Goal: Task Accomplishment & Management: Manage account settings

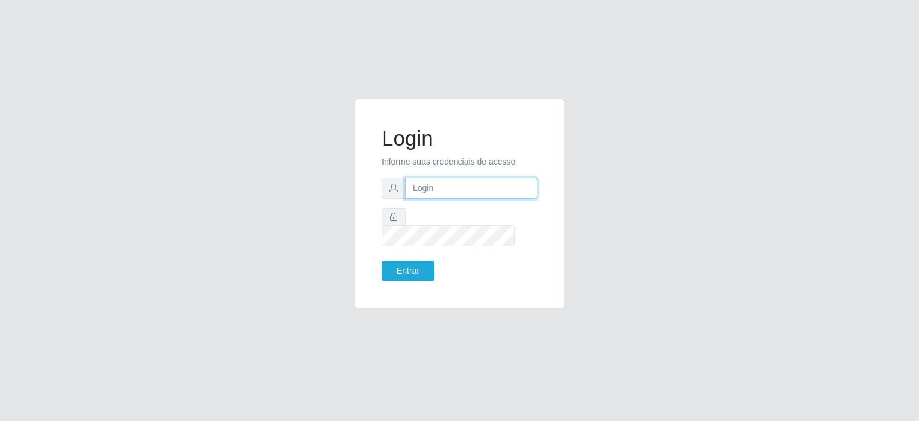
click at [436, 199] on input "text" at bounding box center [471, 188] width 132 height 21
type input "annapaulacst0723@gmail.com"
click at [413, 260] on button "Entrar" at bounding box center [408, 270] width 53 height 21
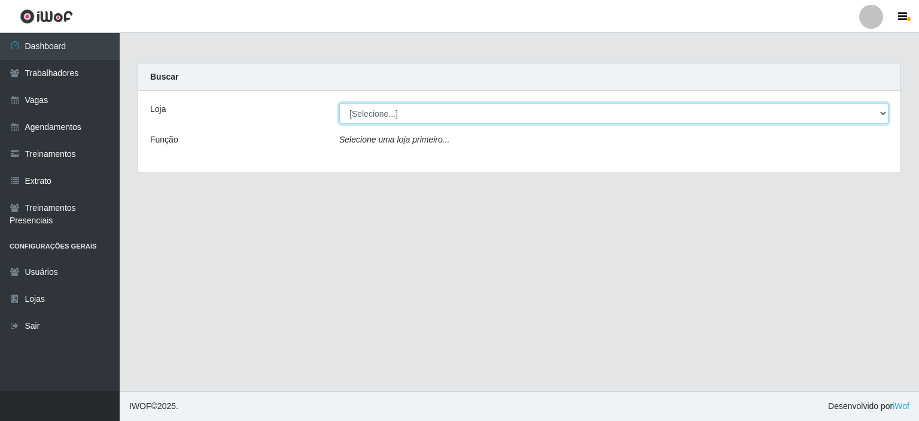
click at [378, 117] on select "[Selecione...] Corte Fácil - Unidade Planalto" at bounding box center [613, 113] width 549 height 21
click at [339, 103] on select "[Selecione...] Corte Fácil - Unidade Planalto" at bounding box center [613, 113] width 549 height 21
click at [881, 114] on select "[Selecione...] Corte Fácil - Unidade Planalto" at bounding box center [613, 113] width 549 height 21
select select "202"
click at [339, 103] on select "[Selecione...] Corte Fácil - Unidade Planalto" at bounding box center [613, 113] width 549 height 21
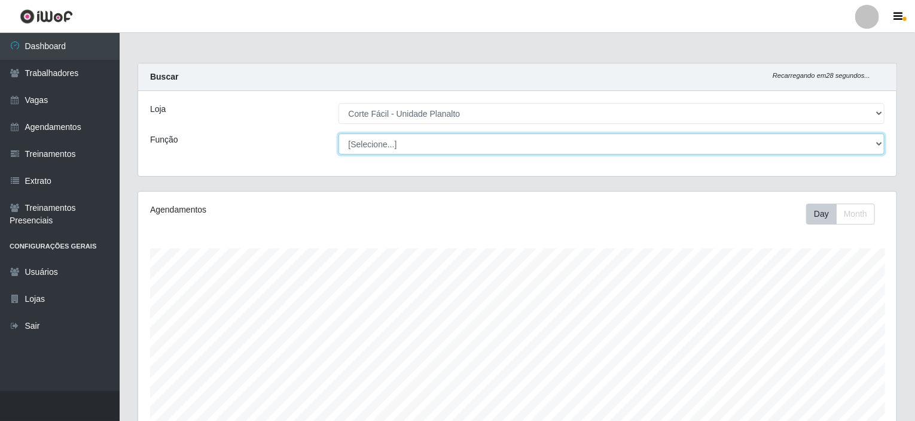
scroll to position [248, 759]
click at [501, 150] on select "[Selecione...] ASG ASG + ASG ++ Auxiliar de Estacionamento Auxiliar de Estacion…" at bounding box center [612, 143] width 547 height 21
select select "107"
click at [339, 133] on select "[Selecione...] ASG ASG + ASG ++ Auxiliar de Estacionamento Auxiliar de Estacion…" at bounding box center [612, 143] width 547 height 21
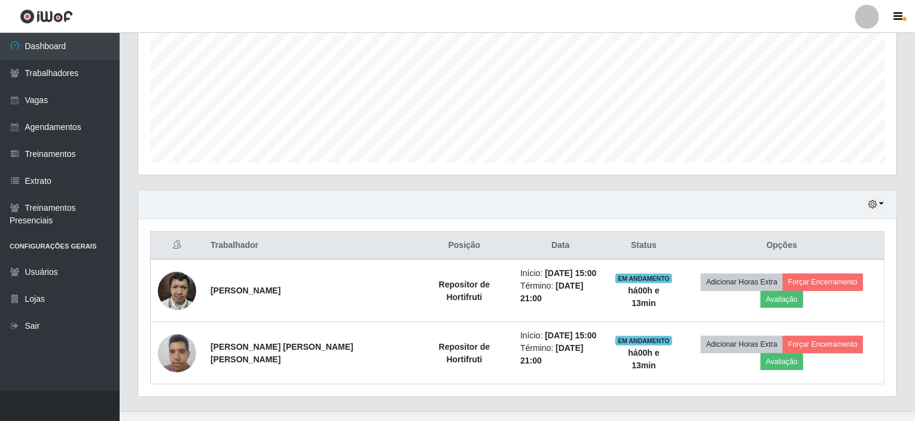
scroll to position [0, 0]
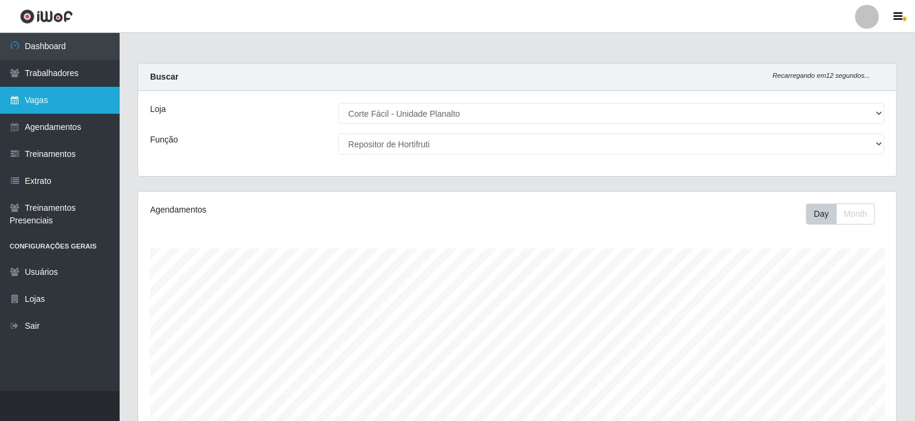
click at [68, 102] on link "Vagas" at bounding box center [60, 100] width 120 height 27
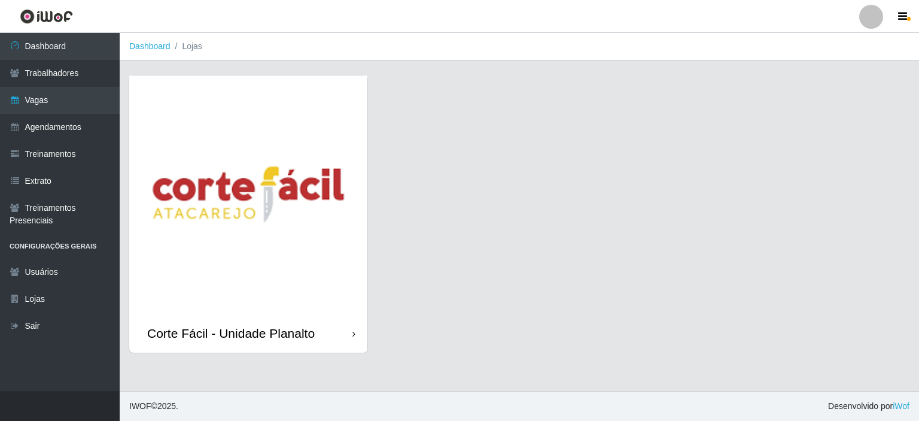
click at [258, 186] on img at bounding box center [248, 194] width 238 height 238
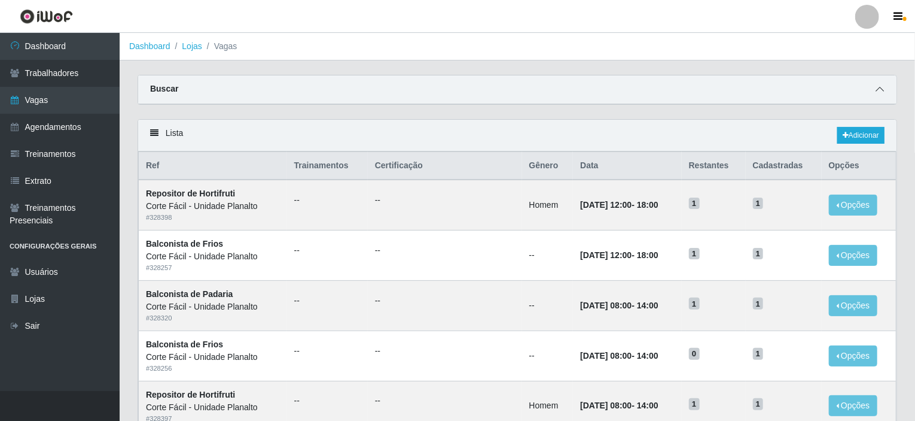
click at [877, 86] on icon at bounding box center [880, 89] width 8 height 8
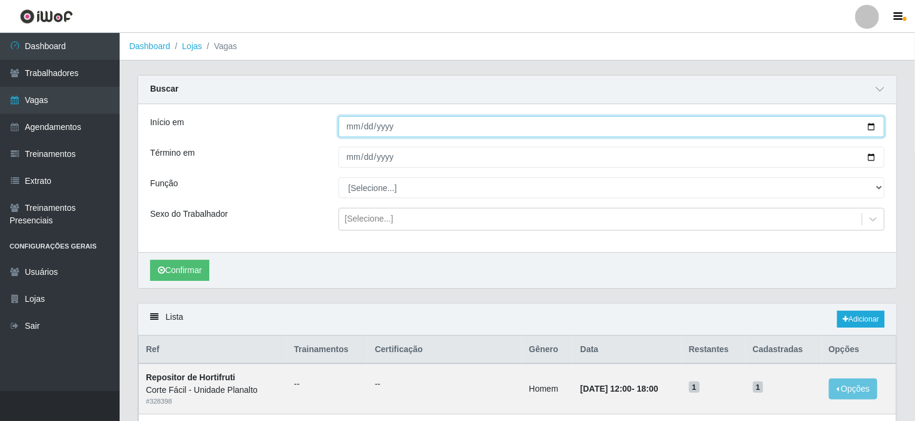
click at [870, 123] on input "Início em" at bounding box center [612, 126] width 547 height 21
type input "2025-08-12"
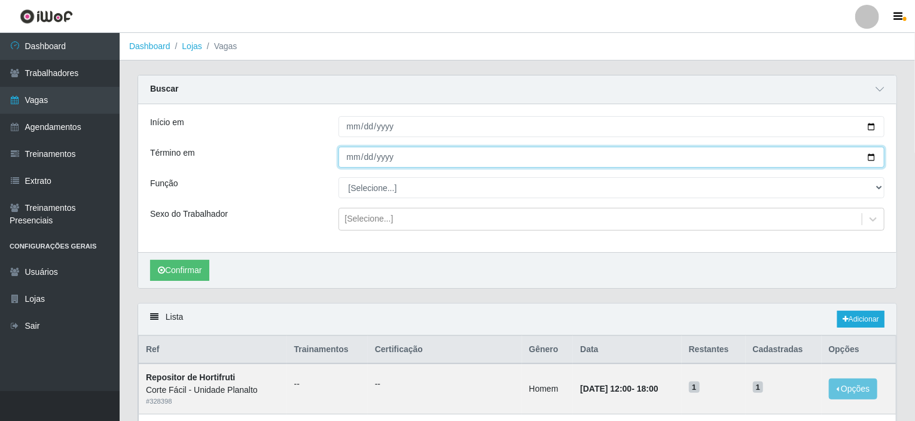
click at [871, 157] on input "Término em" at bounding box center [612, 157] width 547 height 21
type input "2025-08-12"
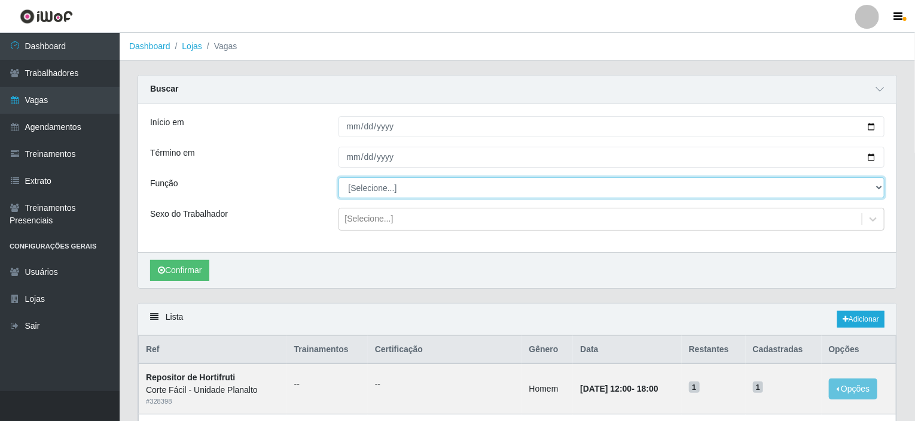
click at [876, 189] on select "[Selecione...] ASG ASG + ASG ++ Auxiliar de Estacionamento Auxiliar de Estacion…" at bounding box center [612, 187] width 547 height 21
select select "107"
click at [339, 177] on select "[Selecione...] ASG ASG + ASG ++ Auxiliar de Estacionamento Auxiliar de Estacion…" at bounding box center [612, 187] width 547 height 21
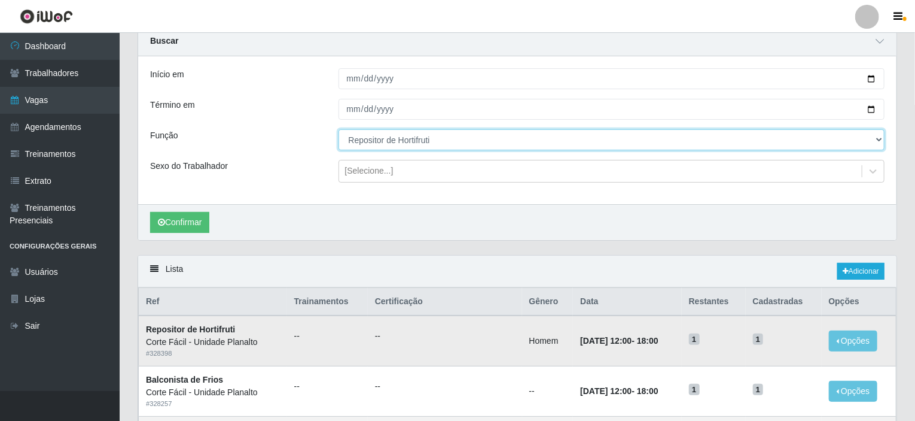
scroll to position [180, 0]
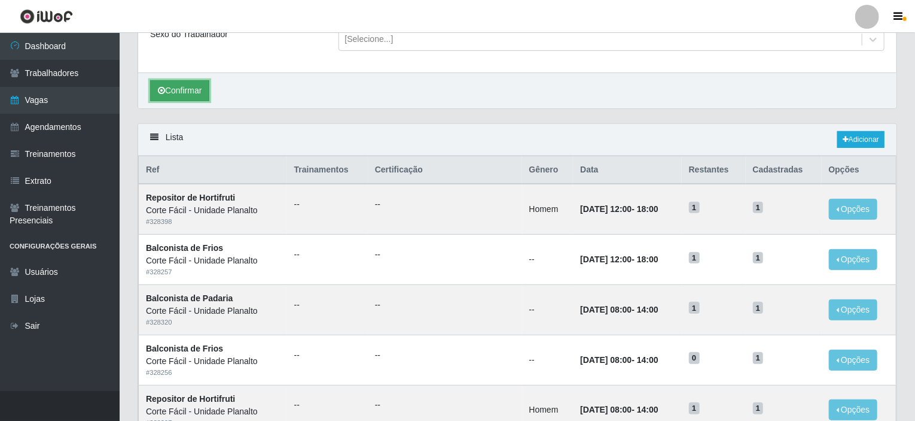
click at [192, 92] on button "Confirmar" at bounding box center [179, 90] width 59 height 21
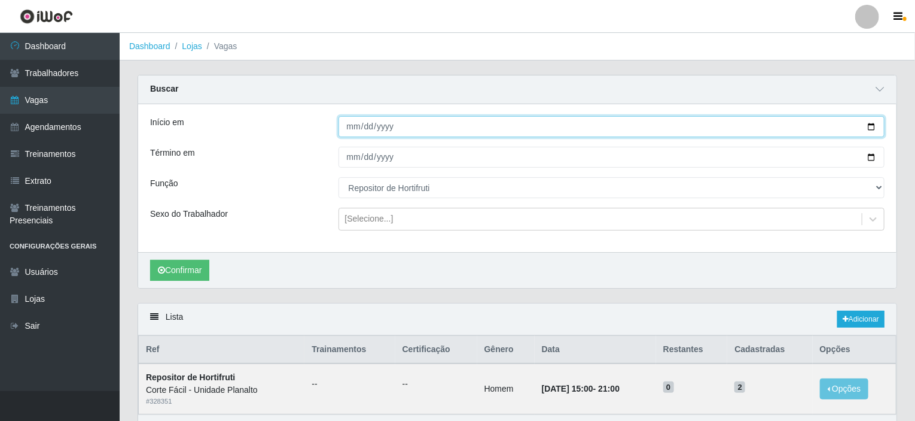
click at [874, 126] on input "2025-08-12" at bounding box center [612, 126] width 547 height 21
type input "2025-08-13"
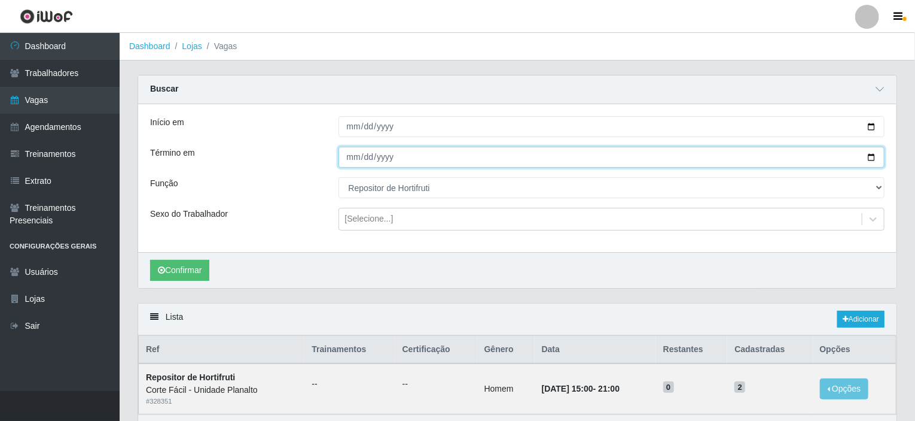
click at [869, 154] on input "2025-08-12" at bounding box center [612, 157] width 547 height 21
type input "2025-08-31"
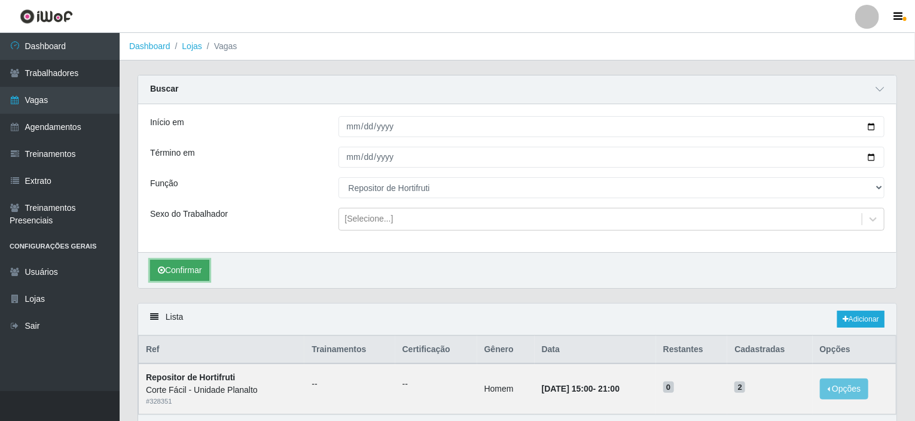
click at [180, 266] on button "Confirmar" at bounding box center [179, 270] width 59 height 21
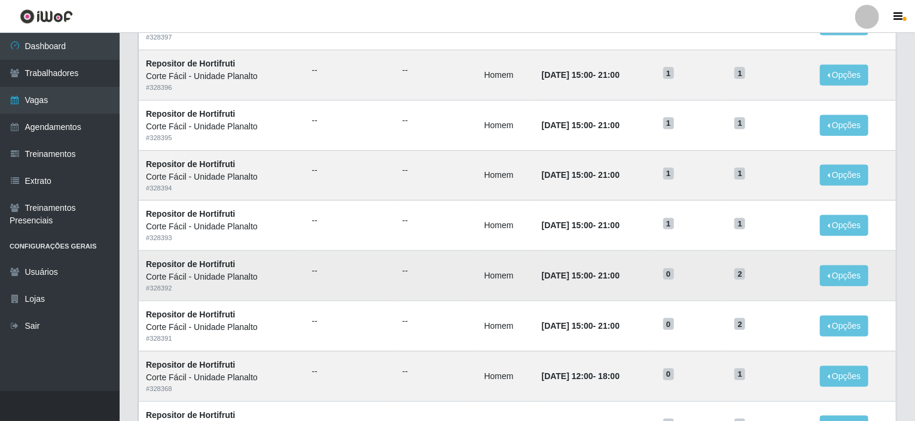
scroll to position [773, 0]
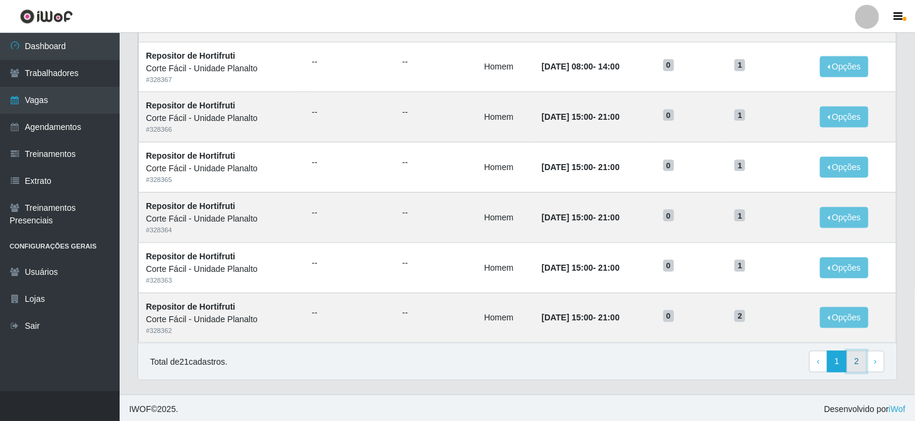
click at [865, 357] on link "2" at bounding box center [857, 362] width 20 height 22
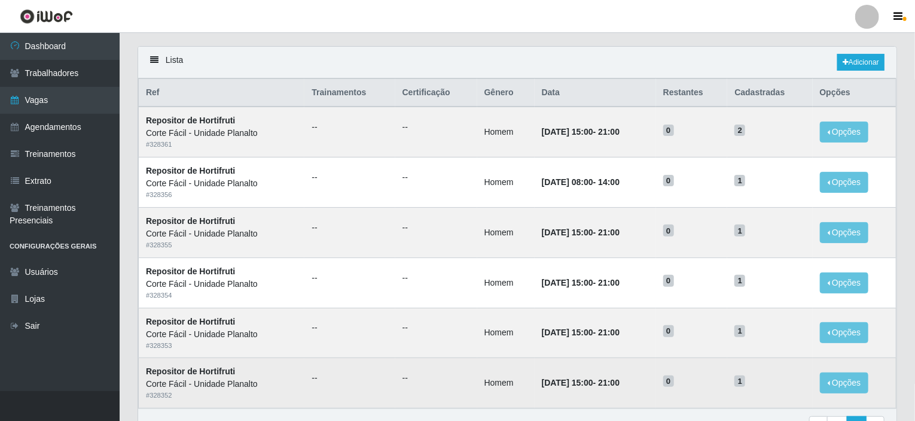
scroll to position [139, 0]
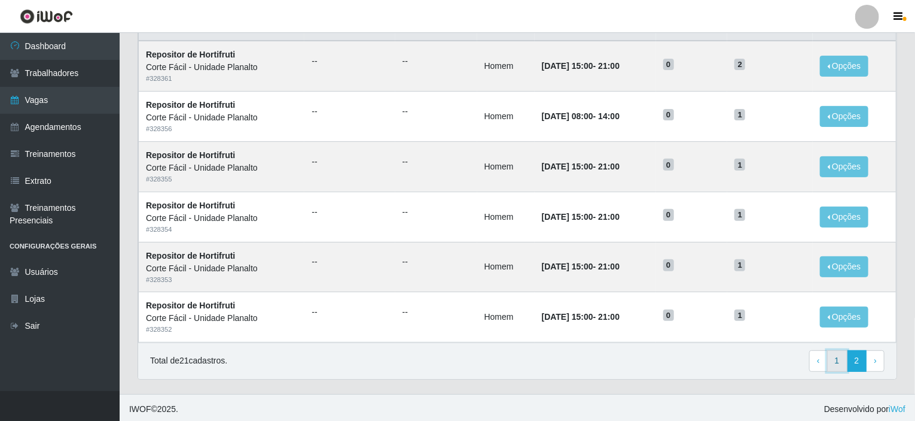
click at [830, 359] on link "1" at bounding box center [838, 361] width 20 height 22
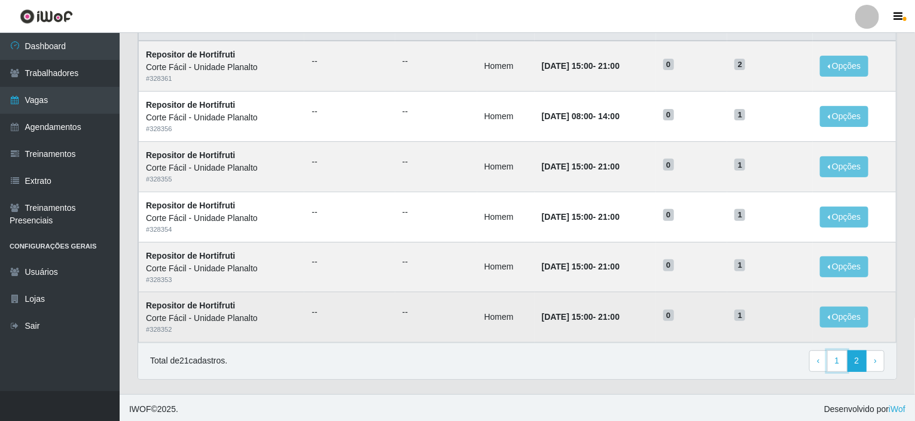
scroll to position [130, 0]
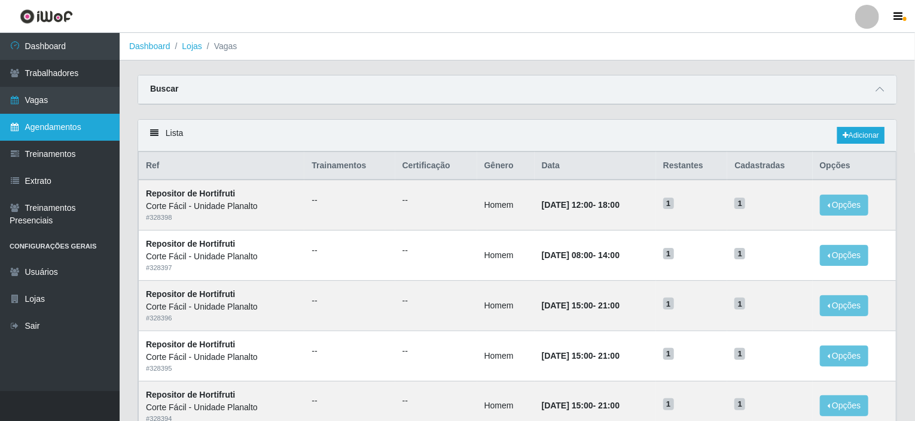
click at [59, 121] on link "Agendamentos" at bounding box center [60, 127] width 120 height 27
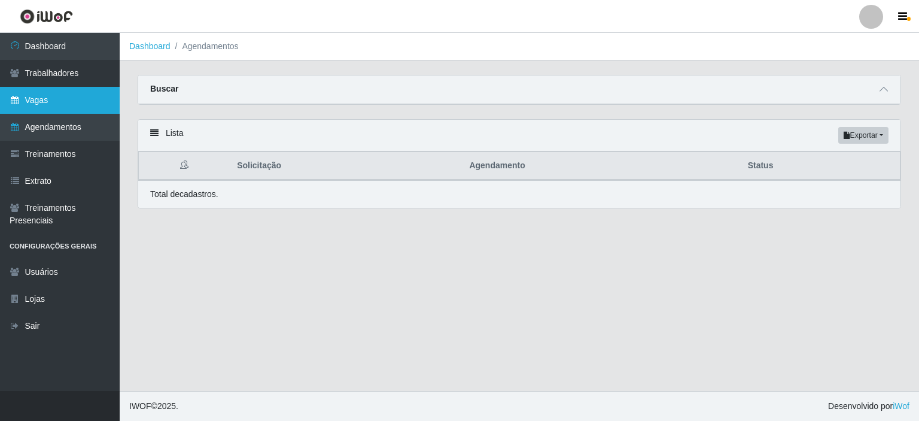
click at [58, 108] on link "Vagas" at bounding box center [60, 100] width 120 height 27
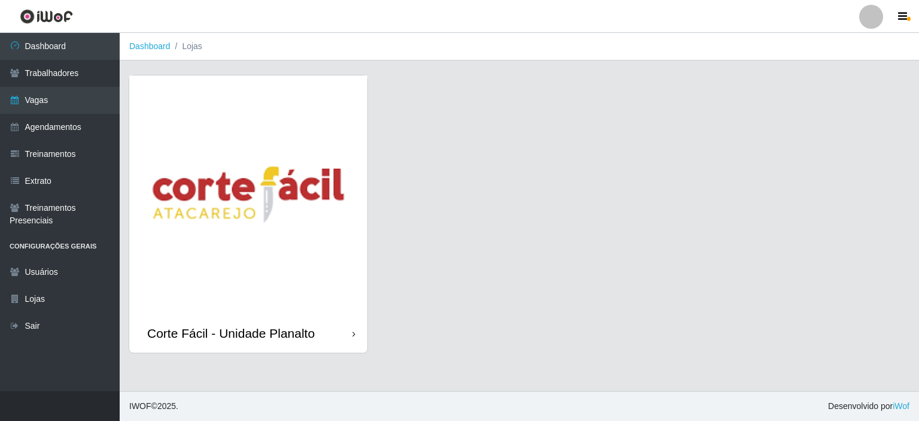
click at [196, 174] on img at bounding box center [248, 194] width 238 height 238
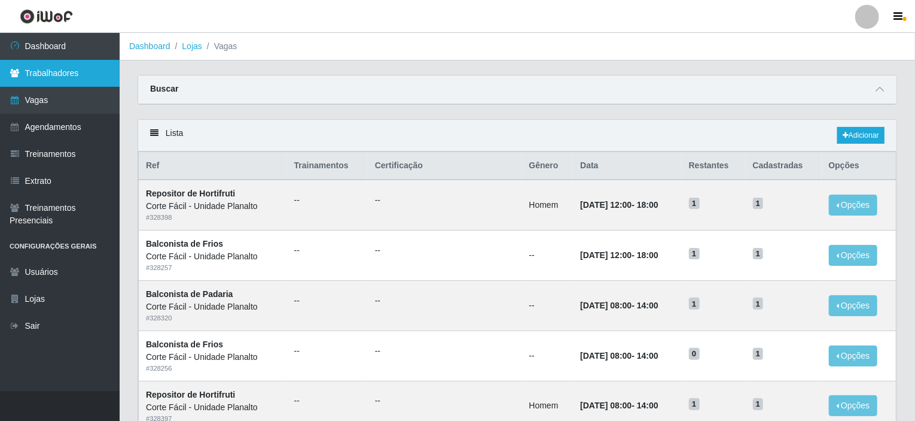
click at [81, 74] on link "Trabalhadores" at bounding box center [60, 73] width 120 height 27
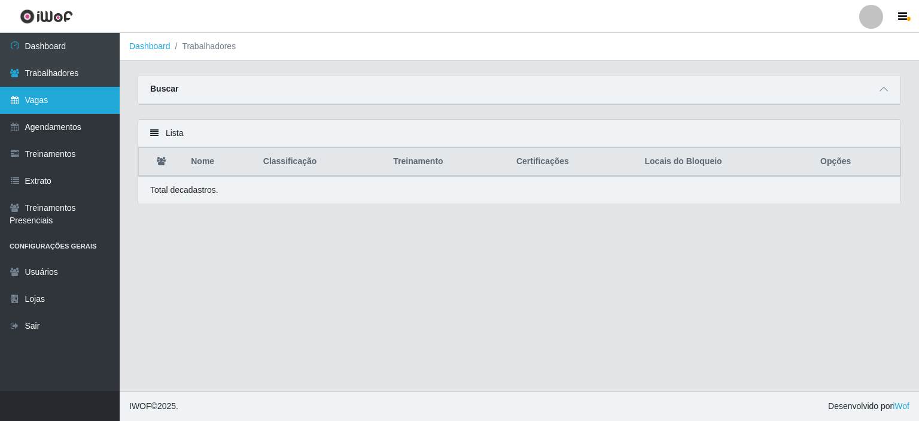
click at [64, 98] on link "Vagas" at bounding box center [60, 100] width 120 height 27
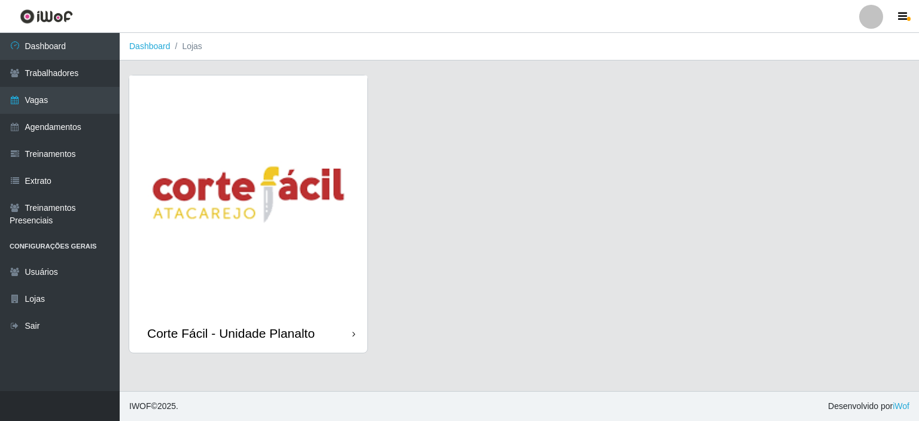
click at [191, 138] on img at bounding box center [248, 194] width 238 height 238
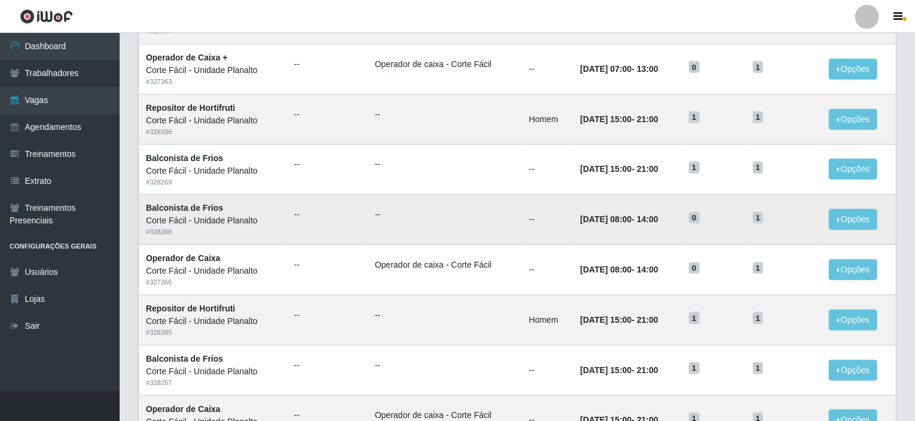
scroll to position [589, 0]
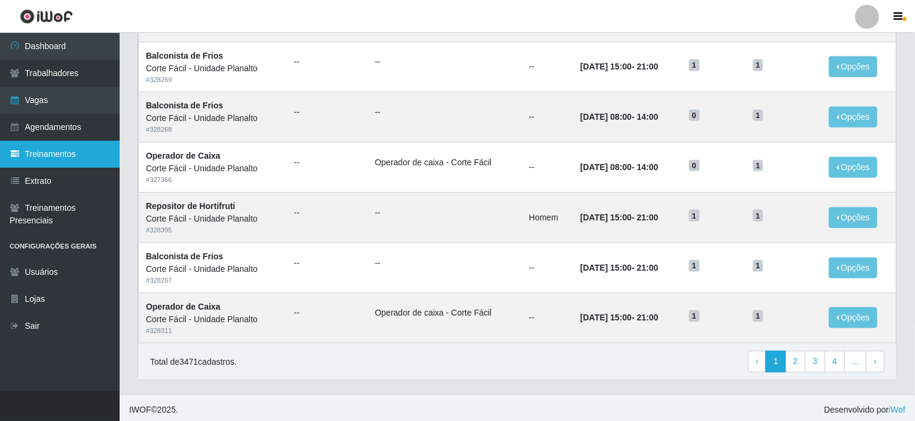
click at [53, 150] on link "Treinamentos" at bounding box center [60, 154] width 120 height 27
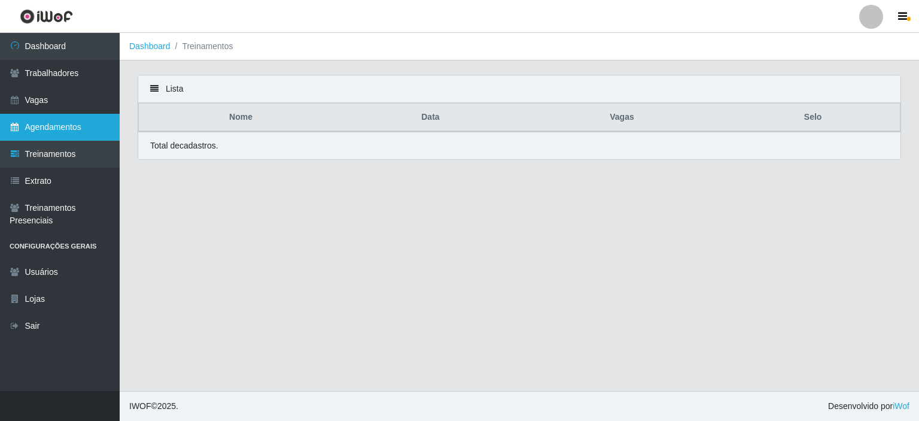
click at [64, 124] on link "Agendamentos" at bounding box center [60, 127] width 120 height 27
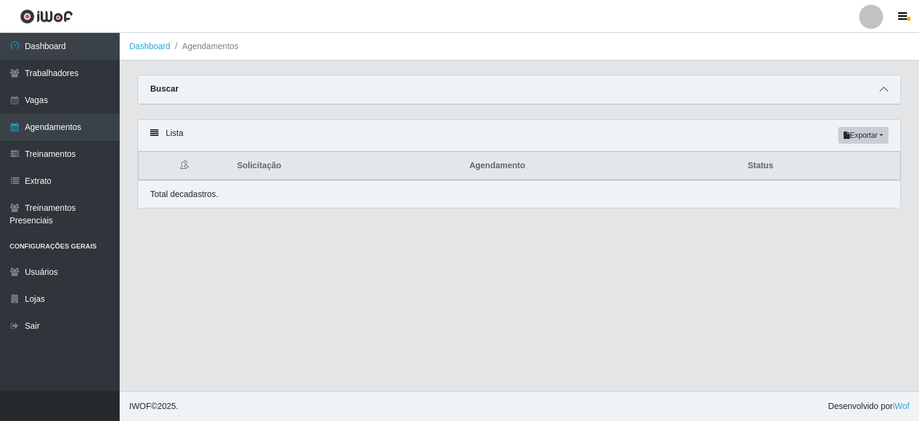
click at [883, 86] on icon at bounding box center [884, 89] width 8 height 8
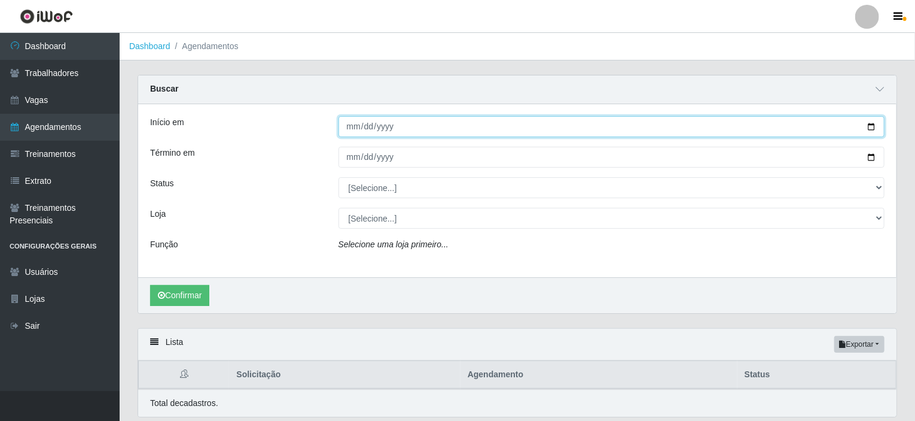
click at [868, 121] on input "Início em" at bounding box center [612, 126] width 547 height 21
type input "2025-08-12"
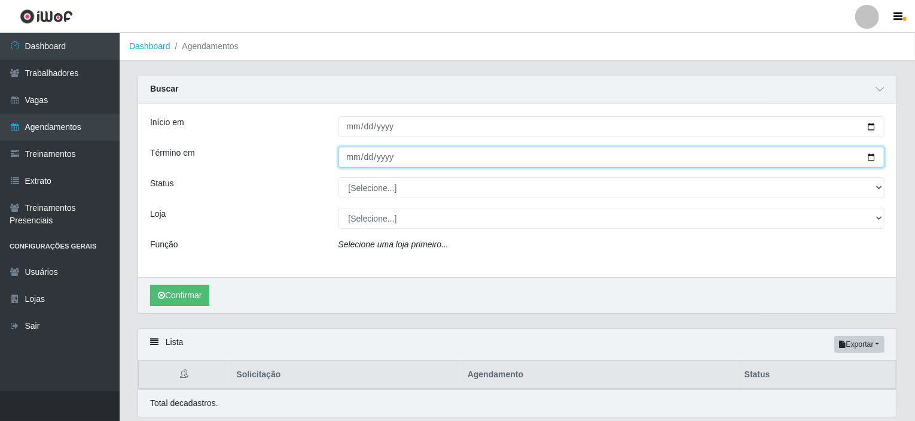
click at [872, 159] on input "Término em" at bounding box center [612, 157] width 547 height 21
type input "2025-08-31"
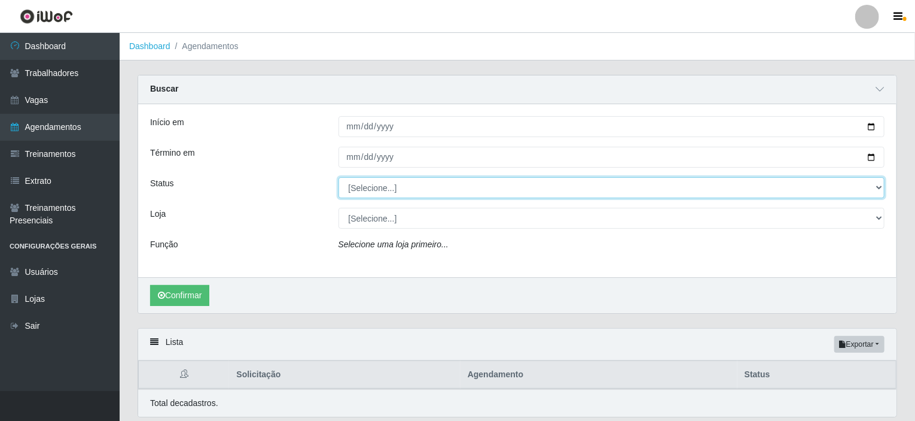
click at [883, 187] on select "[Selecione...] AGENDADO AGUARDANDO LIBERAR EM ANDAMENTO EM REVISÃO FINALIZADO C…" at bounding box center [612, 187] width 547 height 21
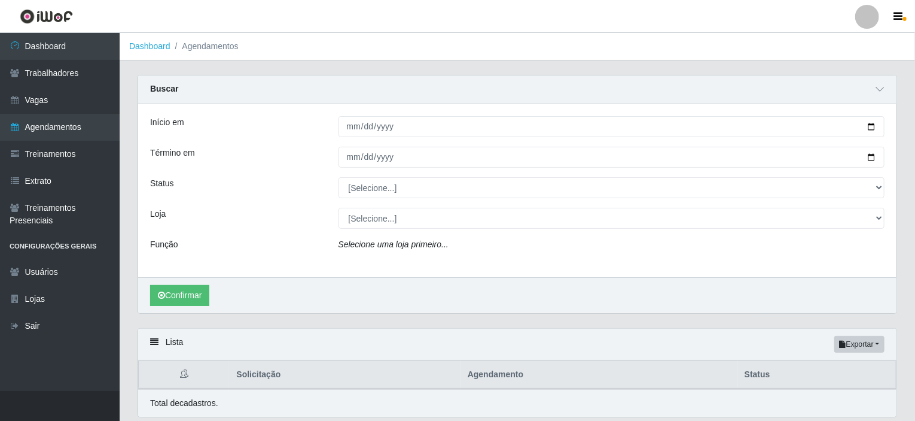
click at [273, 227] on div "Loja" at bounding box center [235, 218] width 188 height 21
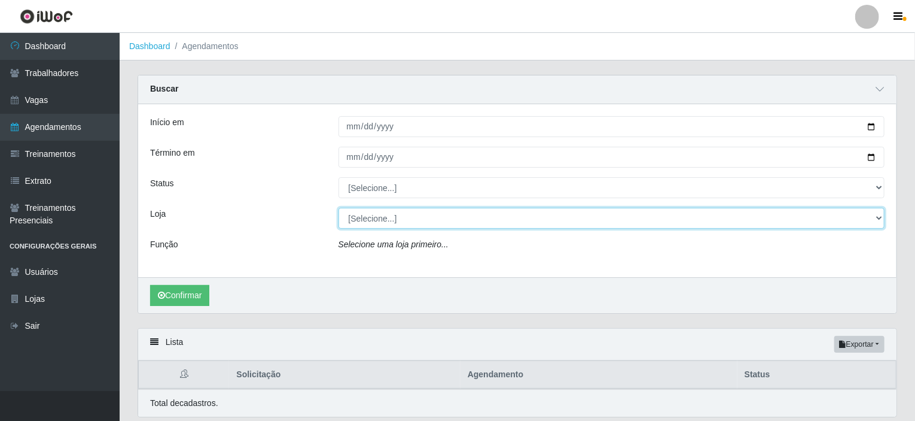
click at [417, 224] on select "[Selecione...] Corte Fácil - Unidade Planalto" at bounding box center [612, 218] width 547 height 21
select select "202"
click at [339, 208] on select "[Selecione...] Corte Fácil - Unidade Planalto" at bounding box center [612, 218] width 547 height 21
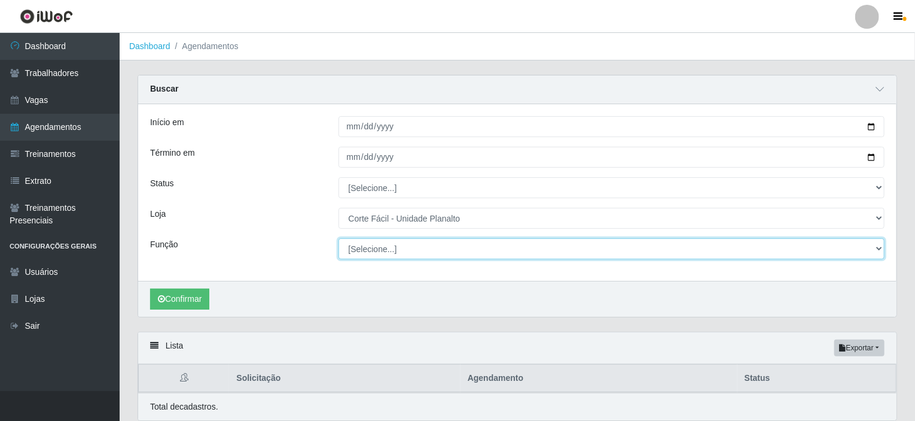
click at [371, 251] on select "[Selecione...] ASG ASG + ASG ++ Auxiliar de Estacionamento Auxiliar de Estacion…" at bounding box center [612, 248] width 547 height 21
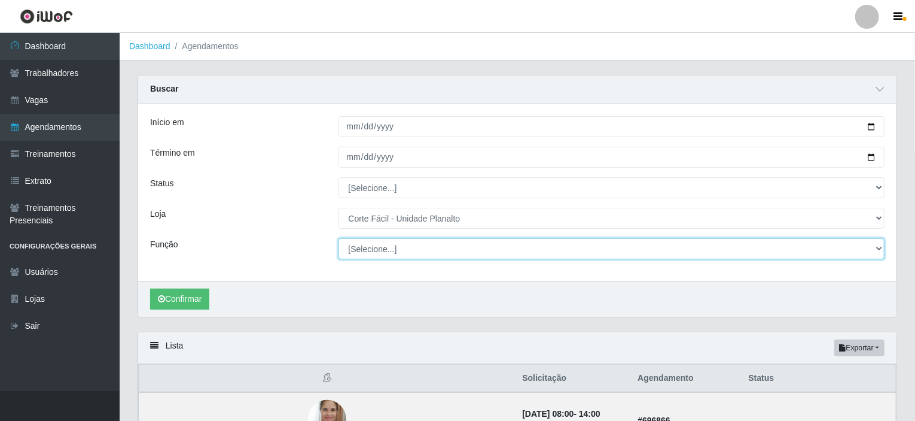
select select "107"
click at [339, 238] on select "[Selecione...] ASG ASG + ASG ++ Auxiliar de Estacionamento Auxiliar de Estacion…" at bounding box center [612, 248] width 547 height 21
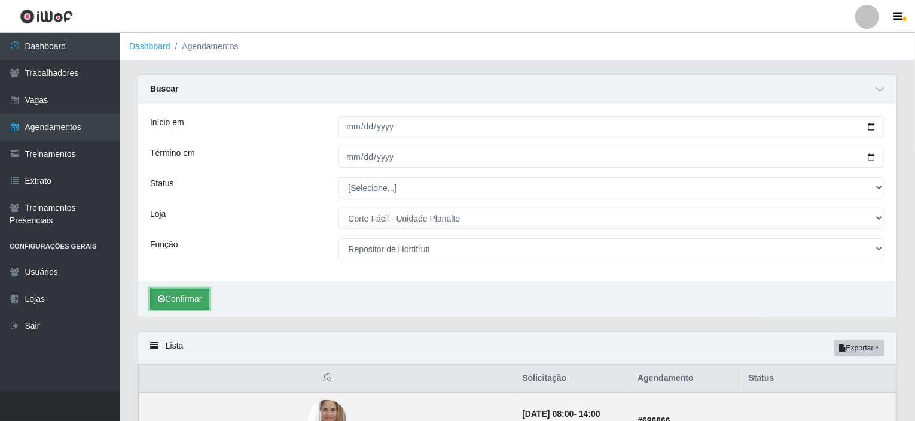
click at [182, 299] on button "Confirmar" at bounding box center [179, 298] width 59 height 21
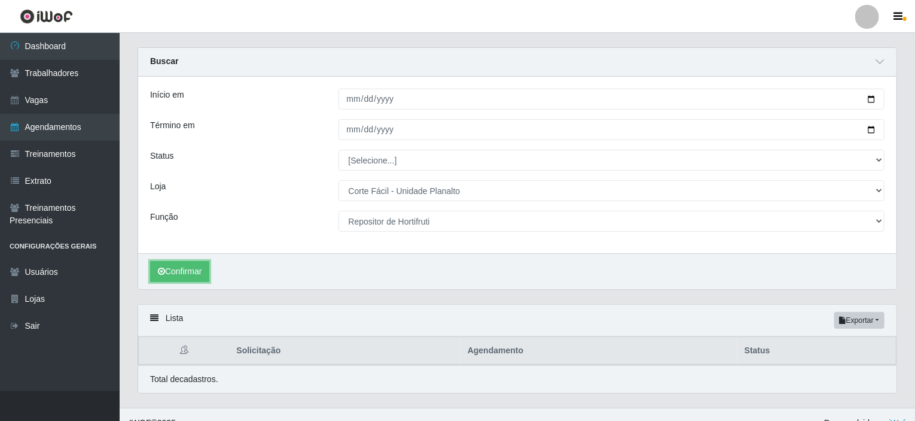
scroll to position [43, 0]
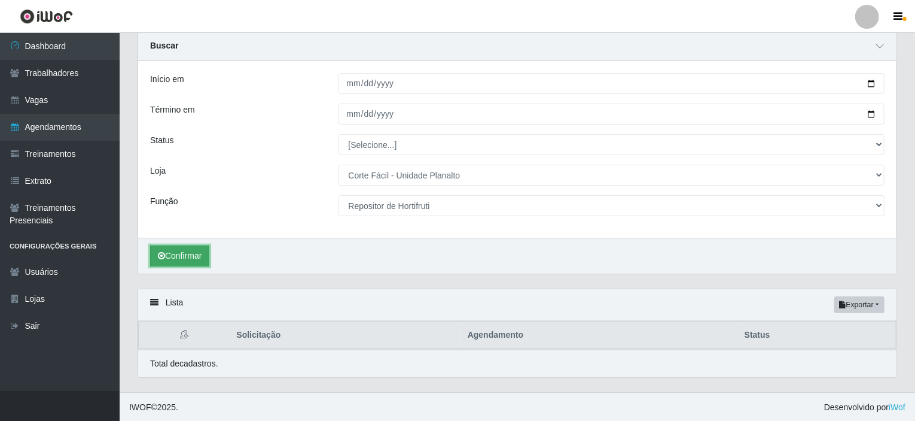
click at [180, 250] on button "Confirmar" at bounding box center [179, 255] width 59 height 21
click at [184, 258] on button "Confirmar" at bounding box center [179, 255] width 59 height 21
click at [194, 258] on button "Confirmar" at bounding box center [179, 255] width 59 height 21
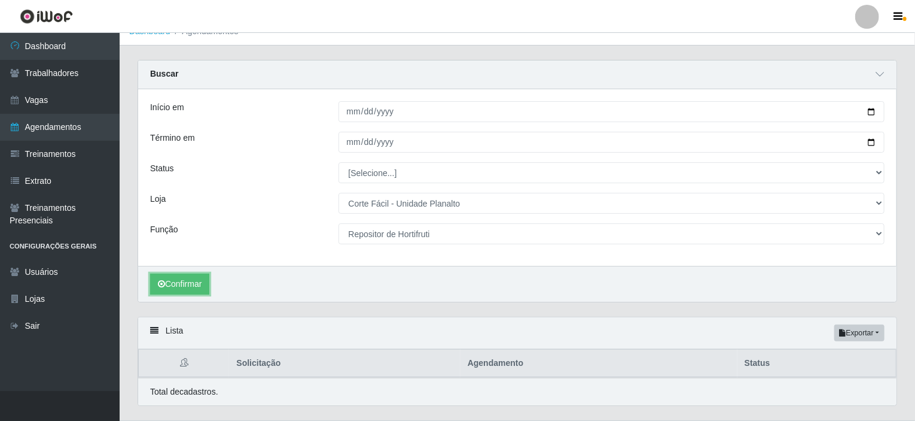
scroll to position [0, 0]
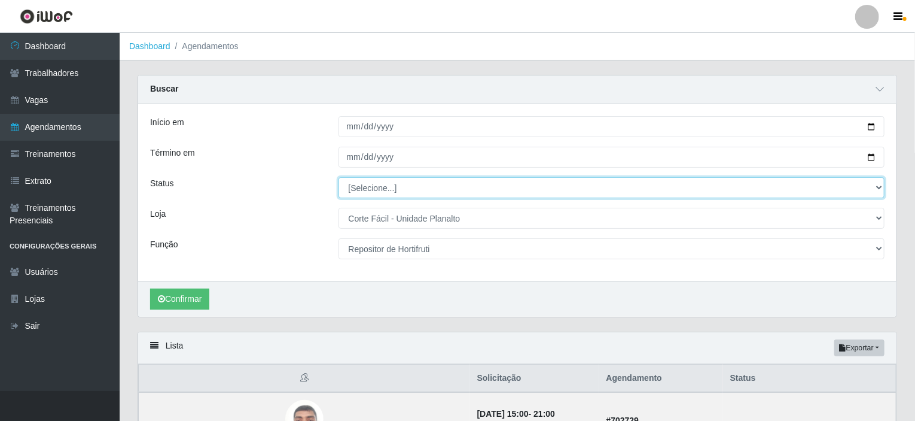
click at [452, 185] on select "[Selecione...] AGENDADO AGUARDANDO LIBERAR EM ANDAMENTO EM REVISÃO FINALIZADO C…" at bounding box center [612, 187] width 547 height 21
select select "AGENDADO"
click at [339, 177] on select "[Selecione...] AGENDADO AGUARDANDO LIBERAR EM ANDAMENTO EM REVISÃO FINALIZADO C…" at bounding box center [612, 187] width 547 height 21
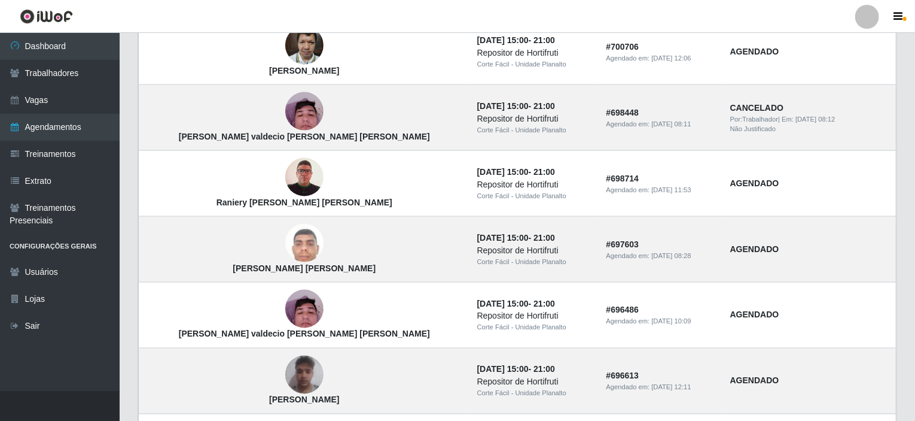
scroll to position [977, 0]
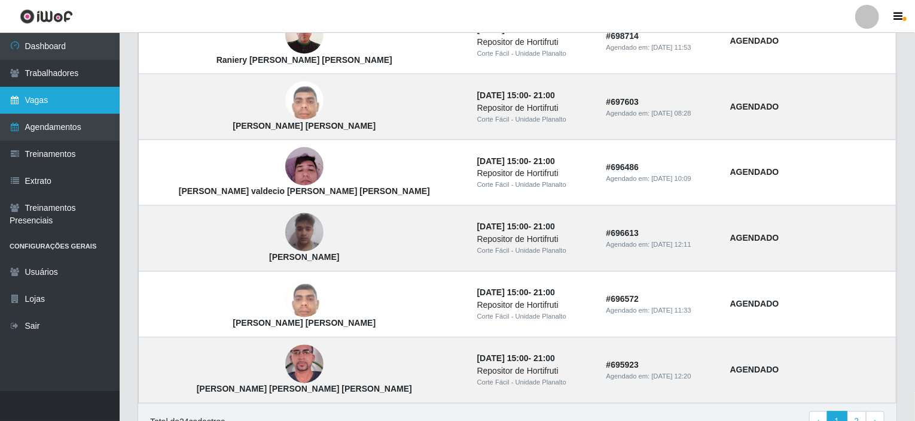
click at [63, 100] on link "Vagas" at bounding box center [60, 100] width 120 height 27
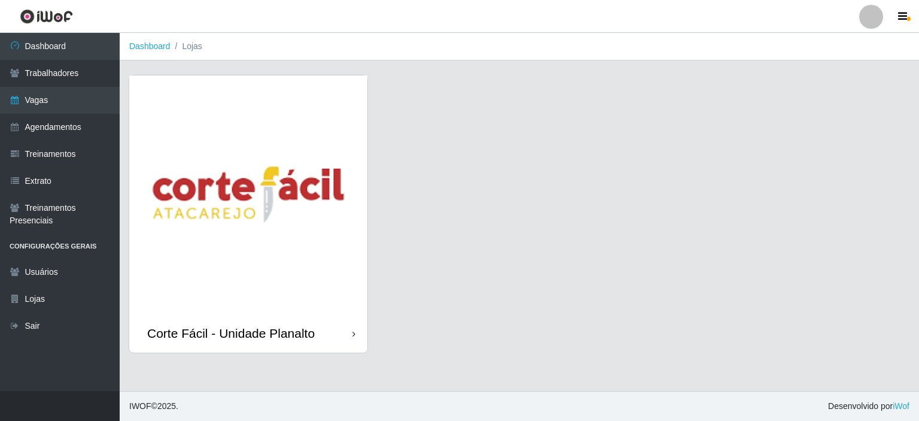
click at [257, 136] on img at bounding box center [248, 194] width 238 height 238
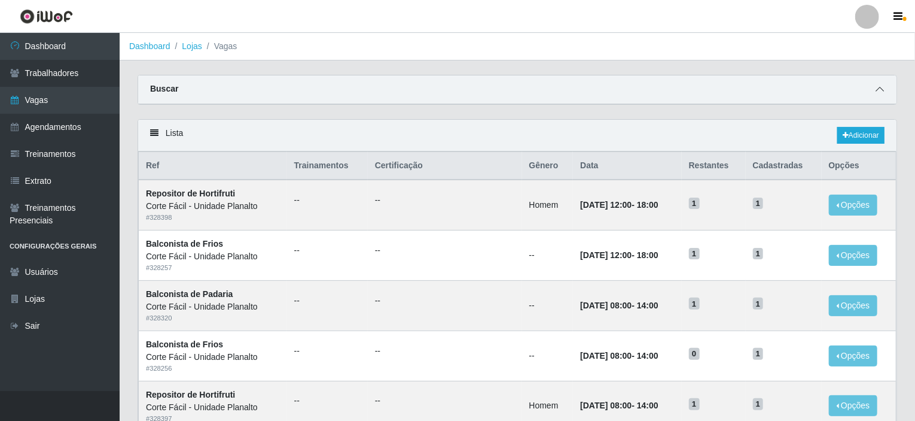
click at [874, 86] on span at bounding box center [880, 90] width 14 height 14
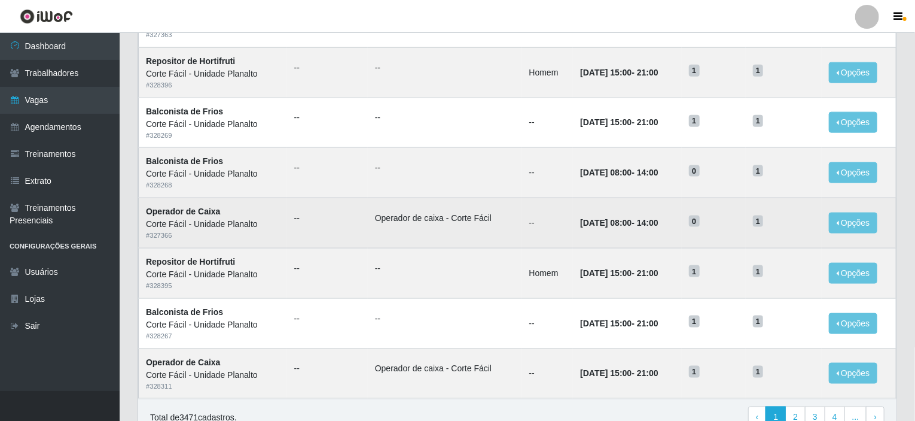
scroll to position [773, 0]
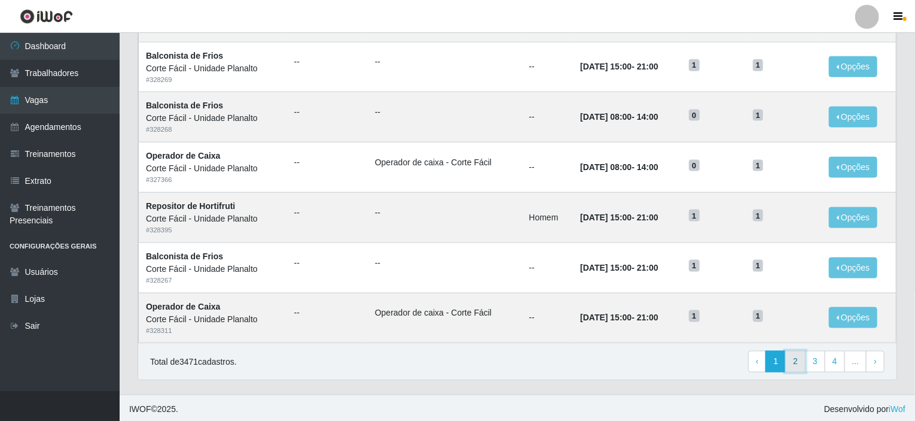
click at [796, 361] on link "2" at bounding box center [796, 362] width 20 height 22
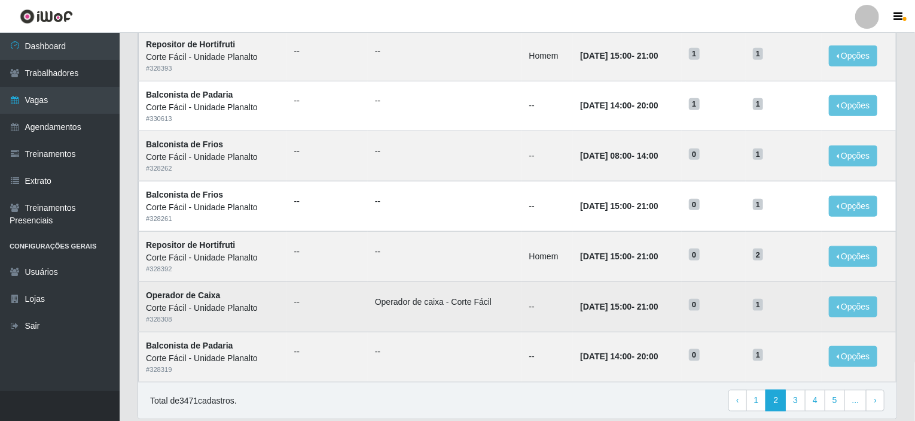
scroll to position [530, 0]
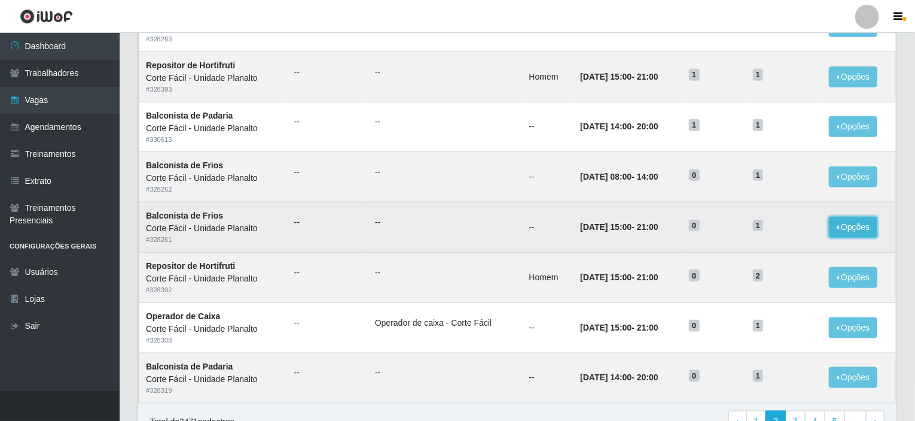
click at [859, 223] on button "Opções" at bounding box center [853, 227] width 49 height 21
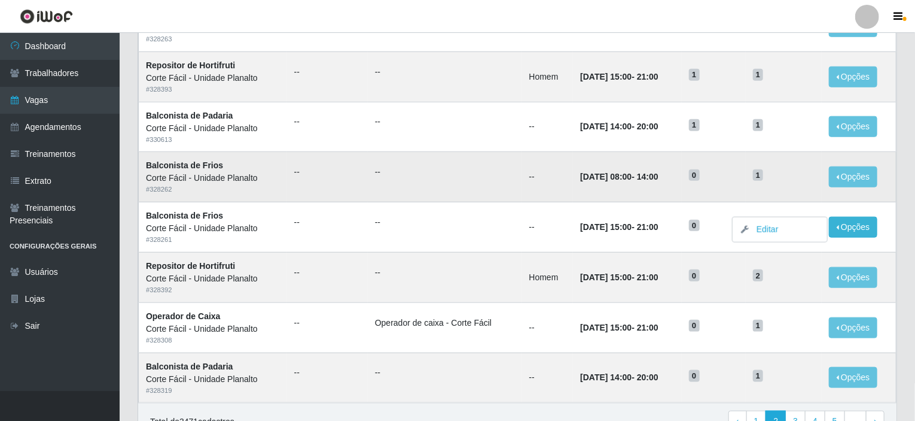
click at [349, 181] on td "--" at bounding box center [327, 177] width 81 height 50
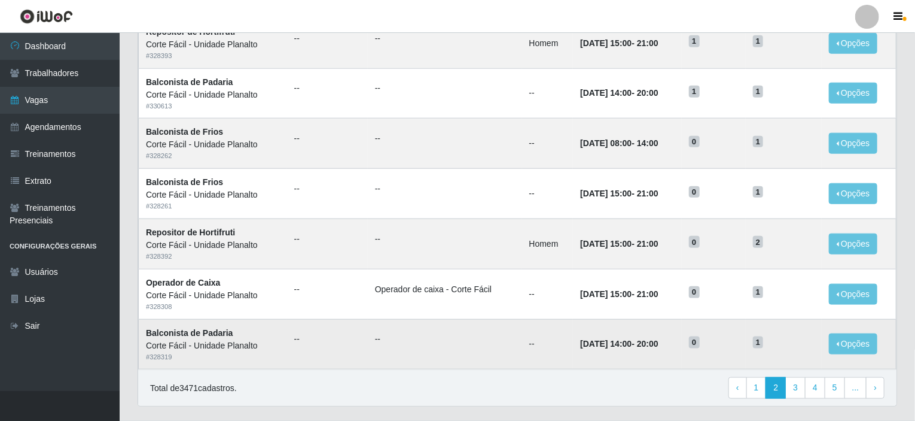
scroll to position [589, 0]
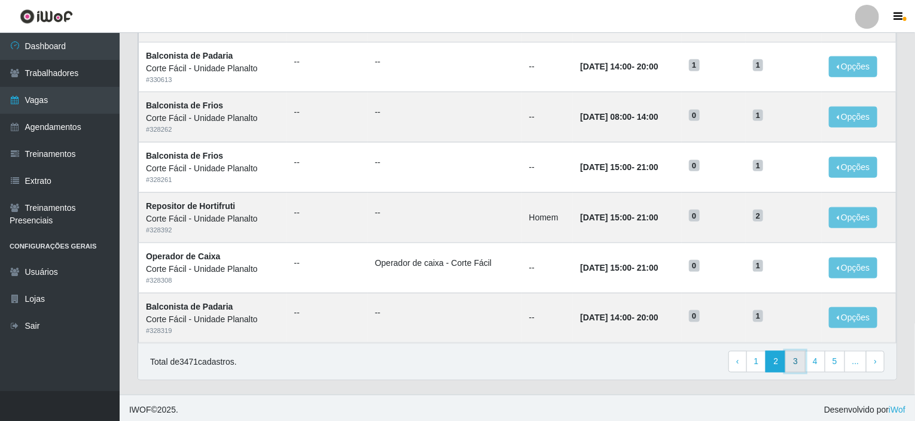
click at [799, 360] on link "3" at bounding box center [796, 362] width 20 height 22
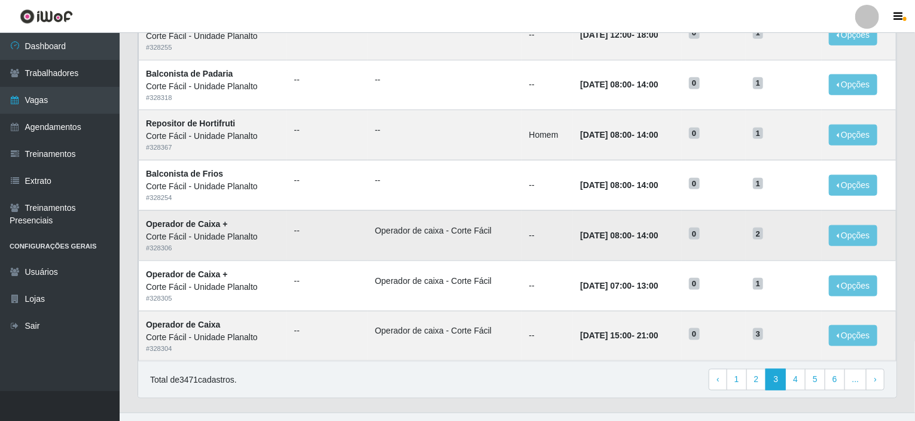
scroll to position [589, 0]
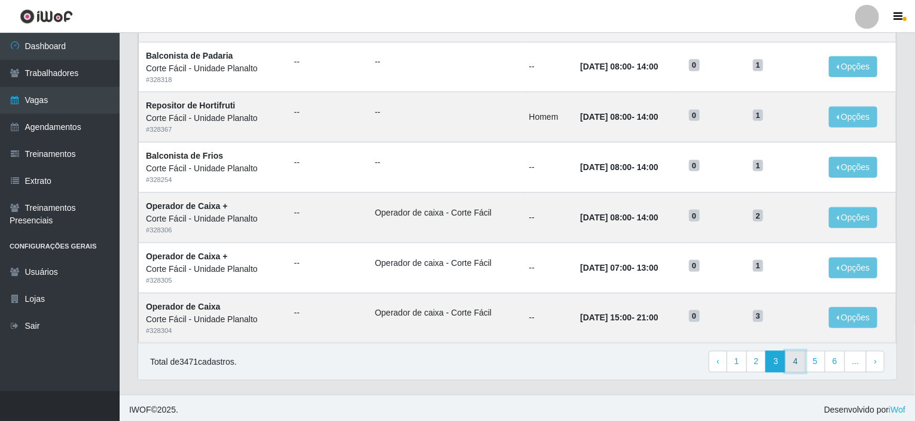
click at [804, 358] on link "4" at bounding box center [796, 362] width 20 height 22
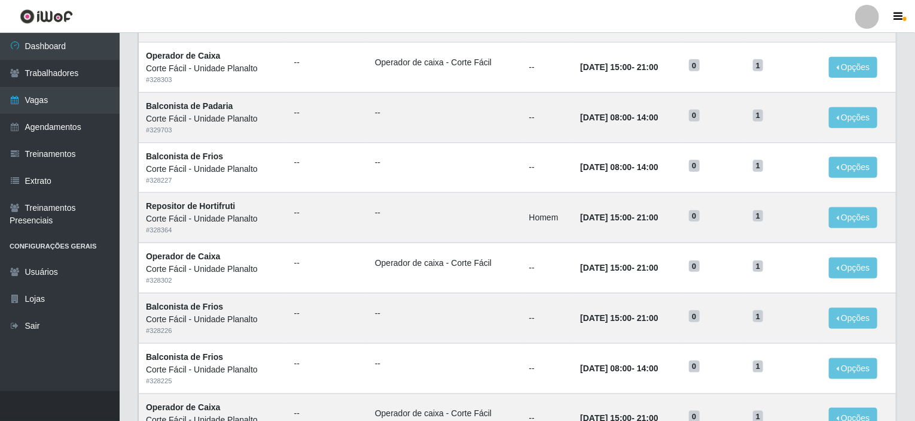
scroll to position [589, 0]
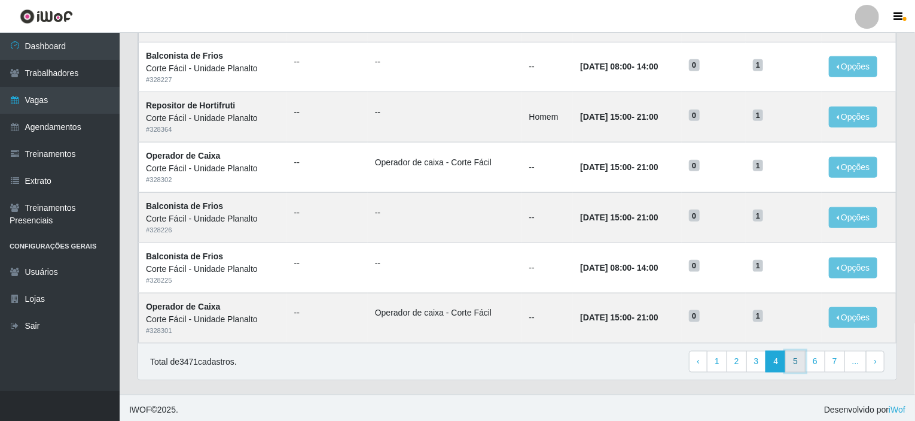
click at [799, 360] on link "5" at bounding box center [796, 362] width 20 height 22
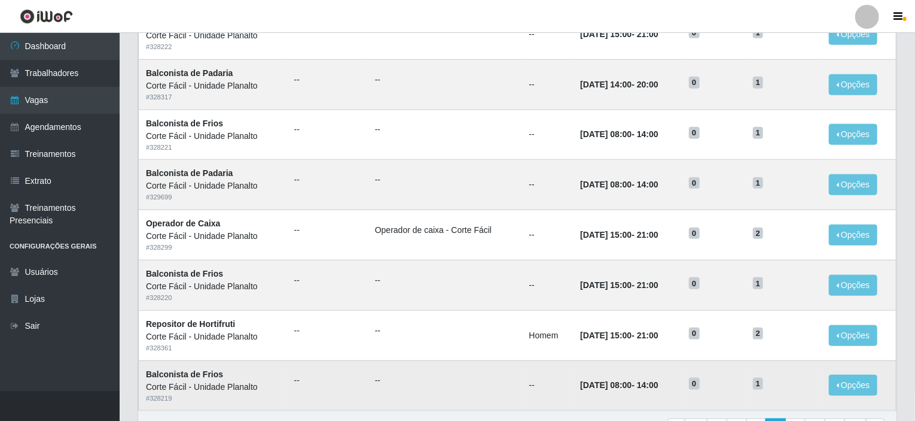
scroll to position [589, 0]
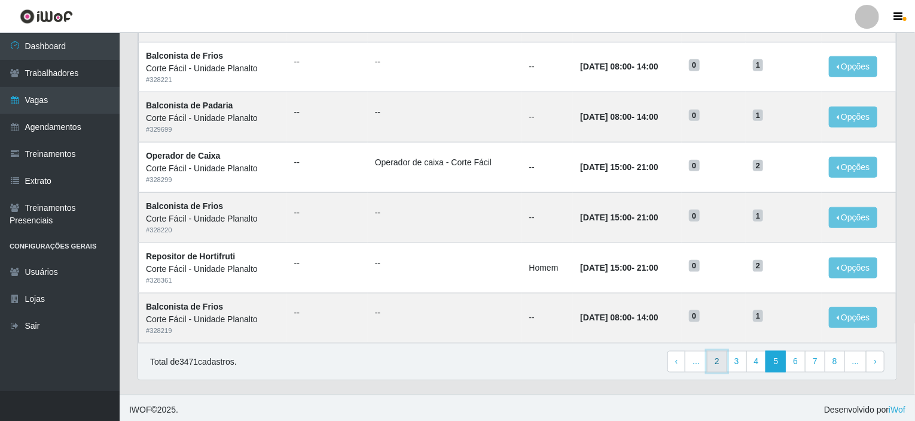
click at [723, 361] on link "2" at bounding box center [717, 362] width 20 height 22
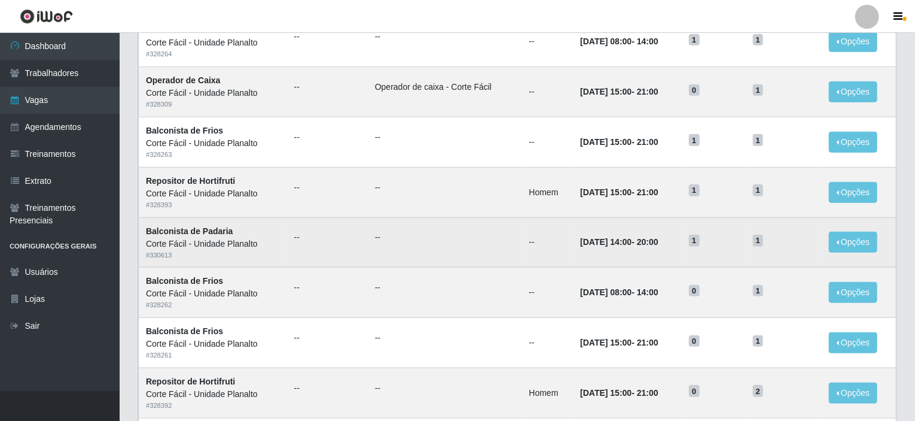
scroll to position [589, 0]
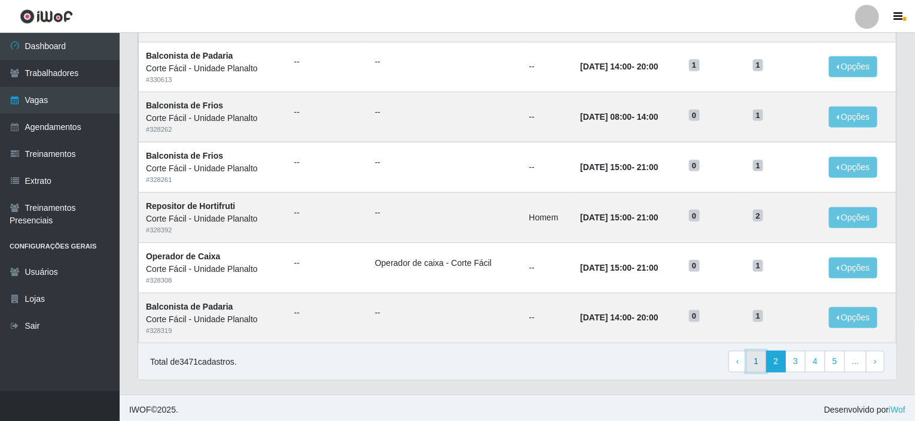
click at [763, 354] on link "1" at bounding box center [757, 362] width 20 height 22
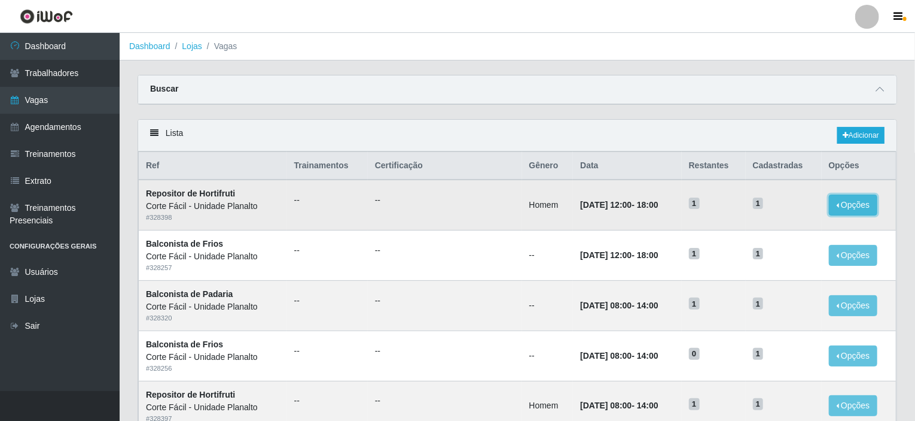
click at [864, 200] on button "Opções" at bounding box center [853, 204] width 49 height 21
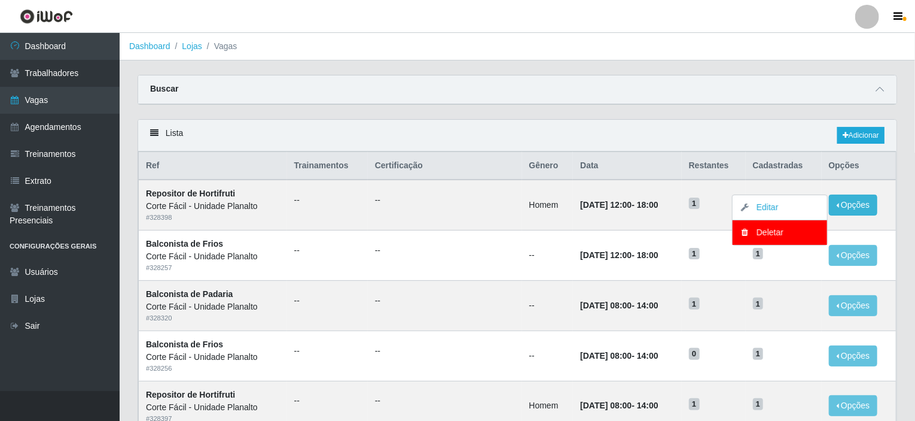
click at [615, 111] on div "Carregando... Buscar Início em Término em Função [Selecione...] ASG ASG + ASG +…" at bounding box center [518, 97] width 778 height 44
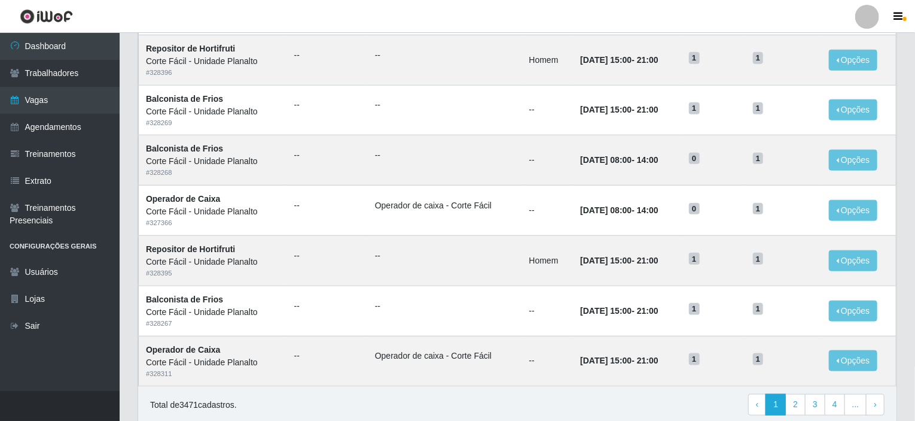
scroll to position [589, 0]
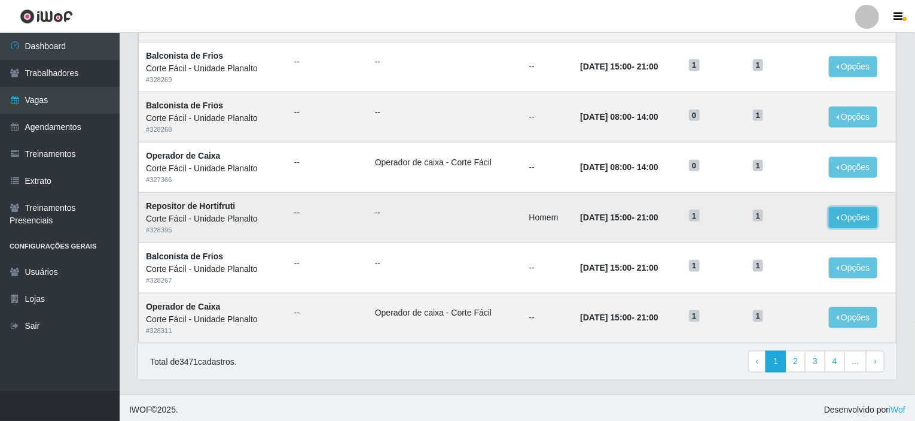
click at [847, 215] on button "Opções" at bounding box center [853, 217] width 49 height 21
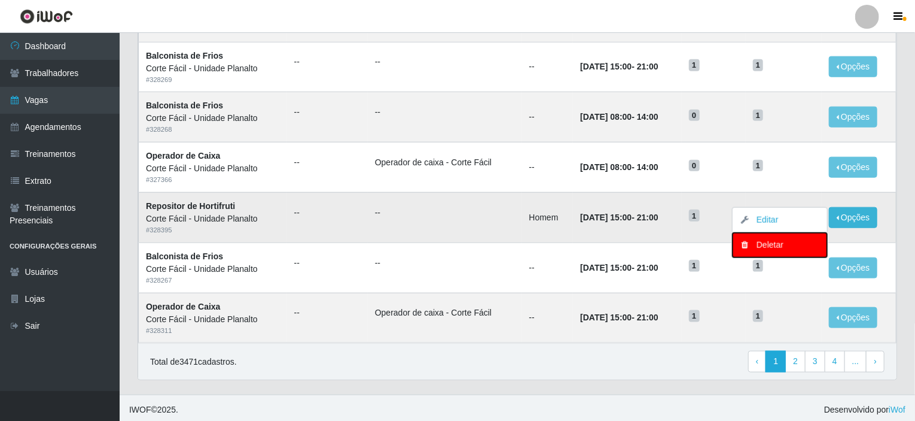
click at [798, 248] on div "Deletar" at bounding box center [780, 245] width 71 height 13
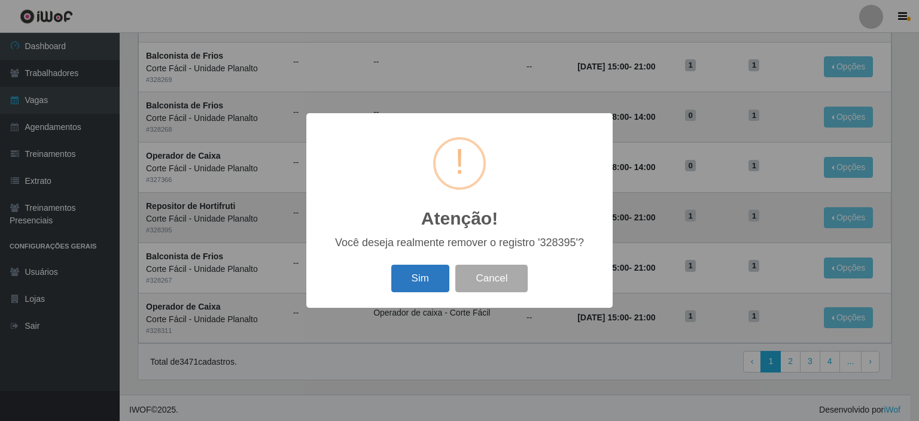
click at [416, 282] on button "Sim" at bounding box center [420, 278] width 58 height 28
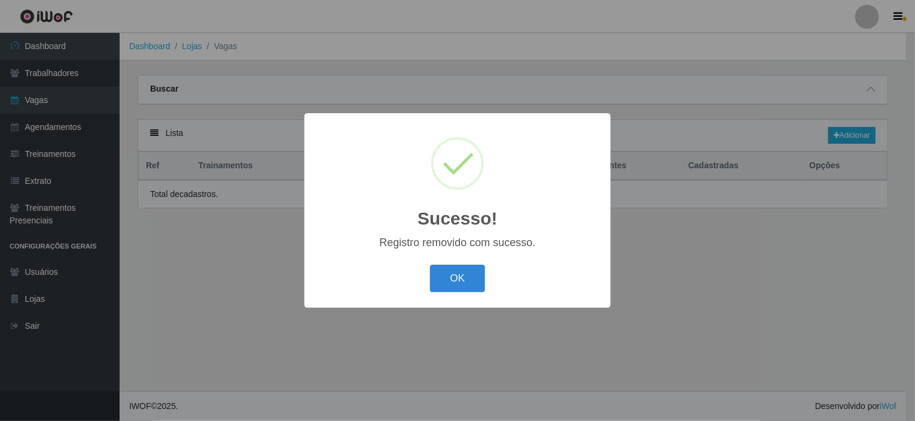
scroll to position [0, 0]
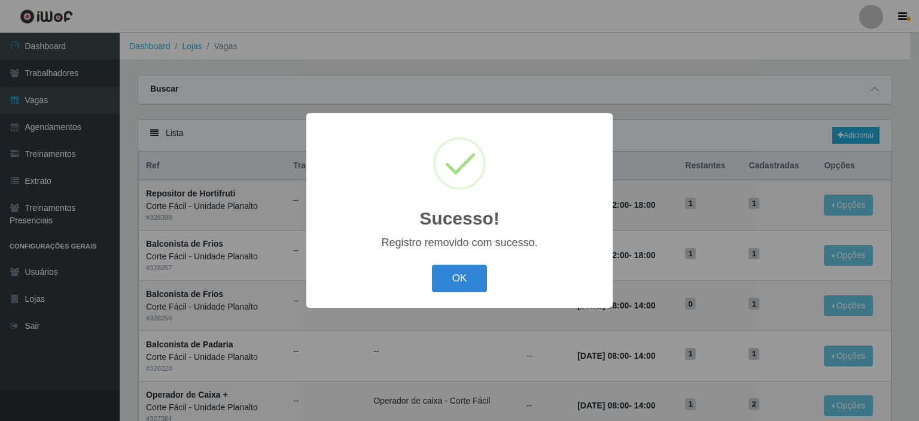
click at [457, 278] on button "OK" at bounding box center [460, 278] width 56 height 28
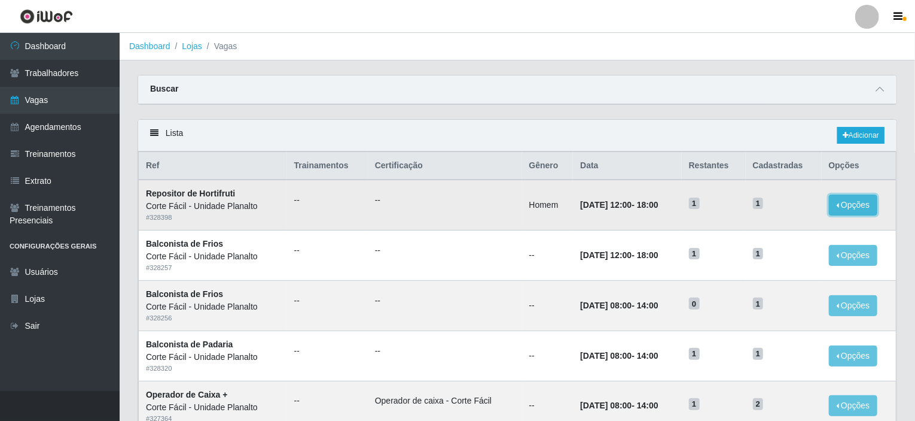
click at [869, 205] on button "Opções" at bounding box center [853, 204] width 49 height 21
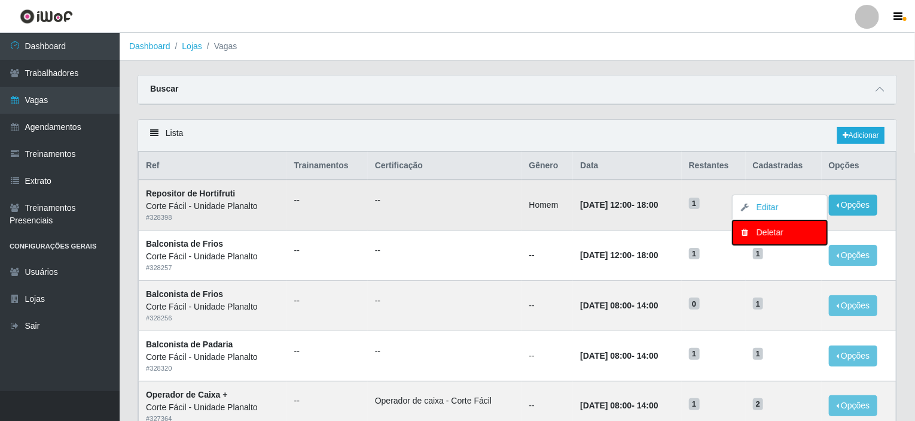
click at [784, 234] on div "Deletar" at bounding box center [780, 232] width 71 height 13
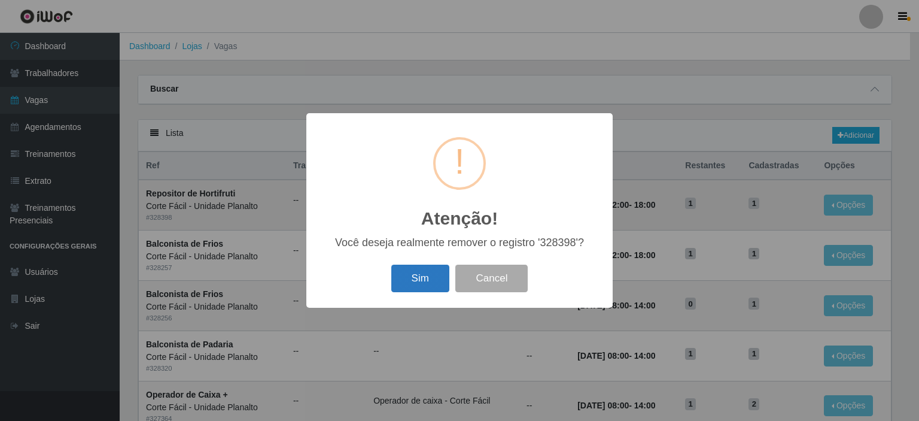
click at [423, 275] on button "Sim" at bounding box center [420, 278] width 58 height 28
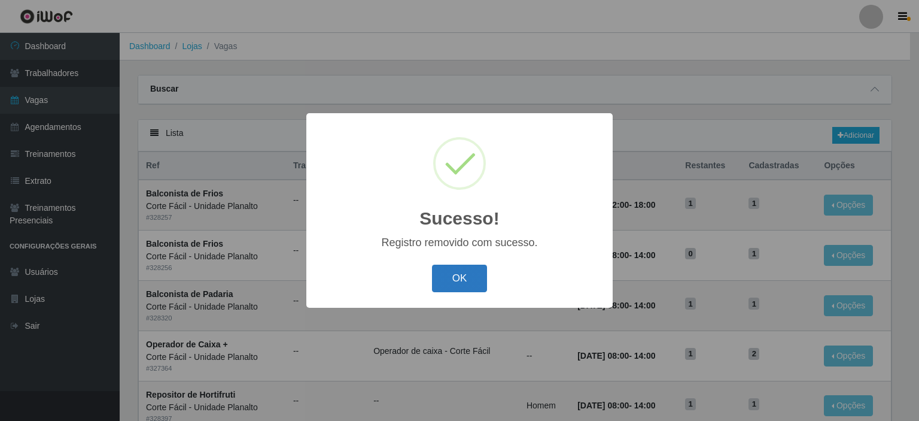
click at [443, 272] on button "OK" at bounding box center [460, 278] width 56 height 28
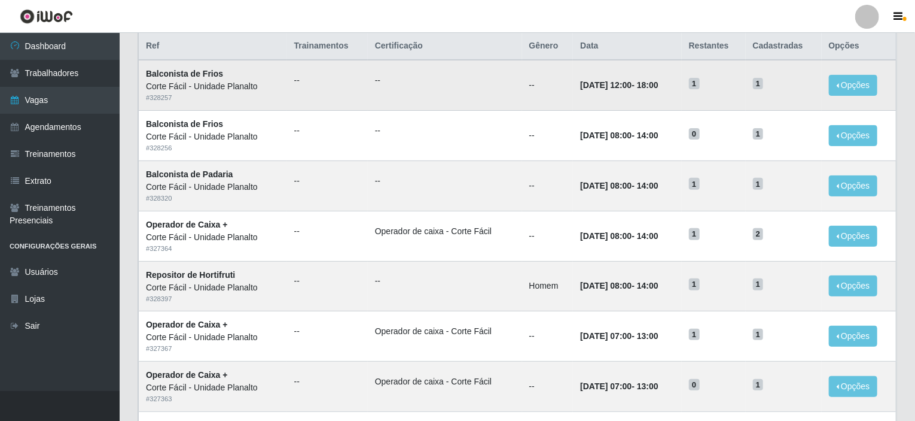
scroll to position [180, 0]
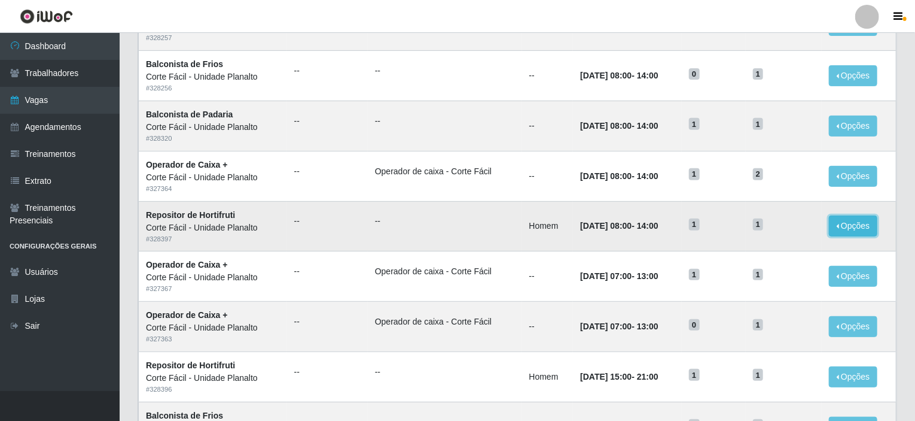
click at [862, 226] on button "Opções" at bounding box center [853, 225] width 49 height 21
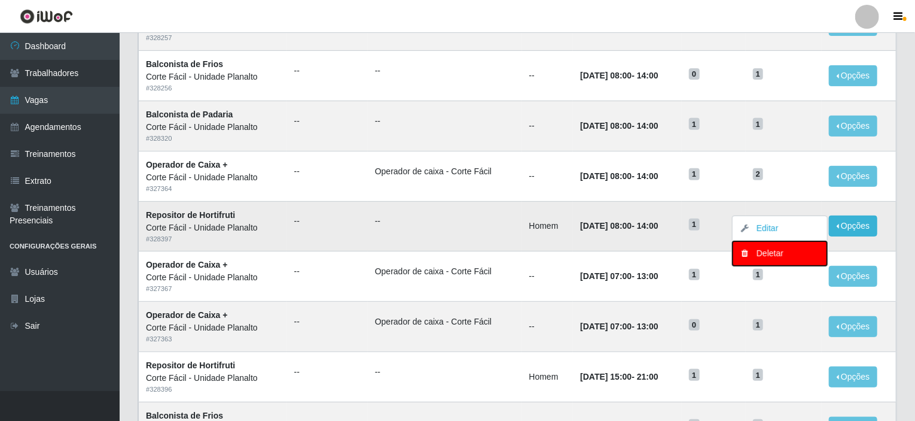
click at [795, 253] on div "Deletar" at bounding box center [780, 253] width 71 height 13
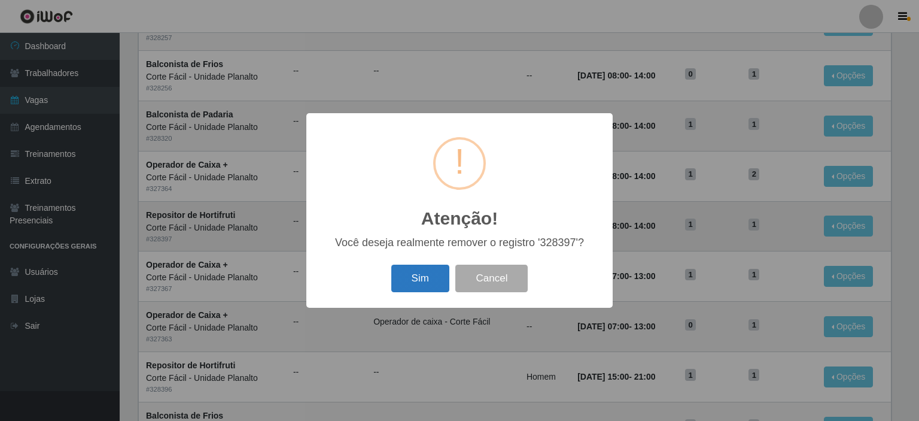
click at [416, 280] on button "Sim" at bounding box center [420, 278] width 58 height 28
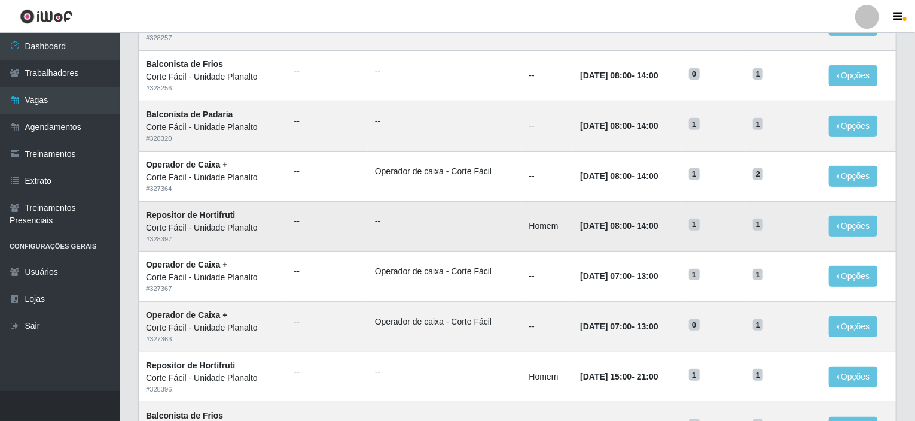
scroll to position [0, 0]
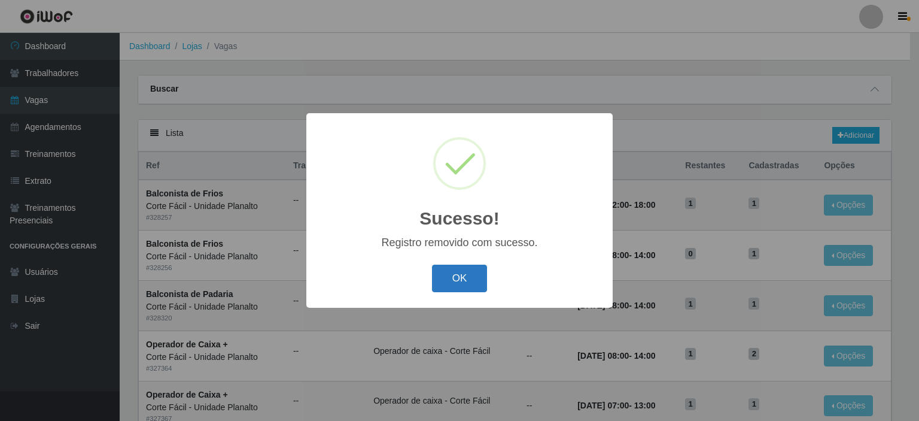
click at [461, 277] on button "OK" at bounding box center [460, 278] width 56 height 28
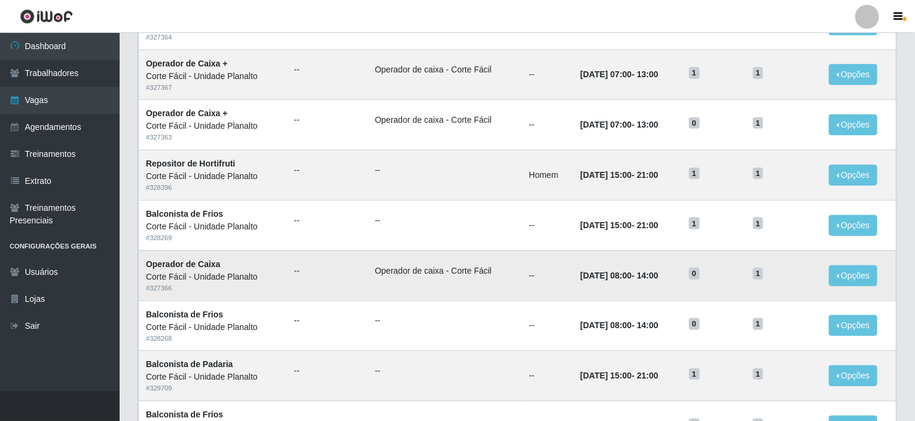
scroll to position [359, 0]
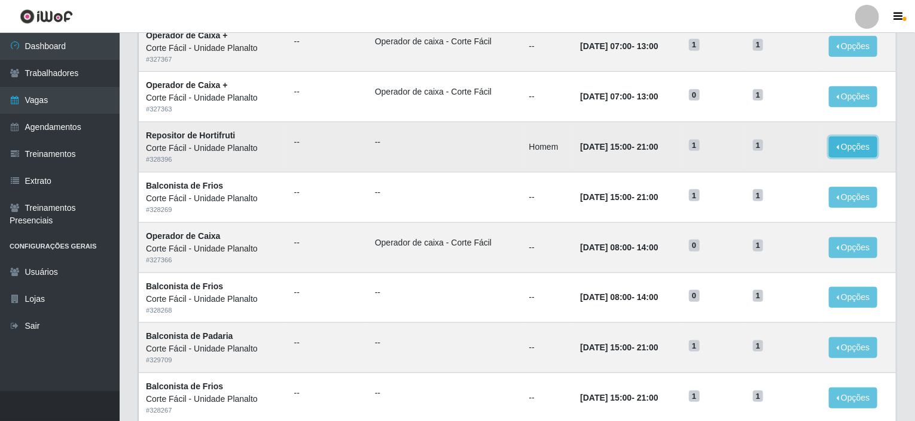
click at [859, 146] on button "Opções" at bounding box center [853, 146] width 49 height 21
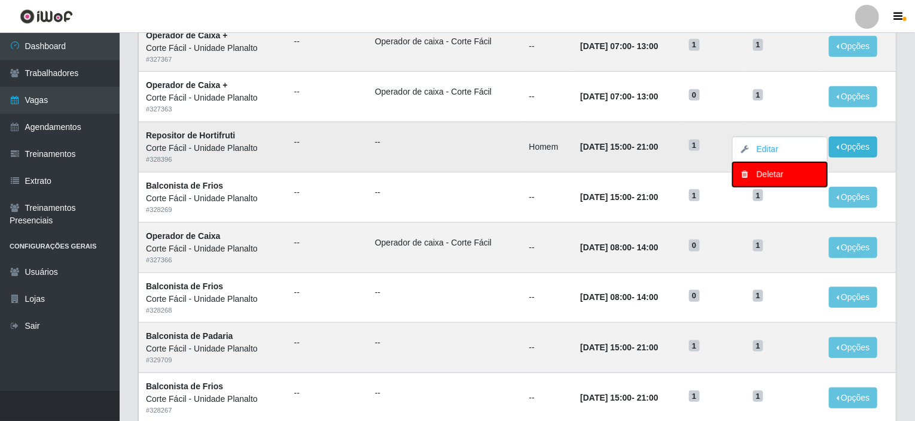
click at [816, 171] on div "Deletar" at bounding box center [780, 174] width 71 height 13
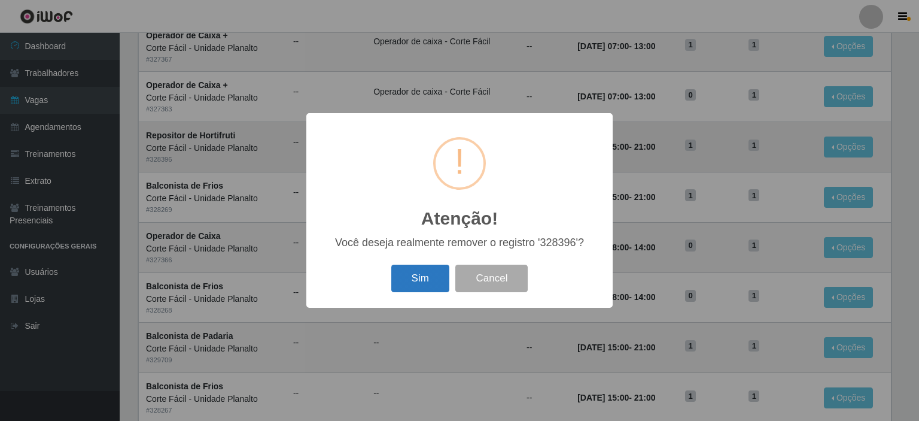
click at [429, 272] on button "Sim" at bounding box center [420, 278] width 58 height 28
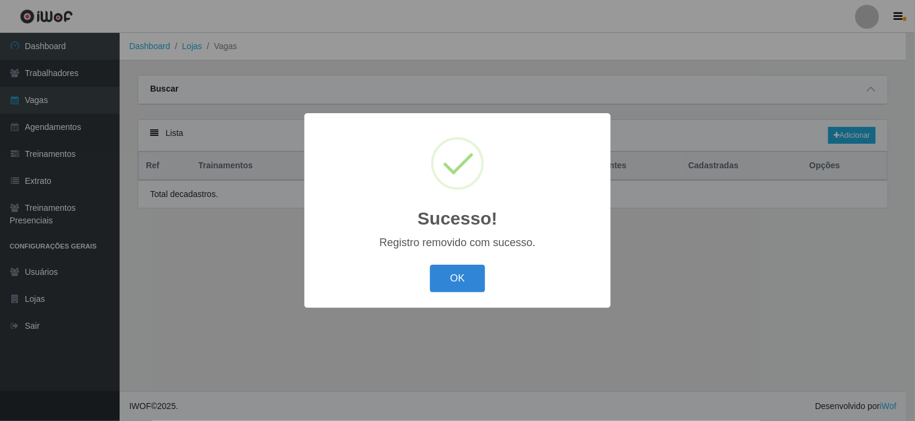
scroll to position [0, 0]
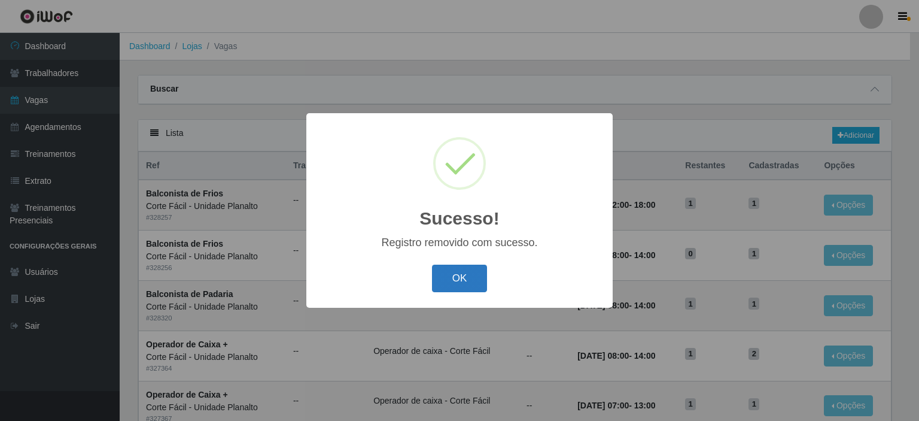
click at [465, 279] on button "OK" at bounding box center [460, 278] width 56 height 28
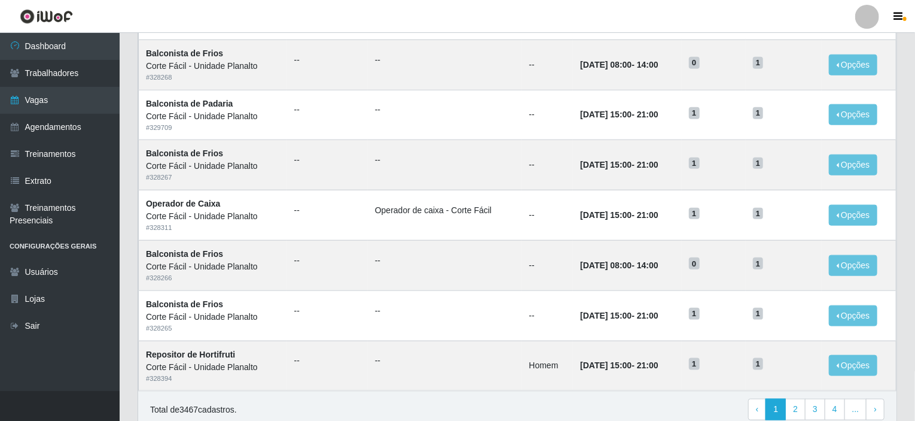
scroll to position [589, 0]
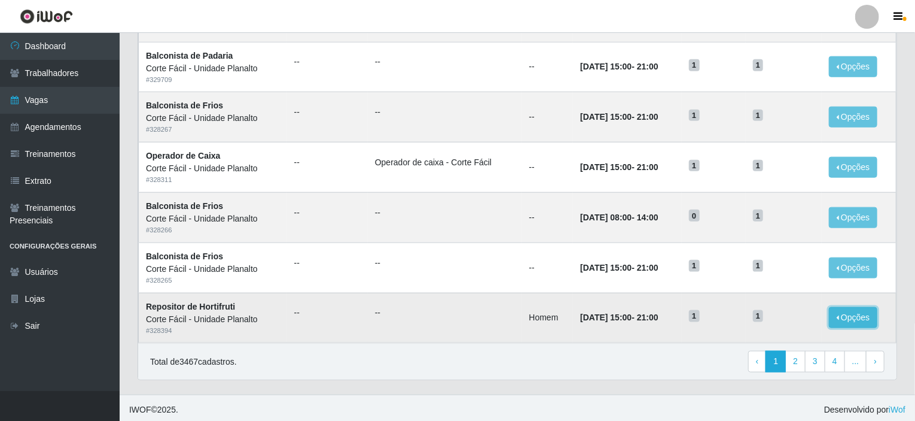
click at [872, 312] on button "Opções" at bounding box center [853, 317] width 49 height 21
click at [763, 325] on div "Deletar" at bounding box center [780, 327] width 71 height 13
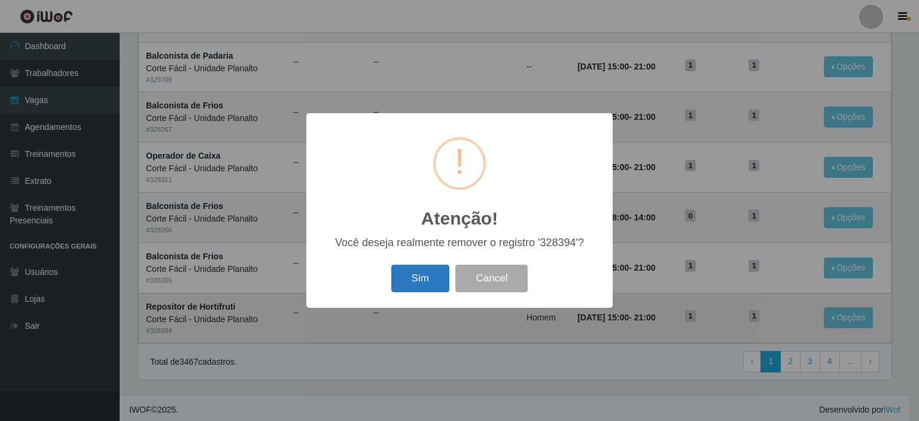
click at [431, 273] on button "Sim" at bounding box center [420, 278] width 58 height 28
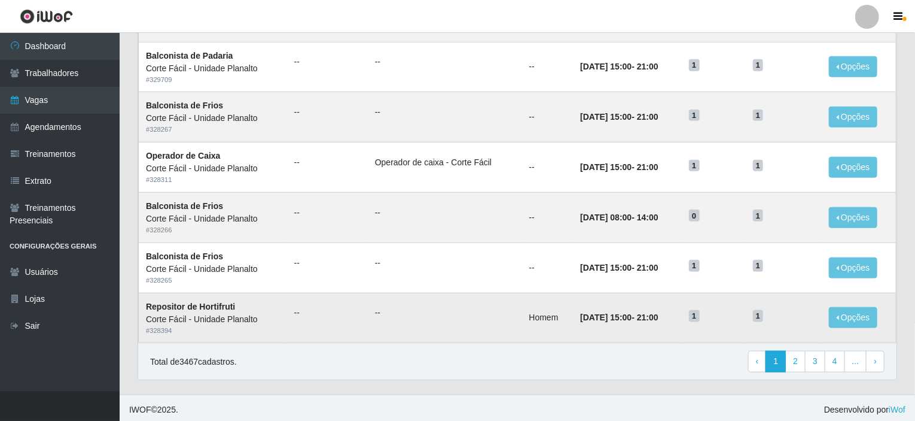
scroll to position [0, 0]
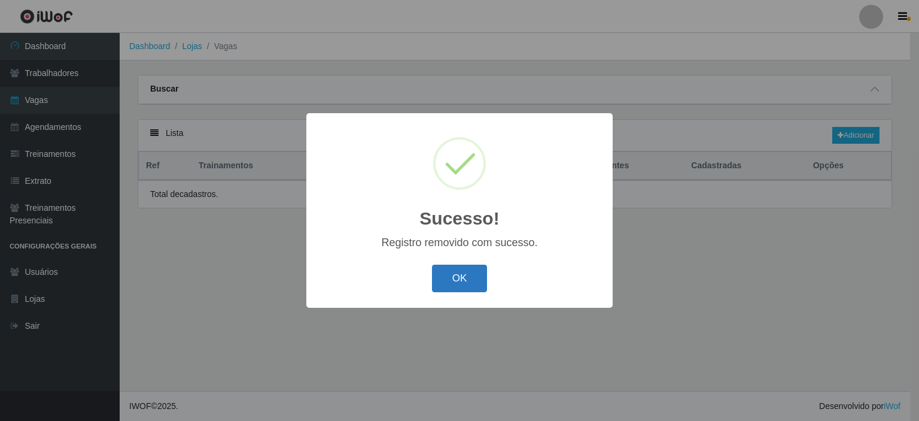
click at [444, 273] on button "OK" at bounding box center [460, 278] width 56 height 28
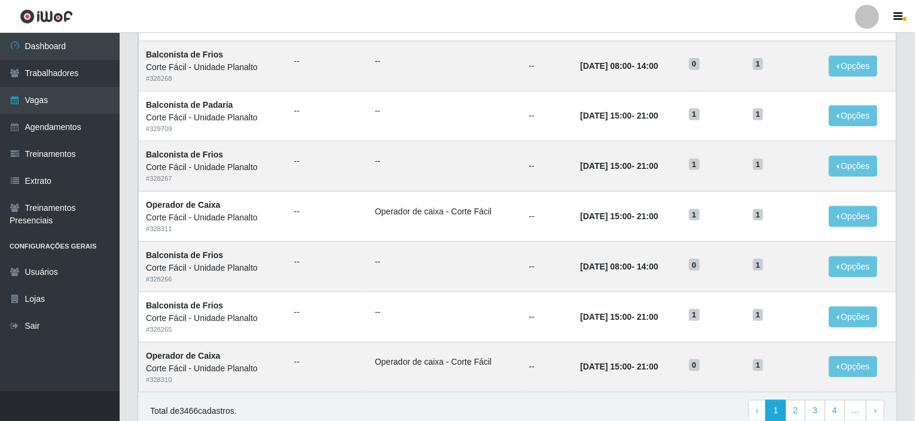
scroll to position [589, 0]
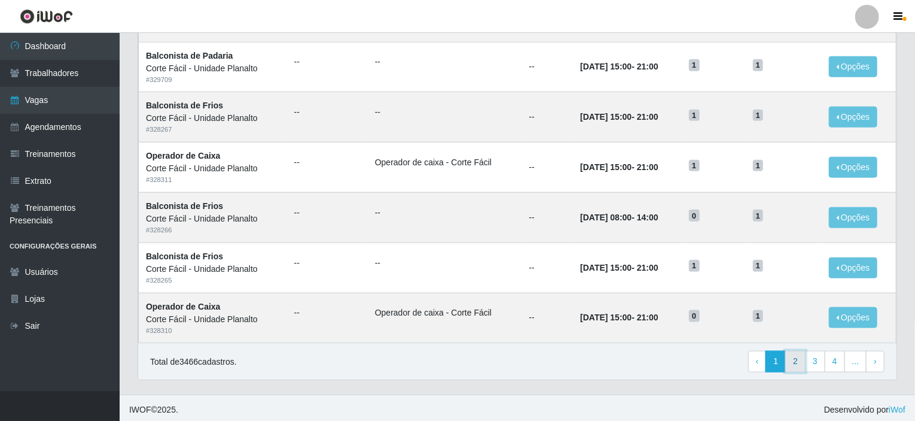
click at [795, 361] on link "2" at bounding box center [796, 362] width 20 height 22
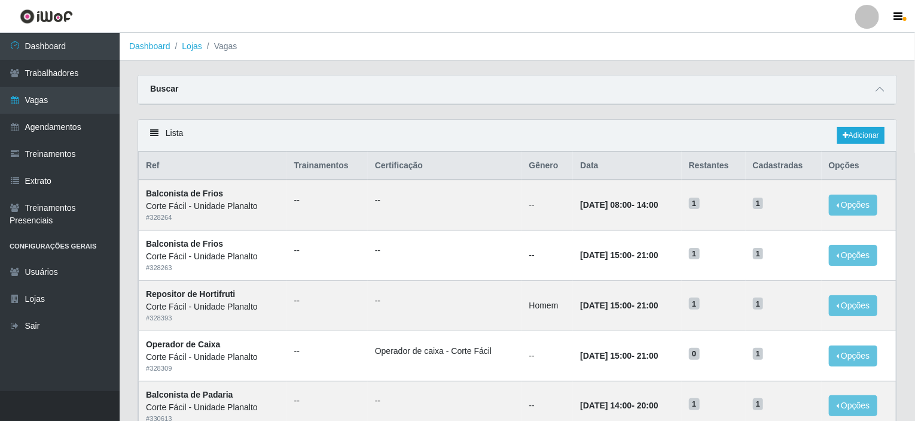
scroll to position [60, 0]
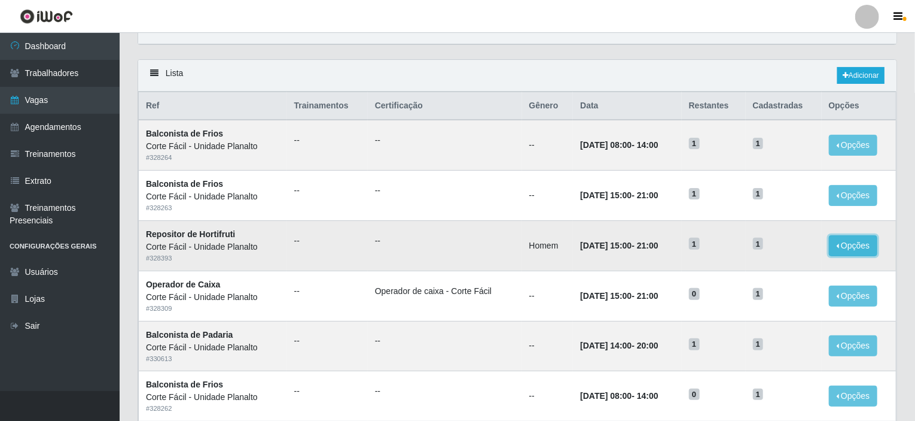
click at [863, 245] on button "Opções" at bounding box center [853, 245] width 49 height 21
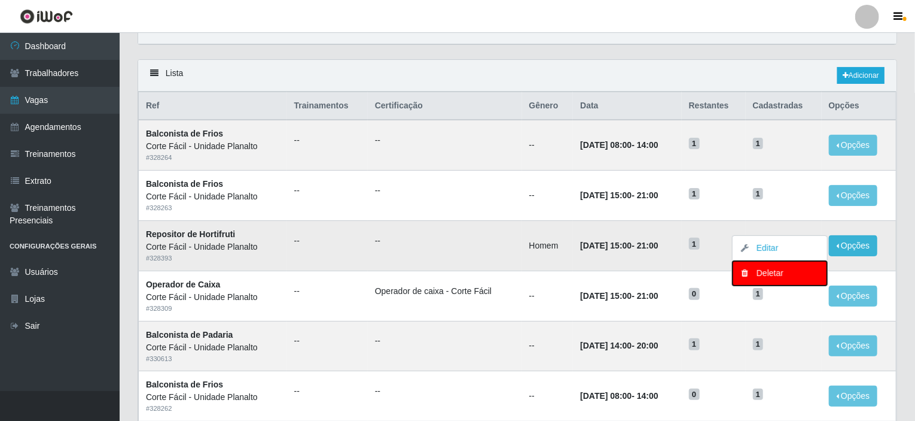
click at [796, 271] on div "Deletar" at bounding box center [780, 273] width 71 height 13
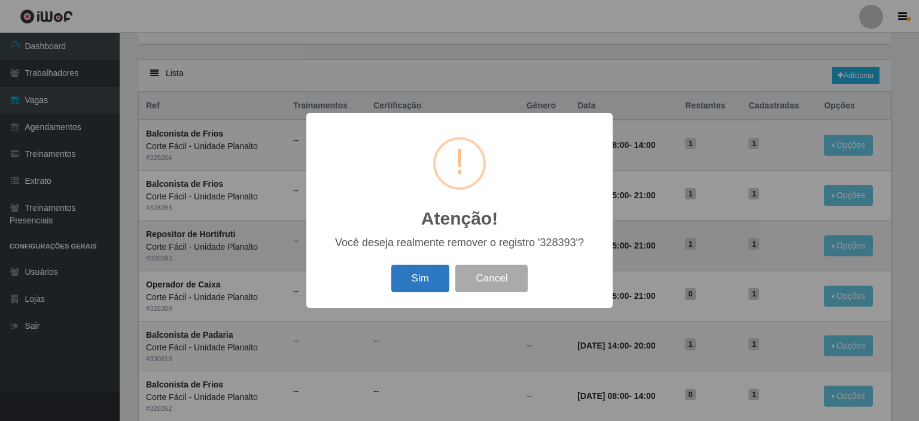
click at [425, 281] on button "Sim" at bounding box center [420, 278] width 58 height 28
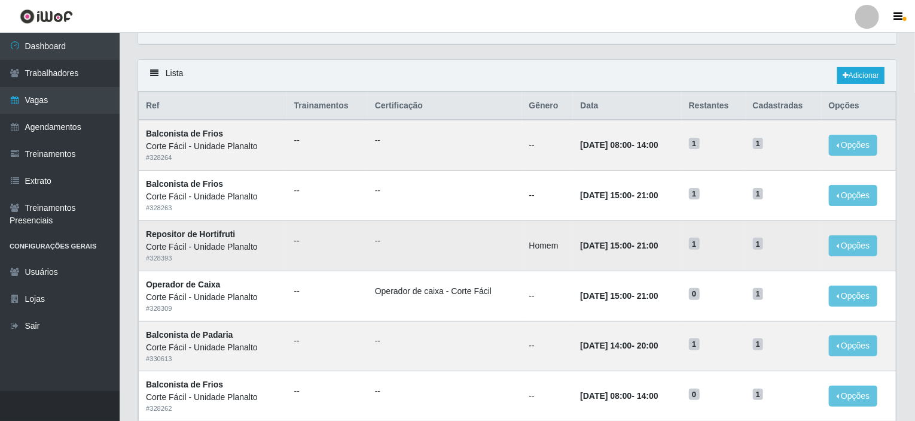
scroll to position [0, 0]
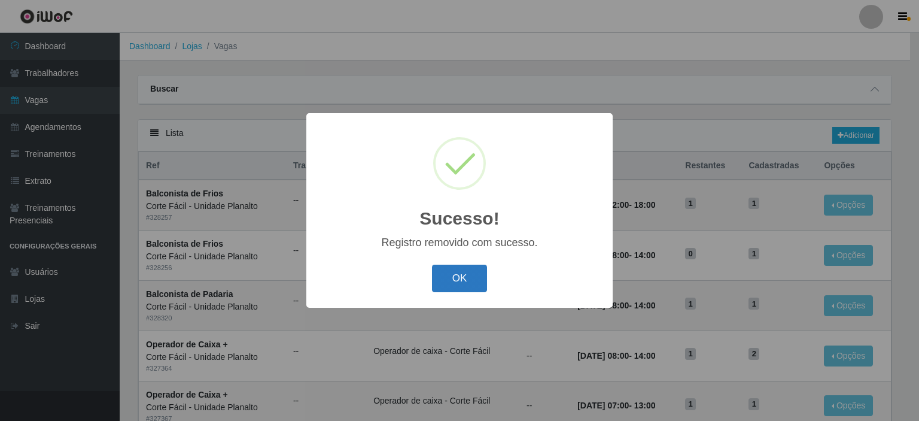
click at [483, 281] on button "OK" at bounding box center [460, 278] width 56 height 28
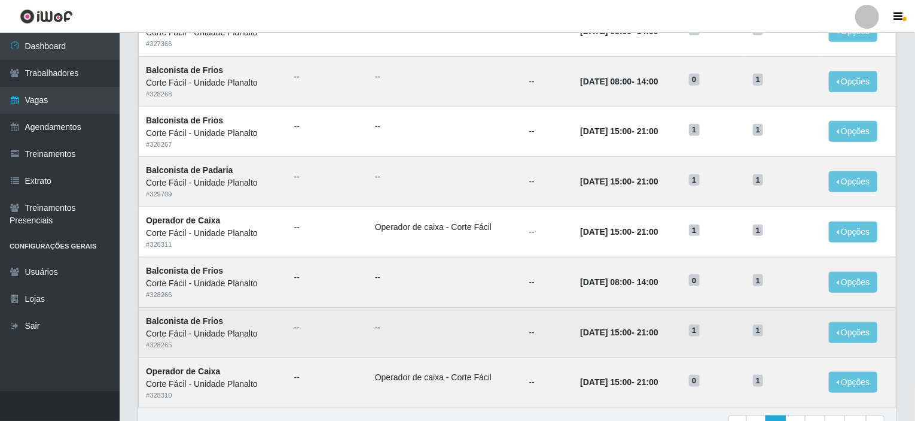
scroll to position [589, 0]
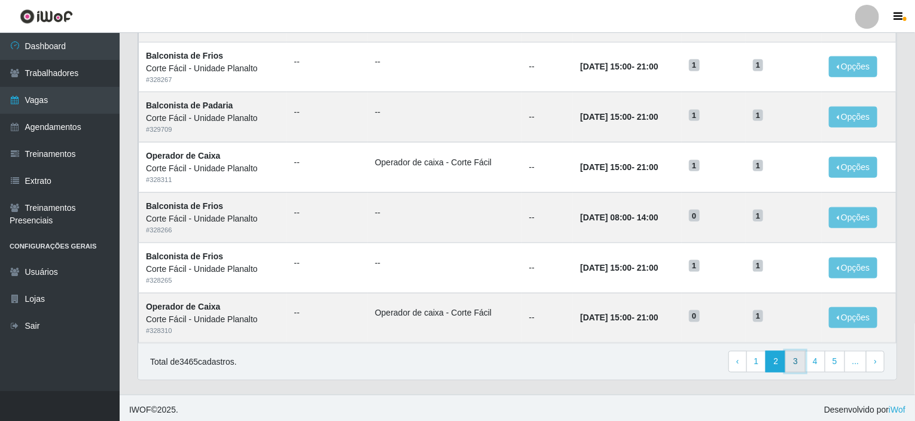
click at [800, 363] on link "3" at bounding box center [796, 362] width 20 height 22
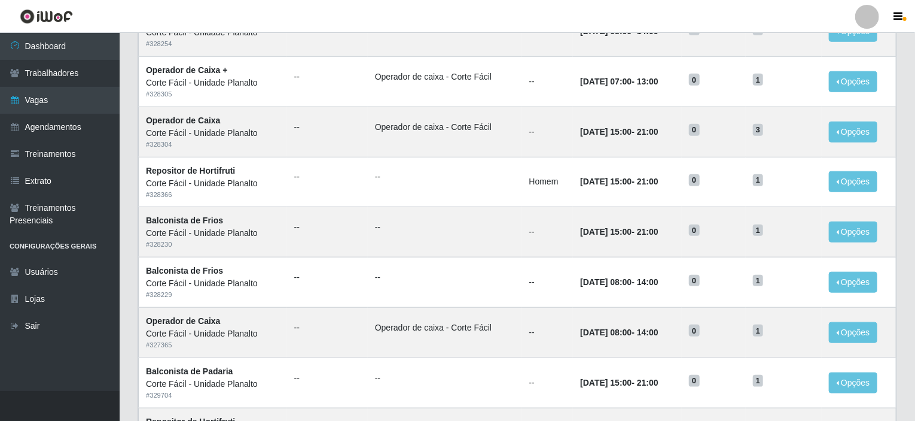
scroll to position [589, 0]
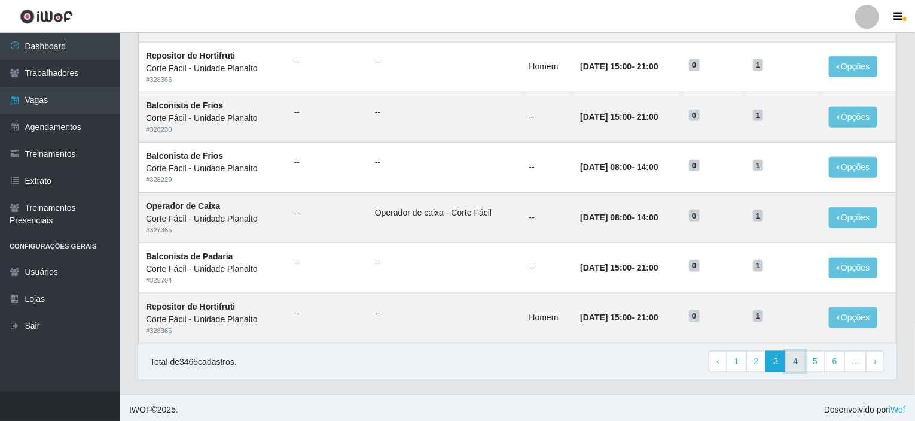
click at [803, 357] on link "4" at bounding box center [796, 362] width 20 height 22
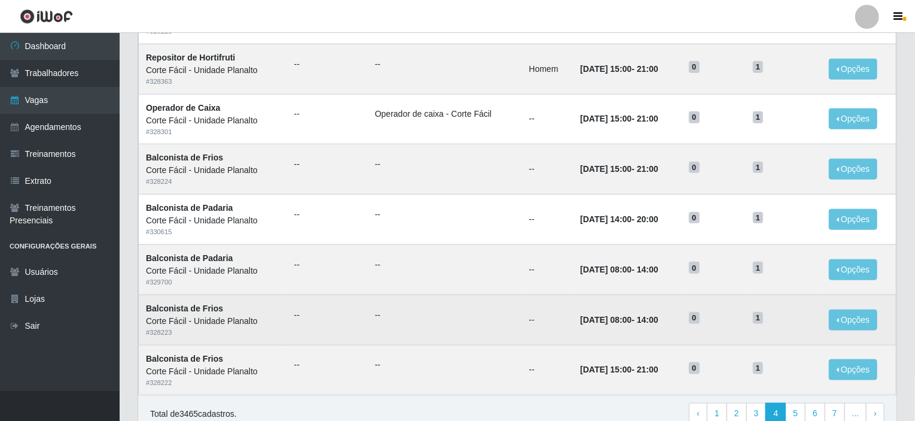
scroll to position [589, 0]
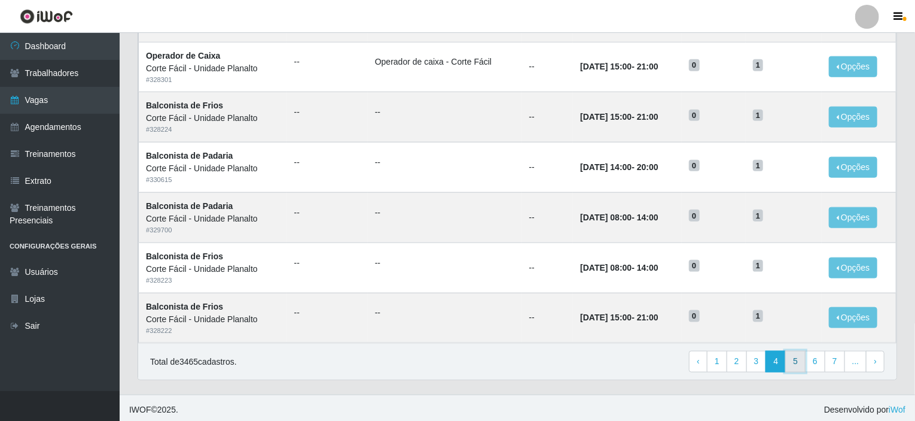
click at [797, 357] on link "5" at bounding box center [796, 362] width 20 height 22
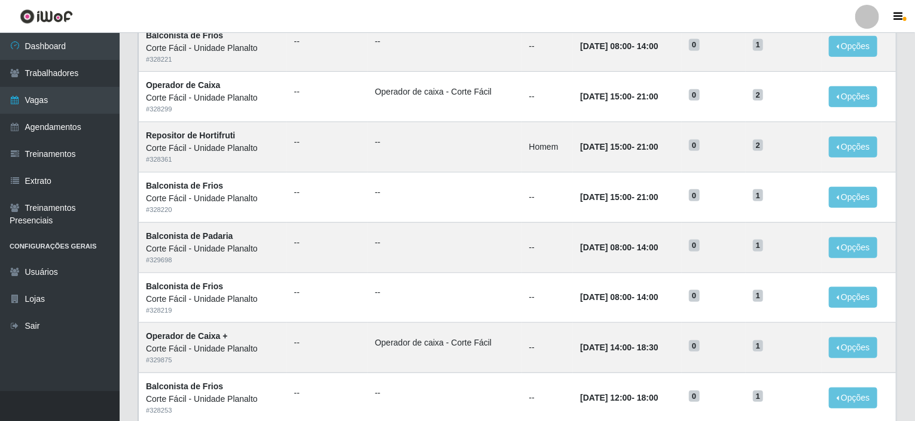
scroll to position [589, 0]
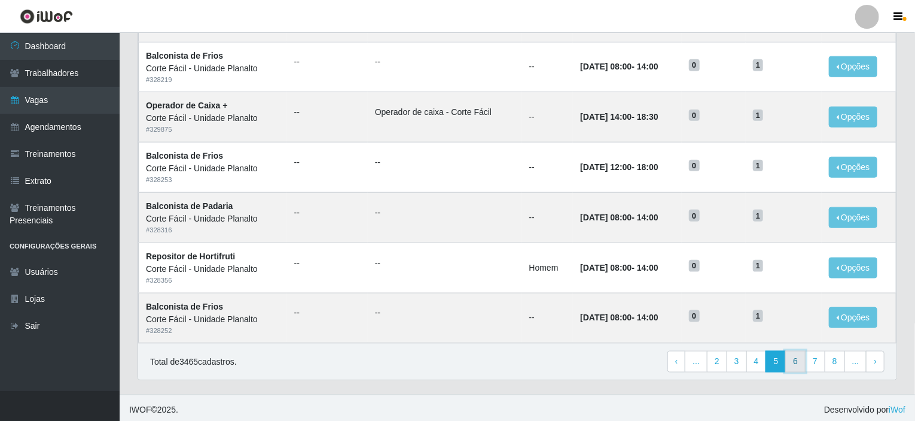
click at [795, 357] on link "6" at bounding box center [796, 362] width 20 height 22
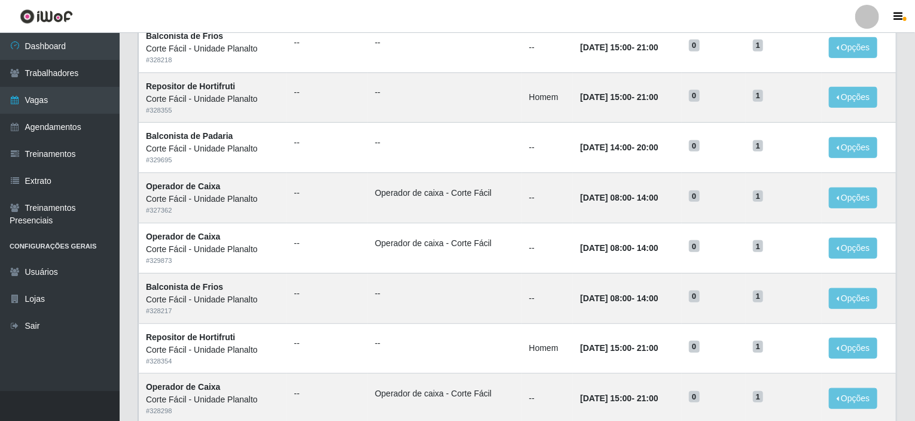
scroll to position [589, 0]
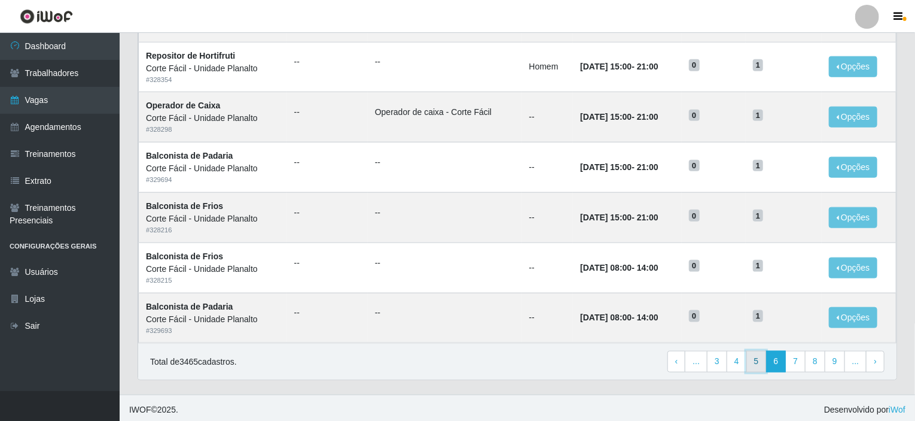
click at [760, 361] on link "5" at bounding box center [757, 362] width 20 height 22
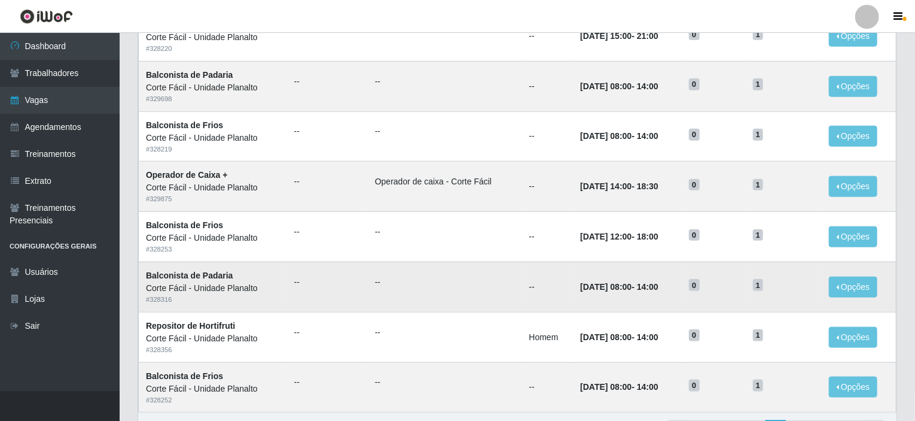
scroll to position [589, 0]
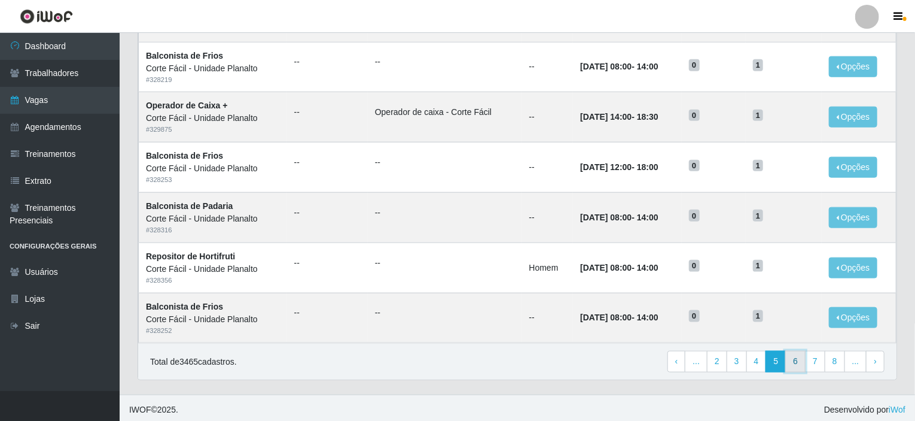
click at [796, 358] on link "6" at bounding box center [796, 362] width 20 height 22
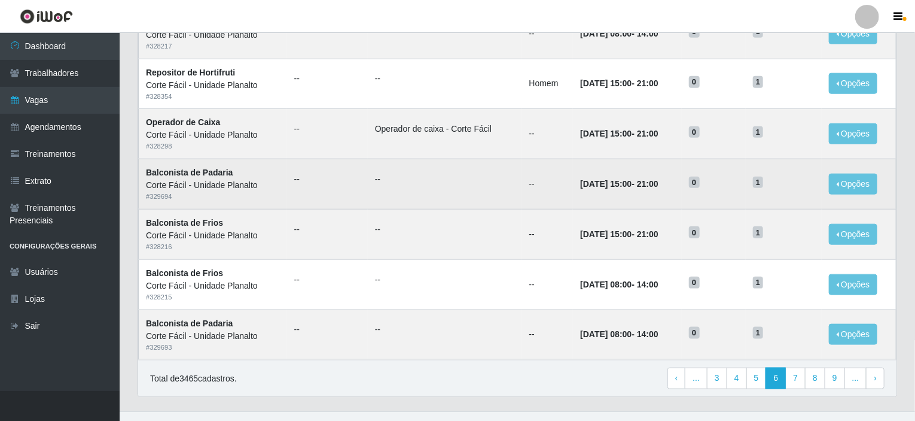
scroll to position [589, 0]
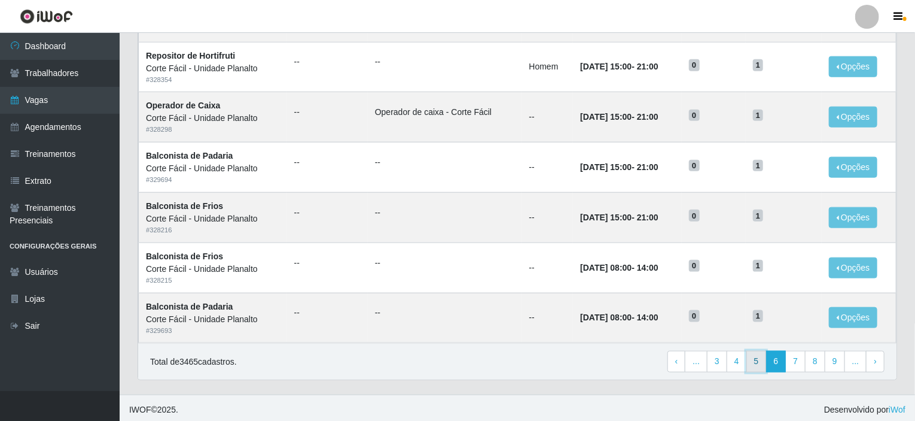
click at [757, 363] on link "5" at bounding box center [757, 362] width 20 height 22
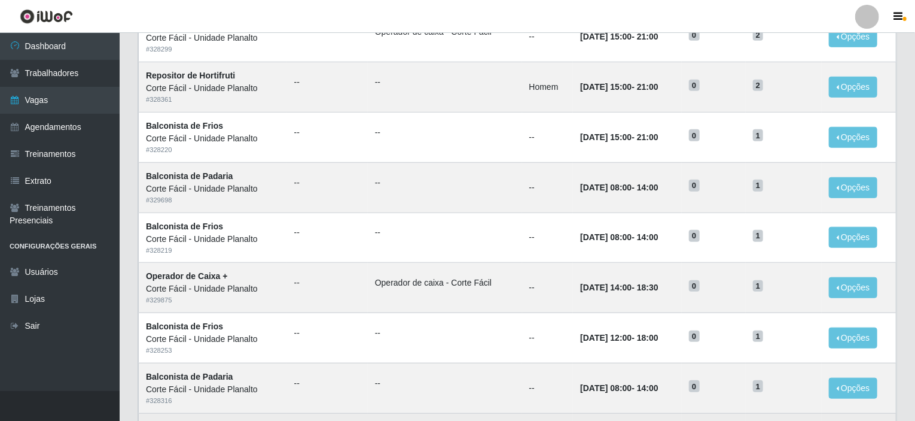
scroll to position [589, 0]
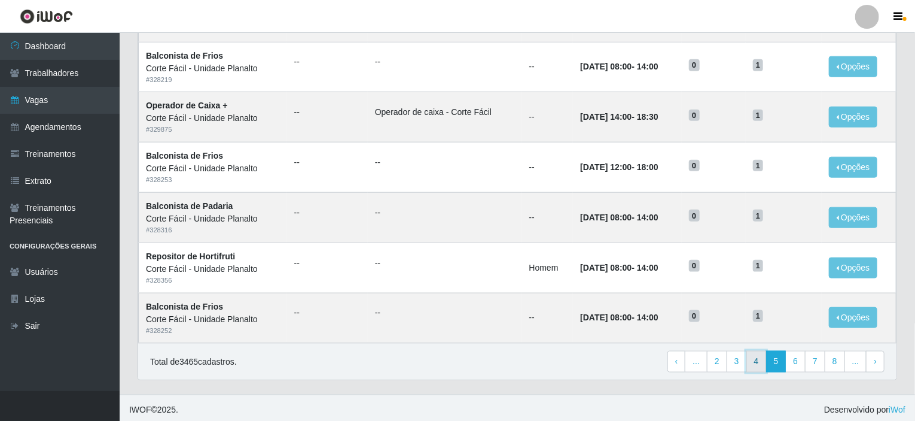
click at [759, 355] on link "4" at bounding box center [757, 362] width 20 height 22
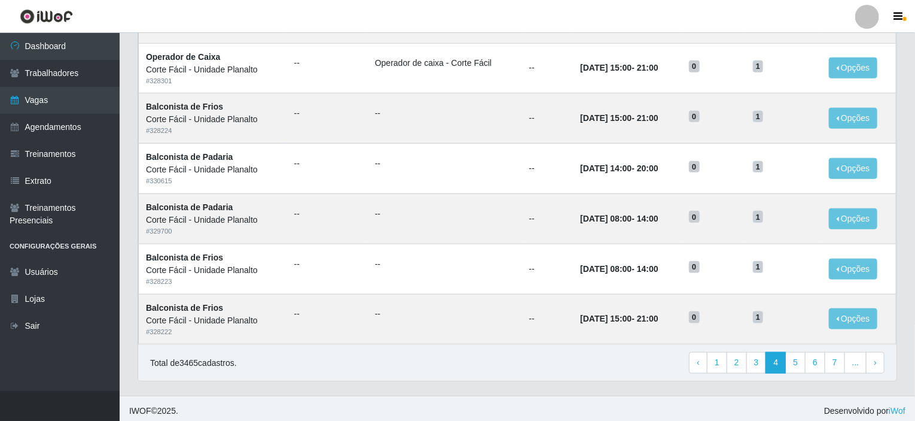
scroll to position [589, 0]
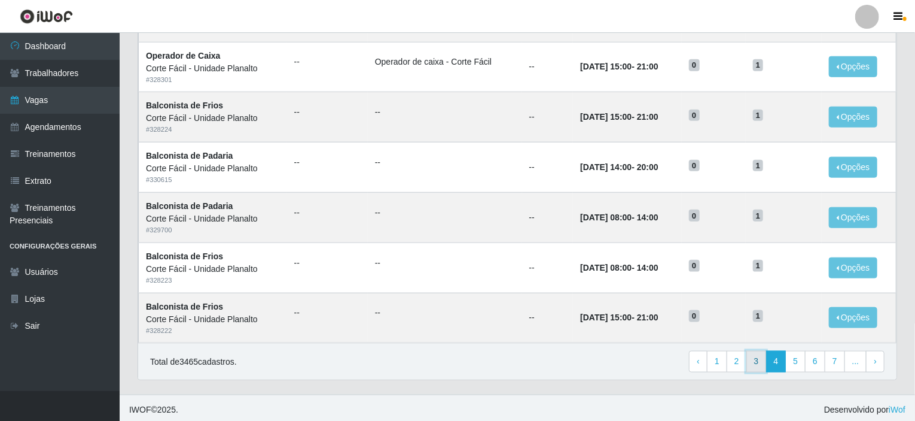
click at [758, 358] on link "3" at bounding box center [757, 362] width 20 height 22
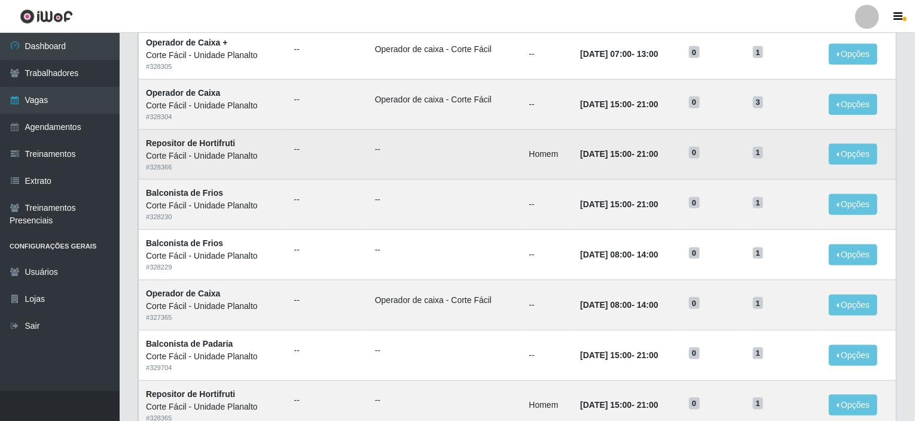
scroll to position [589, 0]
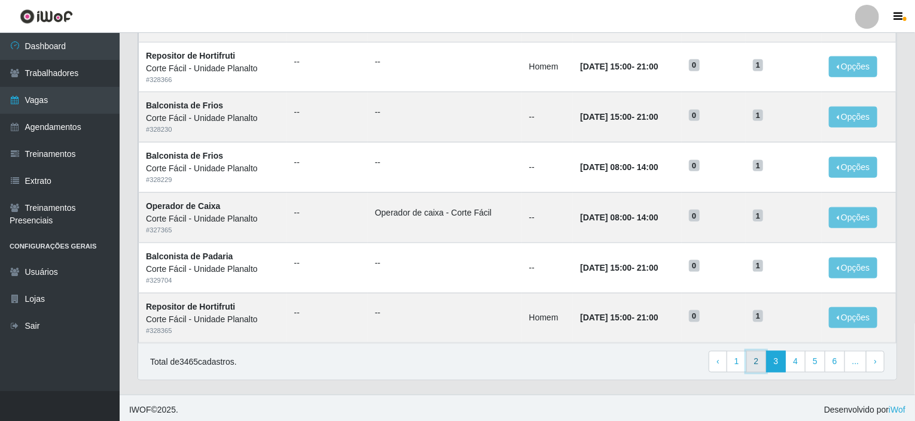
click at [759, 359] on link "2" at bounding box center [757, 362] width 20 height 22
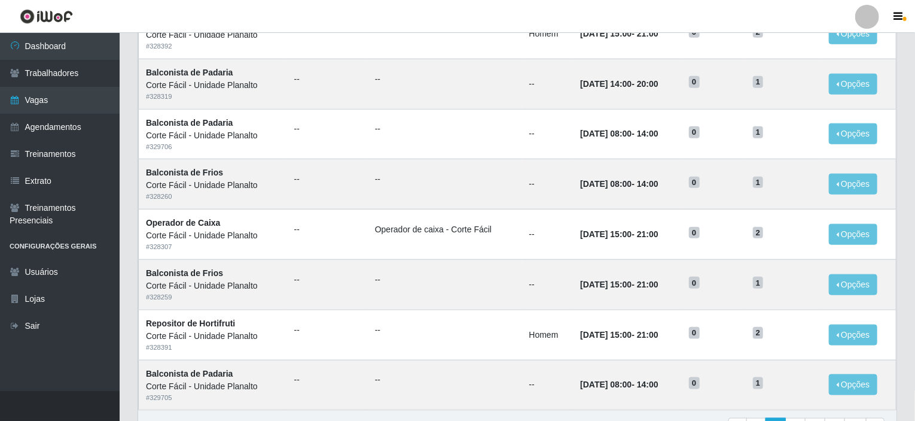
scroll to position [589, 0]
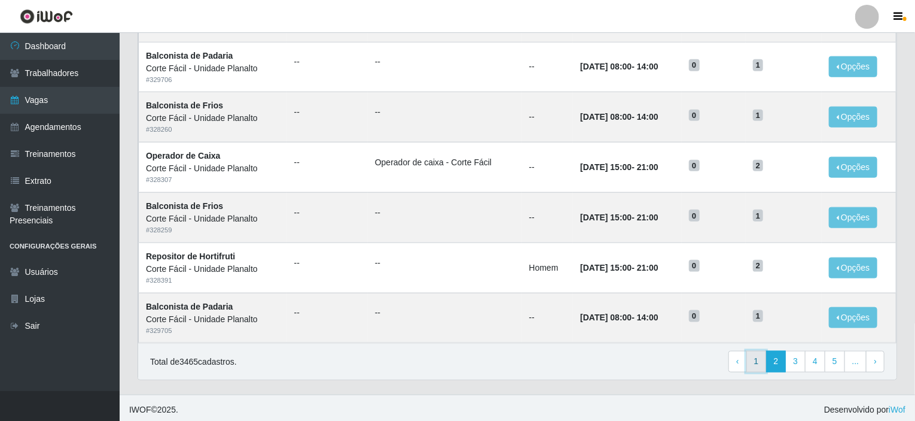
click at [758, 354] on link "1" at bounding box center [757, 362] width 20 height 22
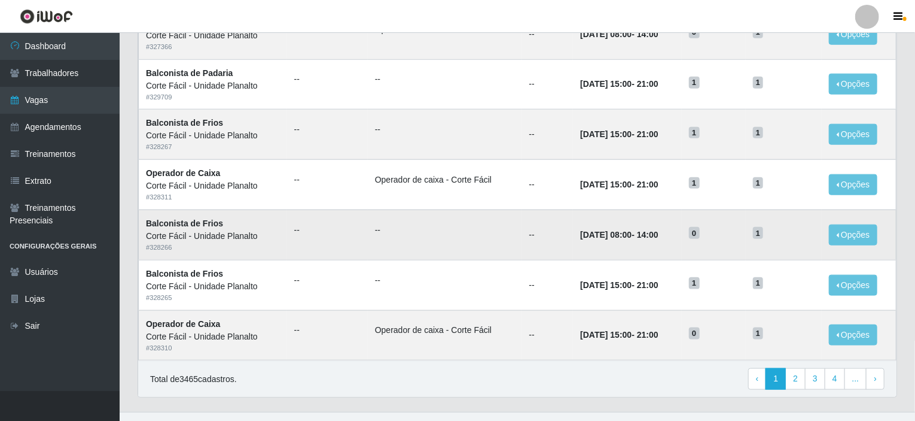
scroll to position [589, 0]
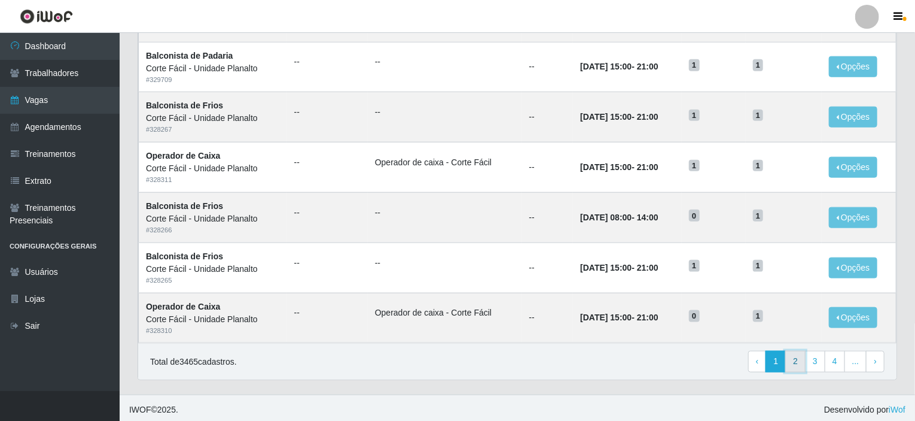
click at [796, 359] on link "2" at bounding box center [796, 362] width 20 height 22
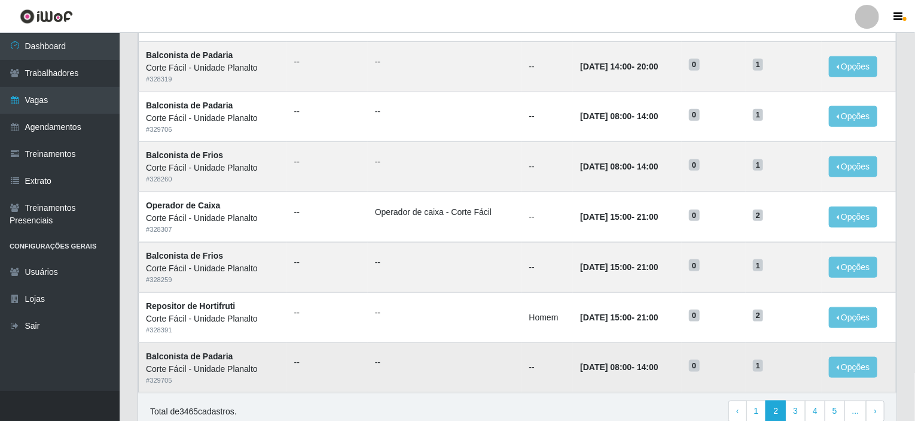
scroll to position [589, 0]
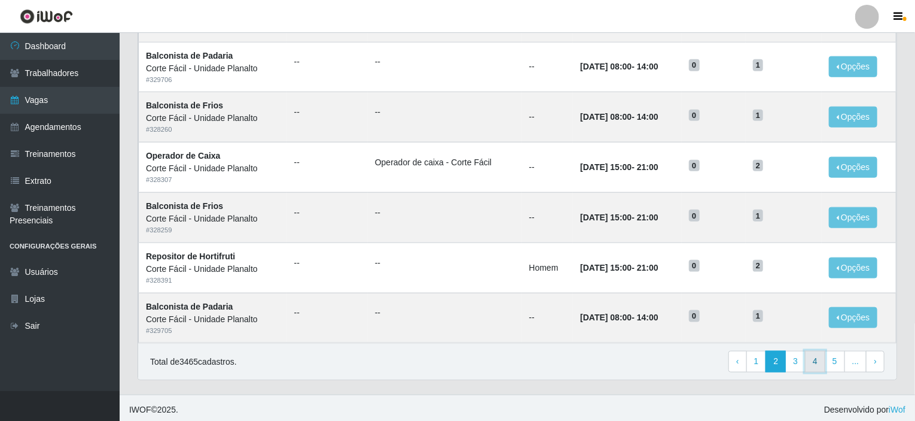
click at [810, 361] on link "4" at bounding box center [815, 362] width 20 height 22
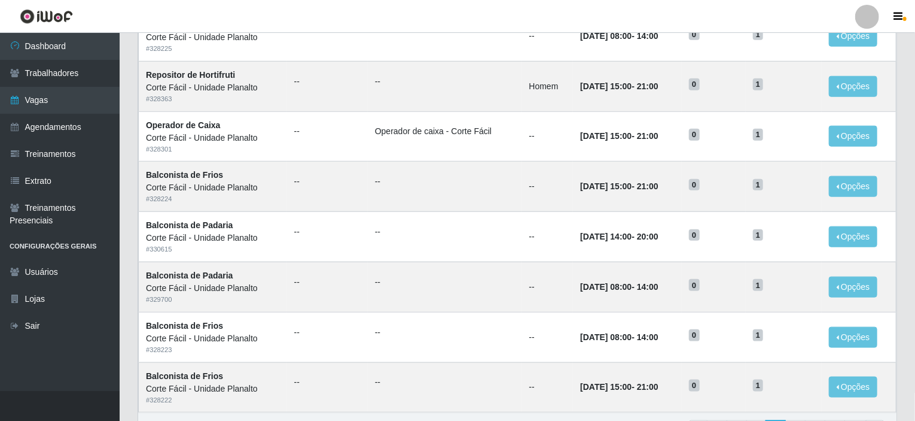
scroll to position [589, 0]
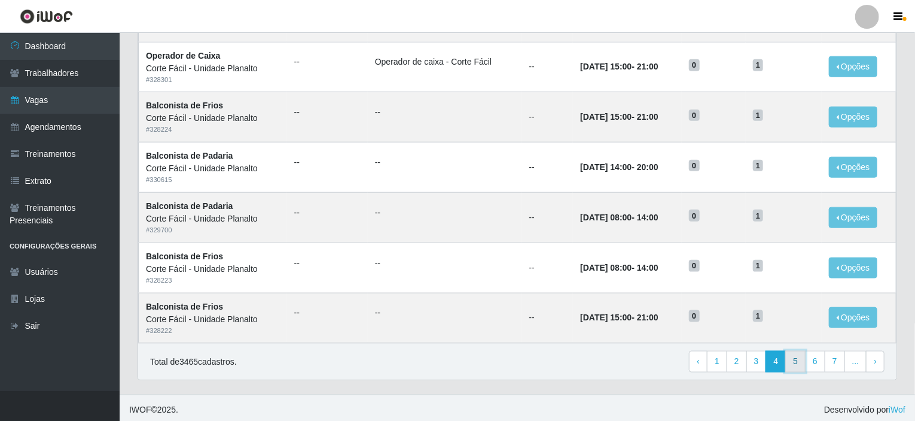
click at [796, 362] on link "5" at bounding box center [796, 362] width 20 height 22
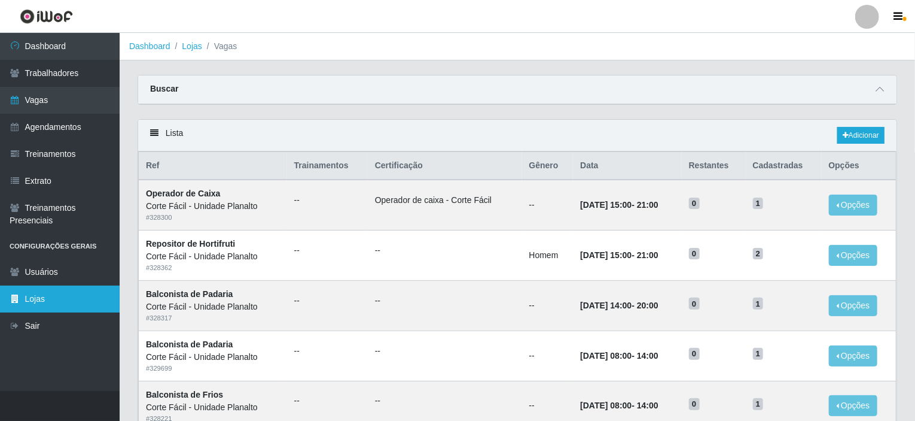
scroll to position [180, 0]
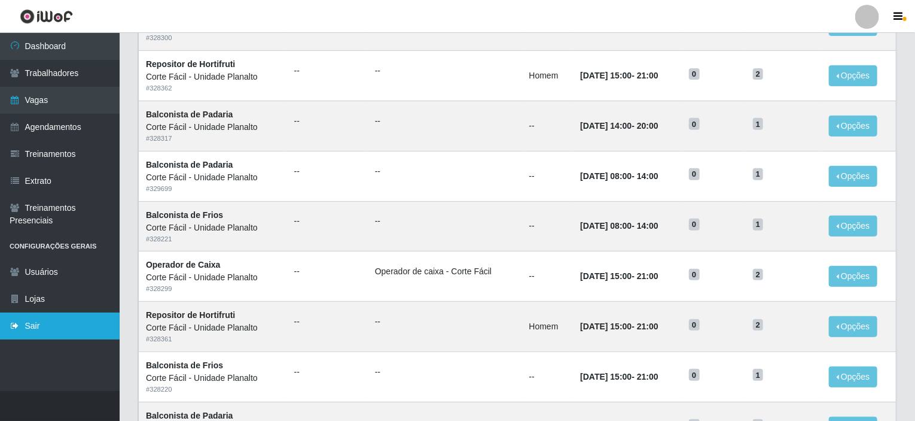
click at [44, 323] on link "Sair" at bounding box center [60, 325] width 120 height 27
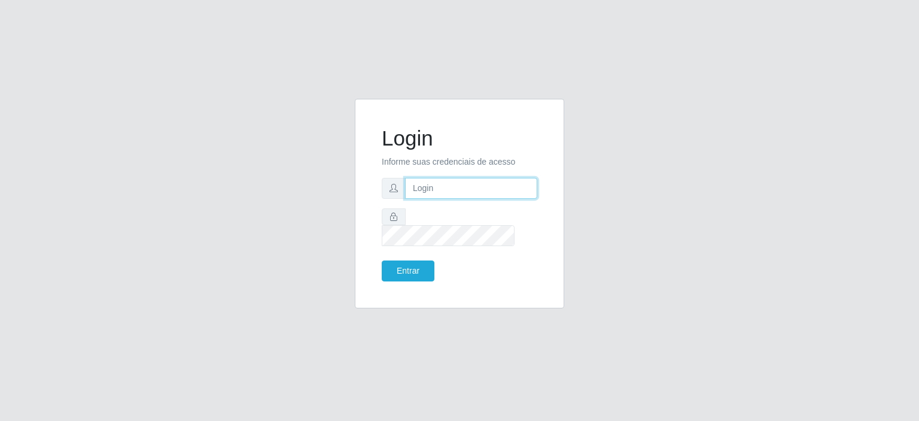
click at [445, 199] on input "text" at bounding box center [471, 188] width 132 height 21
type input "annapaulacst0723@gmail.com"
click at [418, 260] on button "Entrar" at bounding box center [408, 270] width 53 height 21
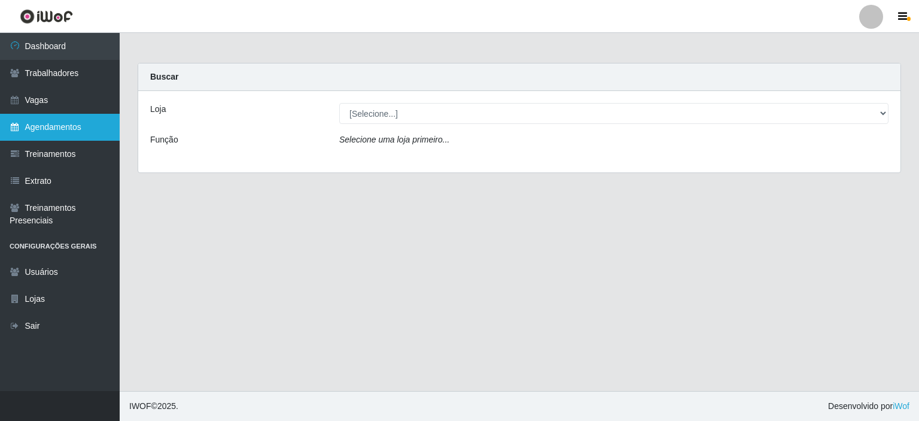
click at [62, 119] on link "Agendamentos" at bounding box center [60, 127] width 120 height 27
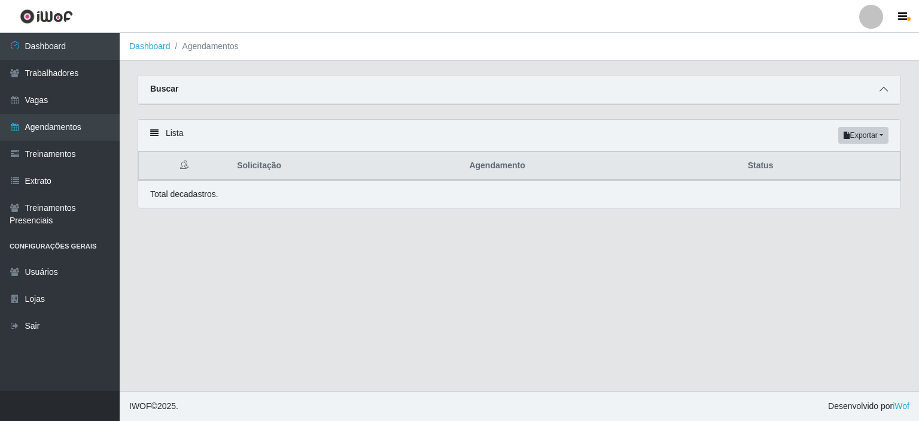
click at [890, 90] on span at bounding box center [884, 90] width 14 height 14
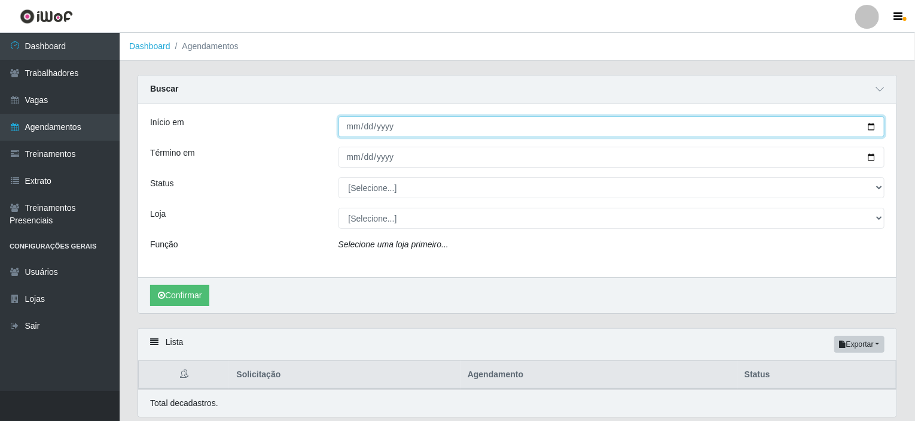
click at [874, 127] on input "Início em" at bounding box center [612, 126] width 547 height 21
type input "2025-08-12"
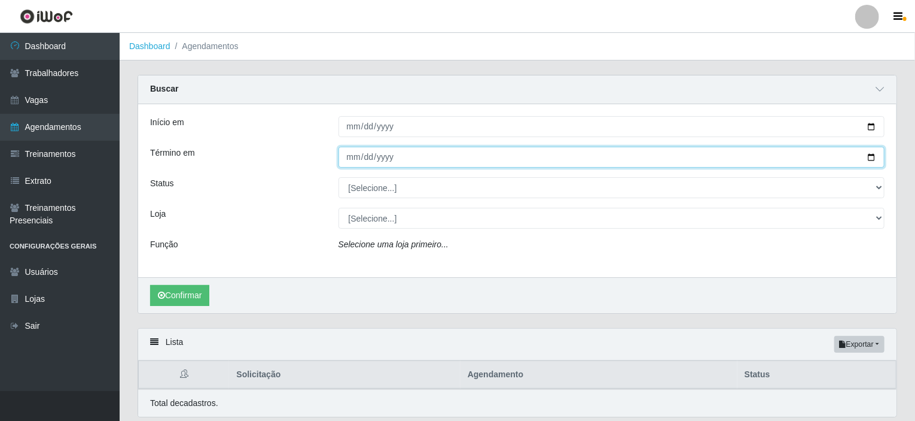
click at [869, 154] on input "Término em" at bounding box center [612, 157] width 547 height 21
type input "2025-08-31"
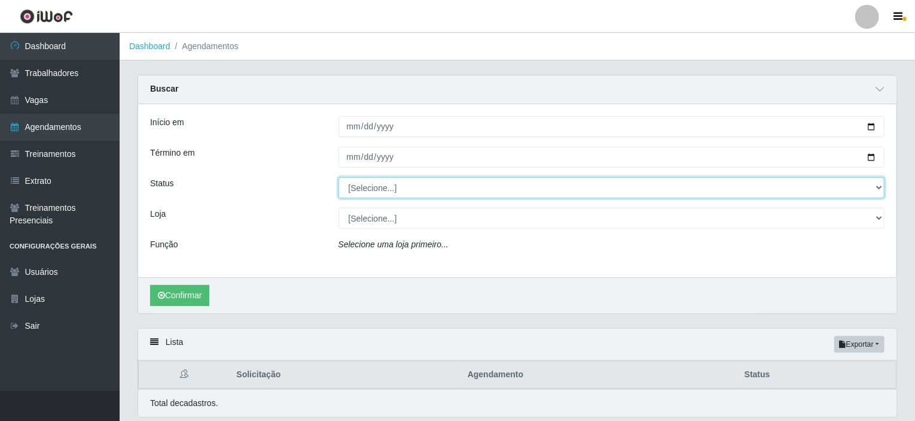
click at [500, 192] on select "[Selecione...] AGENDADO AGUARDANDO LIBERAR EM ANDAMENTO EM REVISÃO FINALIZADO C…" at bounding box center [612, 187] width 547 height 21
select select "AGENDADO"
click at [339, 177] on select "[Selecione...] AGENDADO AGUARDANDO LIBERAR EM ANDAMENTO EM REVISÃO FINALIZADO C…" at bounding box center [612, 187] width 547 height 21
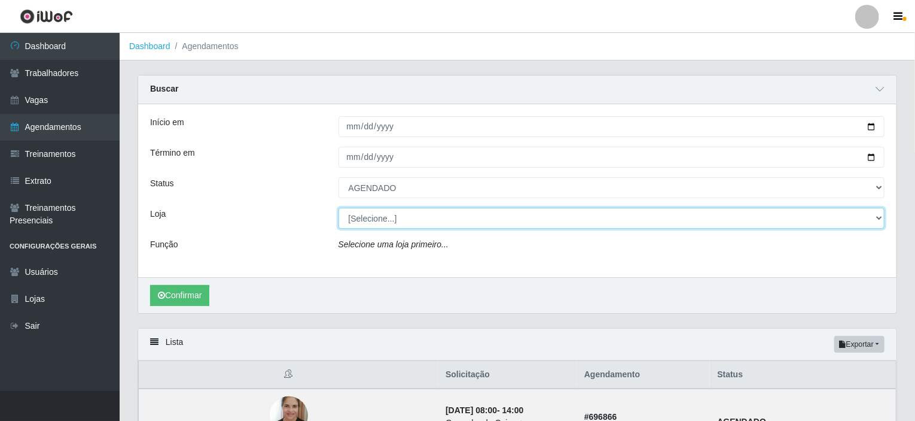
click at [384, 226] on select "[Selecione...] Corte Fácil - Unidade Planalto" at bounding box center [612, 218] width 547 height 21
select select "202"
click at [339, 208] on select "[Selecione...] Corte Fácil - Unidade Planalto" at bounding box center [612, 218] width 547 height 21
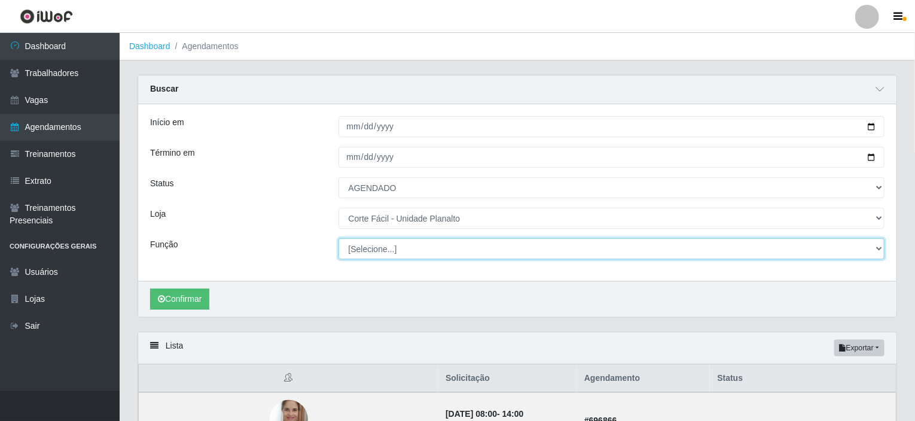
click at [387, 245] on select "[Selecione...] ASG ASG + ASG ++ Auxiliar de Estacionamento Auxiliar de Estacion…" at bounding box center [612, 248] width 547 height 21
select select "107"
click at [339, 238] on select "[Selecione...] ASG ASG + ASG ++ Auxiliar de Estacionamento Auxiliar de Estacion…" at bounding box center [612, 248] width 547 height 21
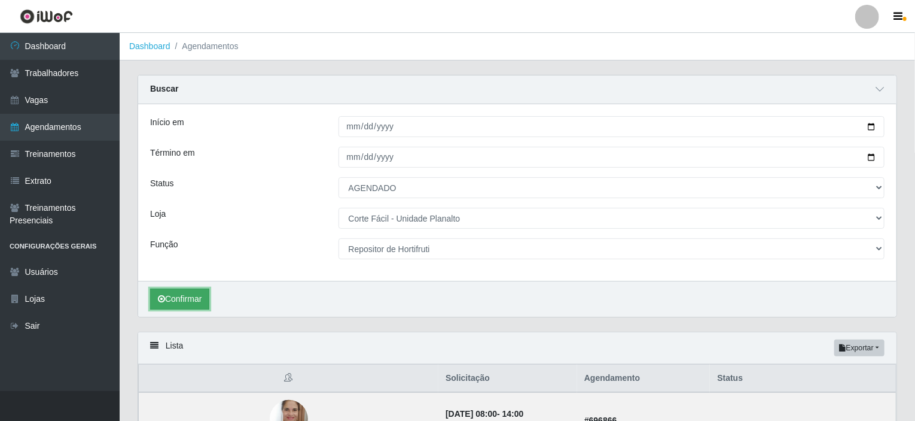
click at [182, 294] on button "Confirmar" at bounding box center [179, 298] width 59 height 21
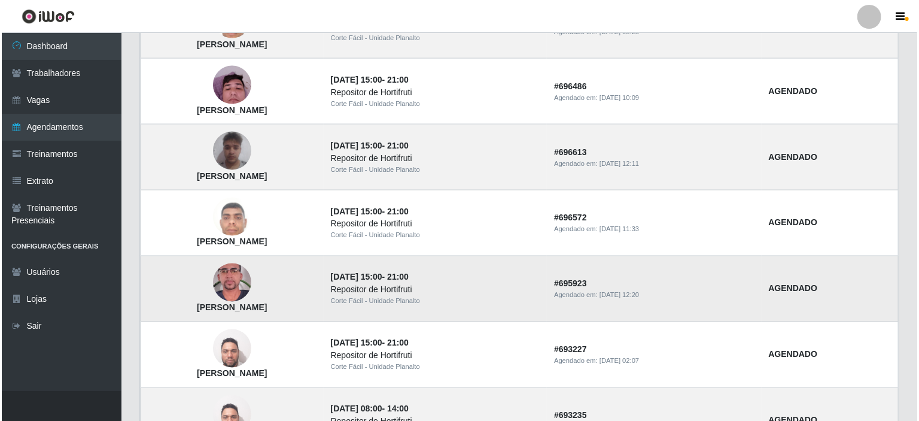
scroll to position [898, 0]
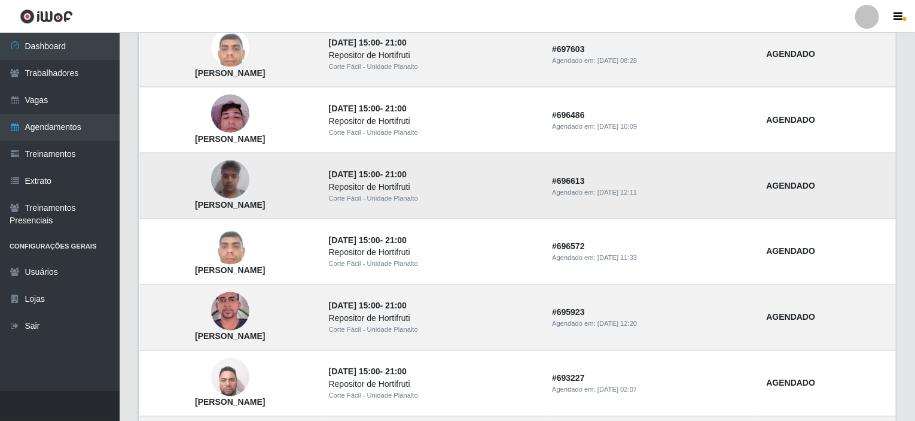
click at [239, 175] on td "[PERSON_NAME]" at bounding box center [230, 186] width 183 height 66
click at [250, 175] on img at bounding box center [230, 179] width 38 height 51
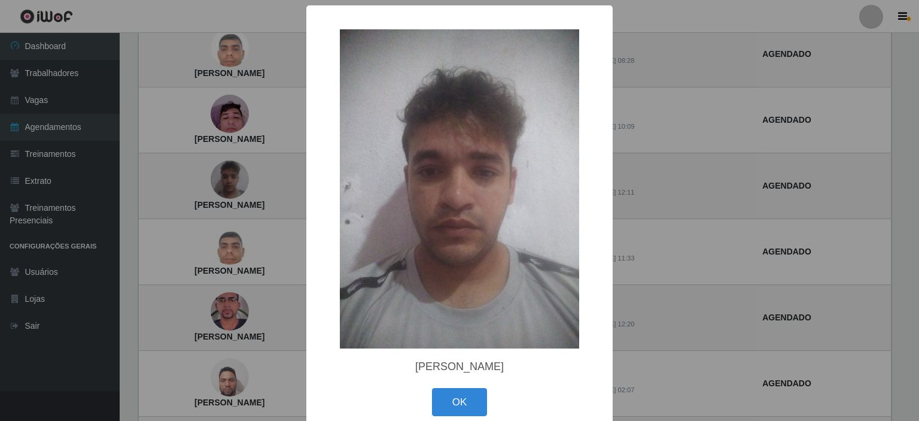
click at [177, 196] on div "× Leandro Felipe de Lima OK Cancel" at bounding box center [459, 210] width 919 height 421
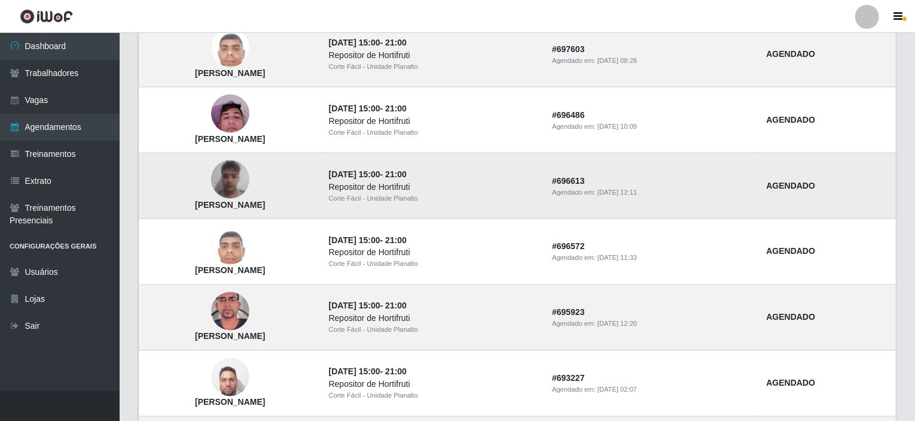
click at [250, 177] on img at bounding box center [230, 179] width 38 height 51
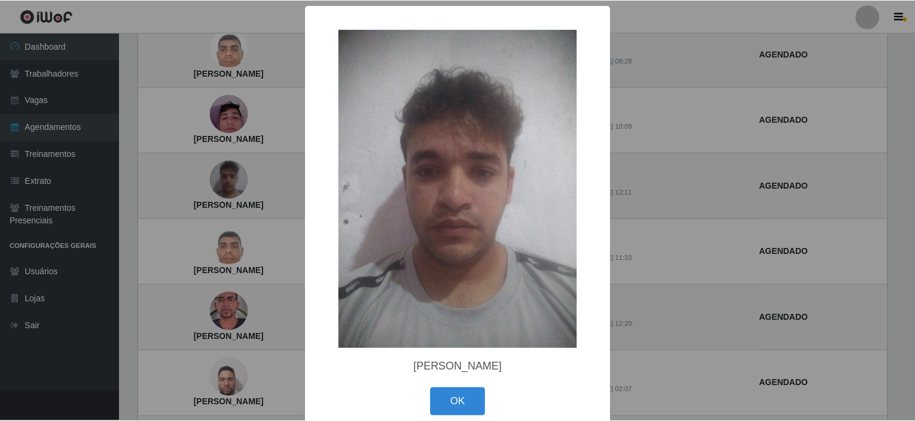
scroll to position [17, 0]
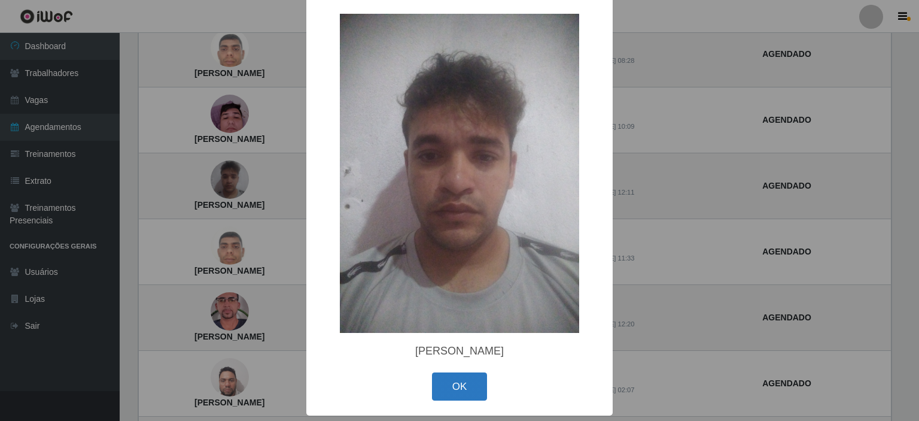
click at [468, 378] on button "OK" at bounding box center [460, 386] width 56 height 28
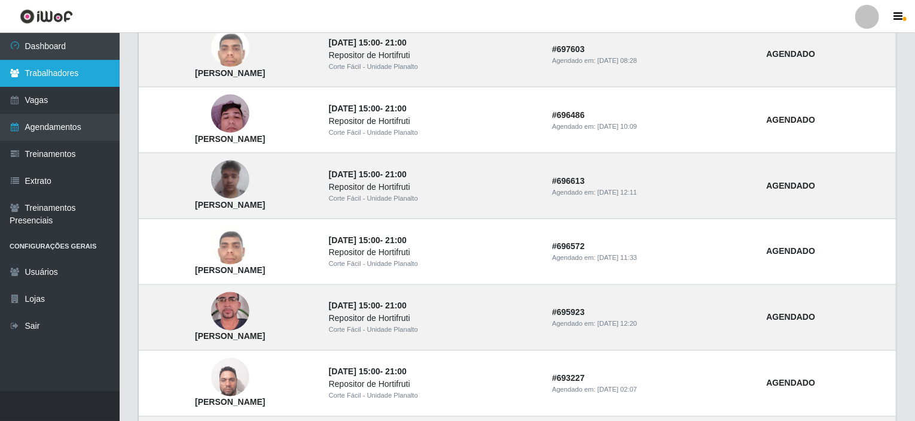
click at [72, 63] on link "Trabalhadores" at bounding box center [60, 73] width 120 height 27
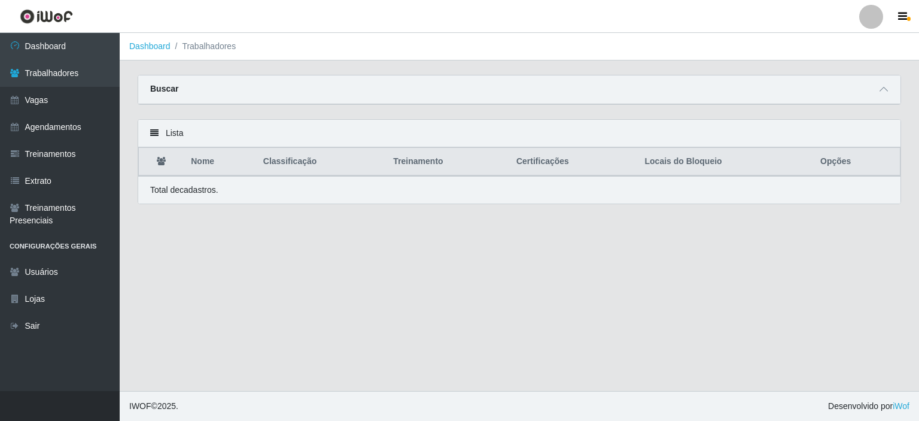
click at [872, 88] on div "Buscar" at bounding box center [519, 89] width 762 height 29
click at [878, 88] on span at bounding box center [884, 90] width 14 height 14
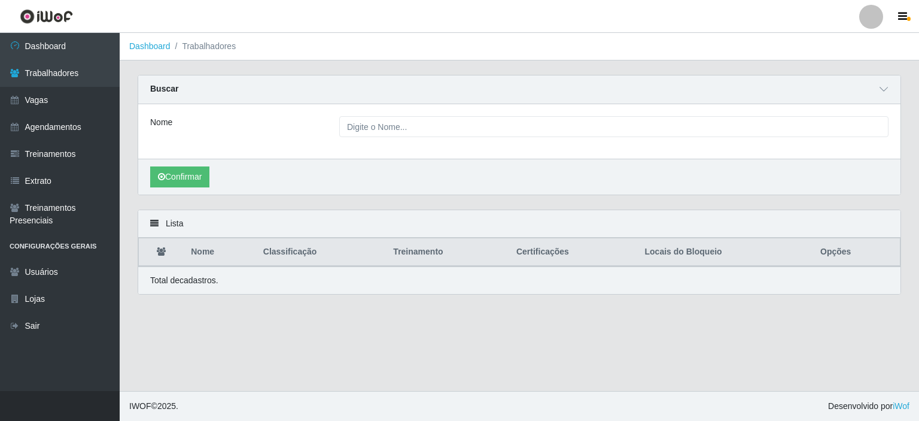
click at [440, 139] on div "Nome" at bounding box center [519, 131] width 762 height 54
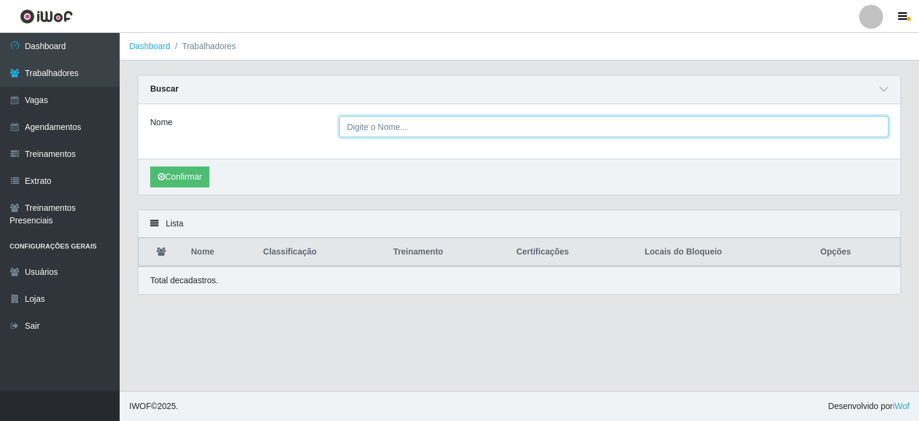
click at [404, 120] on input "Nome" at bounding box center [613, 126] width 549 height 21
type input "[PERSON_NAME]"
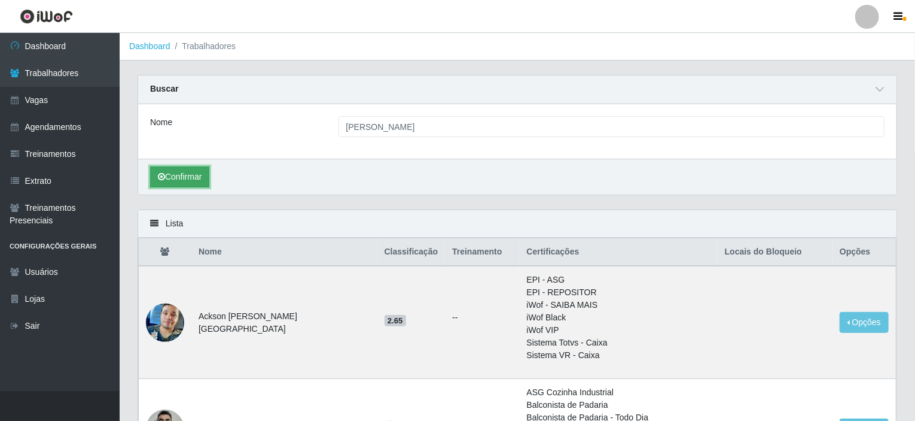
click at [187, 181] on button "Confirmar" at bounding box center [179, 176] width 59 height 21
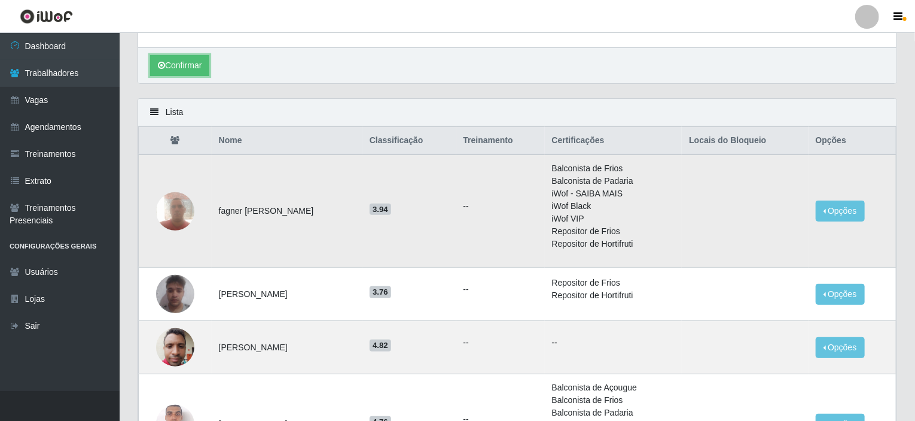
scroll to position [180, 0]
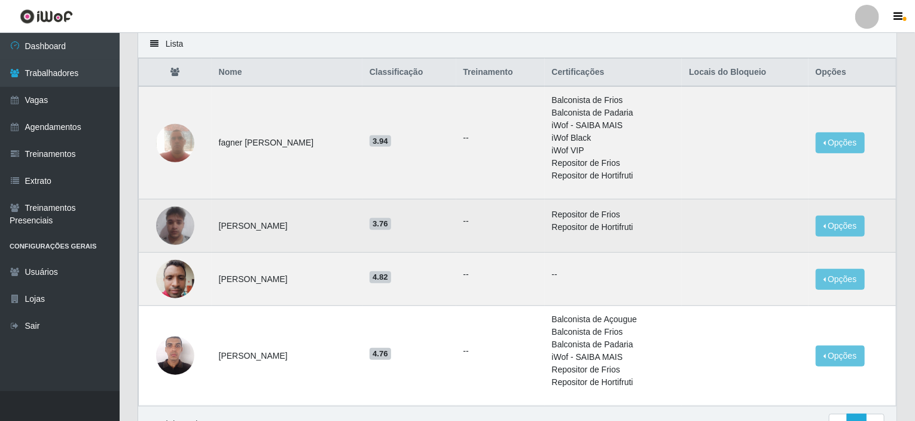
click at [835, 236] on td "Opções Bloquear - Empresa Bloquear - Loja" at bounding box center [853, 225] width 88 height 53
click at [829, 224] on button "Opções" at bounding box center [840, 225] width 49 height 21
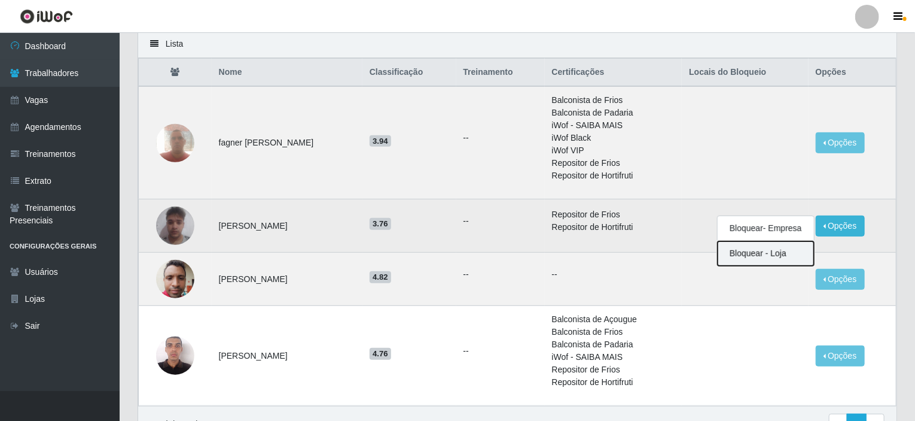
click at [756, 248] on button "Bloquear - Loja" at bounding box center [766, 253] width 96 height 25
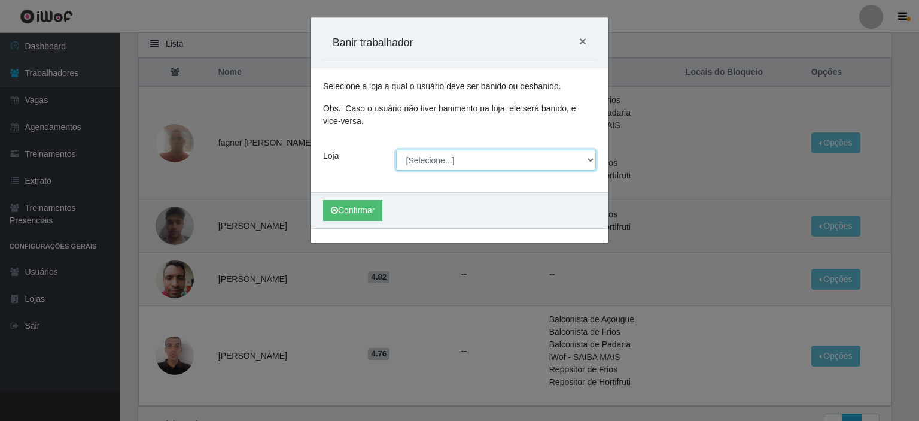
click at [464, 160] on select "[Selecione...] Corte Fácil - Unidade Planalto" at bounding box center [496, 160] width 200 height 21
select select "202"
click at [396, 150] on select "[Selecione...] Corte Fácil - Unidade Planalto" at bounding box center [496, 160] width 200 height 21
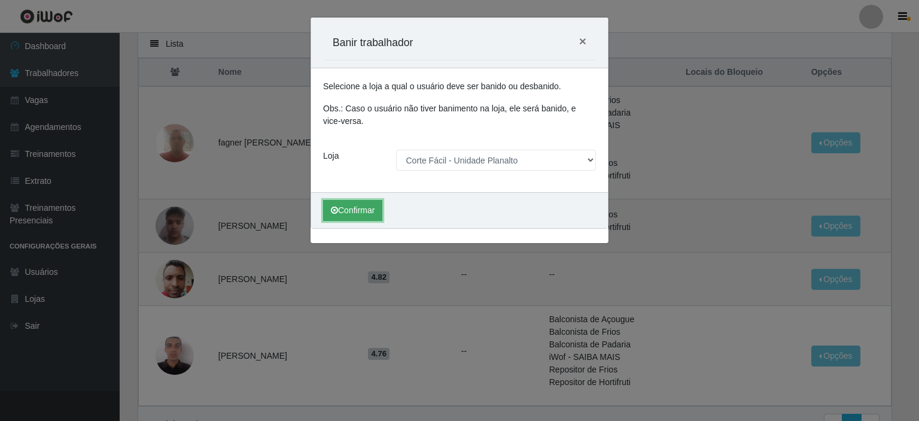
click at [361, 211] on button "Confirmar" at bounding box center [352, 210] width 59 height 21
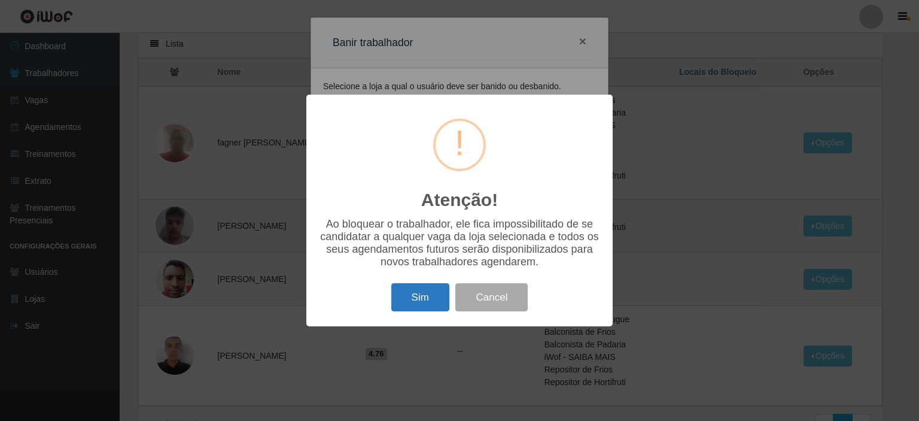
click at [410, 299] on button "Sim" at bounding box center [420, 297] width 58 height 28
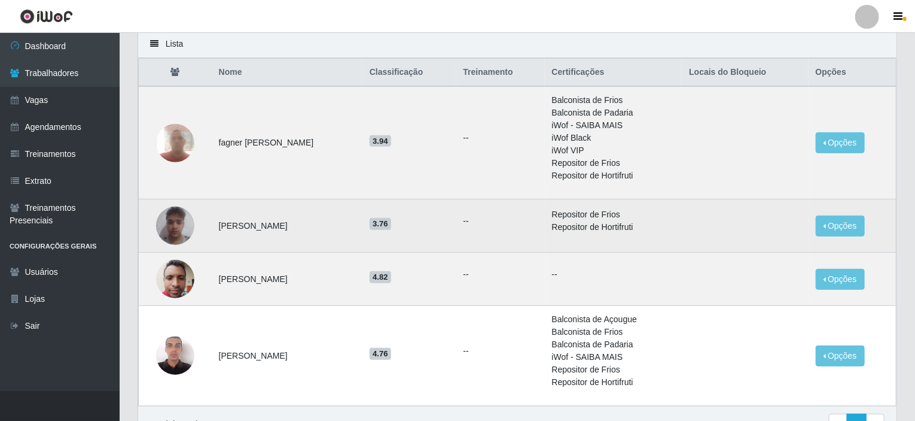
scroll to position [0, 0]
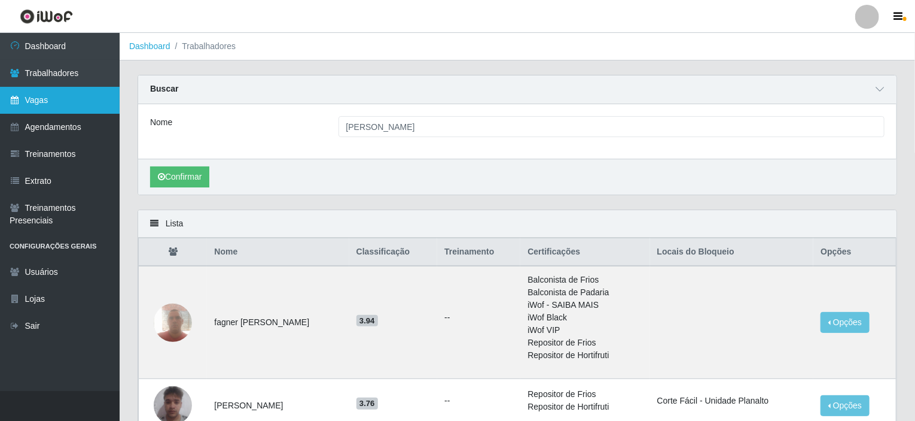
click at [69, 104] on link "Vagas" at bounding box center [60, 100] width 120 height 27
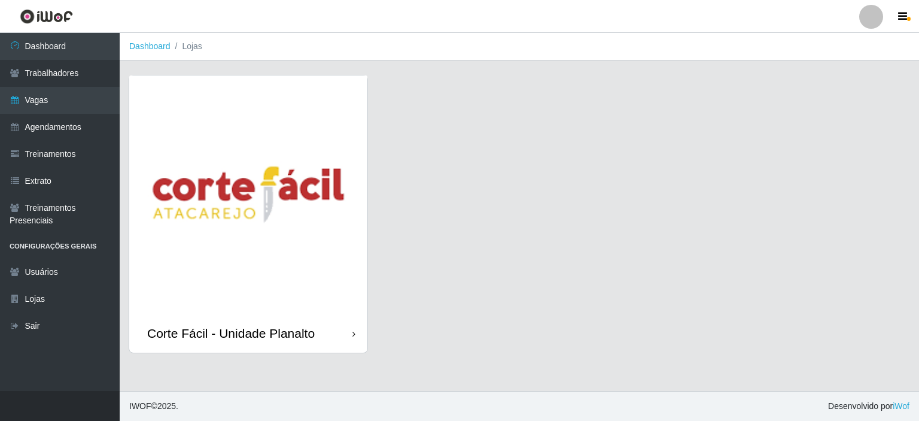
click at [275, 224] on img at bounding box center [248, 194] width 238 height 238
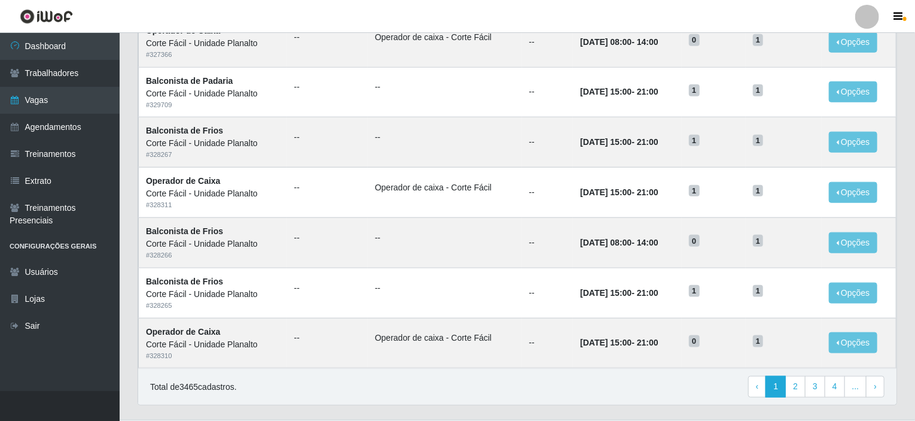
scroll to position [589, 0]
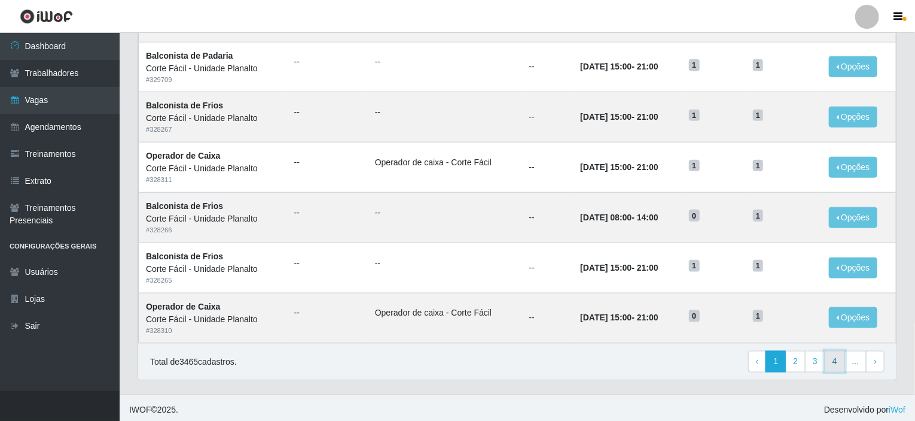
click at [834, 357] on link "4" at bounding box center [835, 362] width 20 height 22
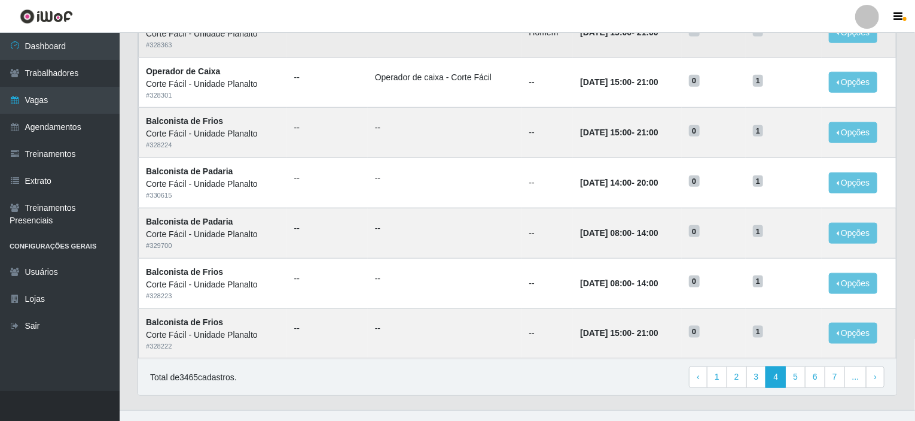
scroll to position [589, 0]
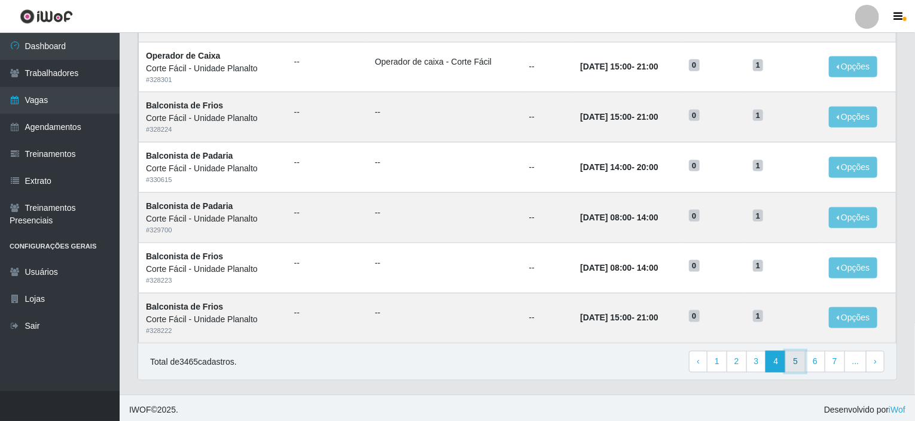
click at [804, 363] on link "5" at bounding box center [796, 362] width 20 height 22
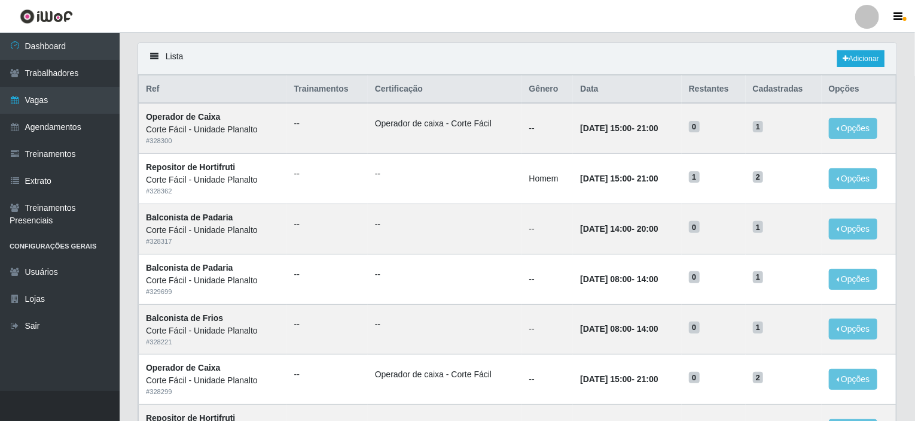
scroll to position [51, 0]
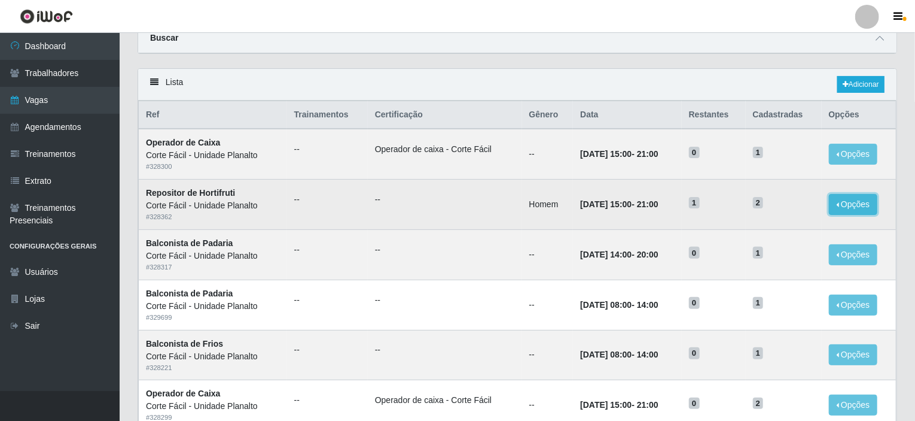
click at [861, 197] on button "Opções" at bounding box center [853, 204] width 49 height 21
click at [798, 180] on td "2" at bounding box center [784, 205] width 76 height 50
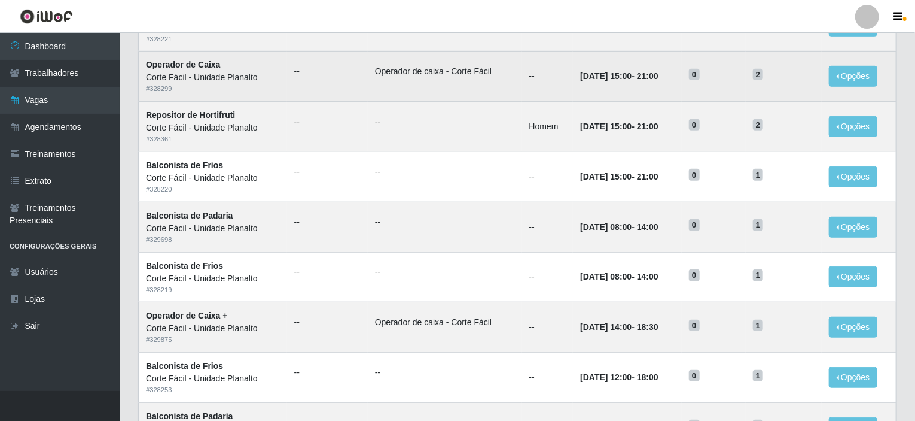
scroll to position [589, 0]
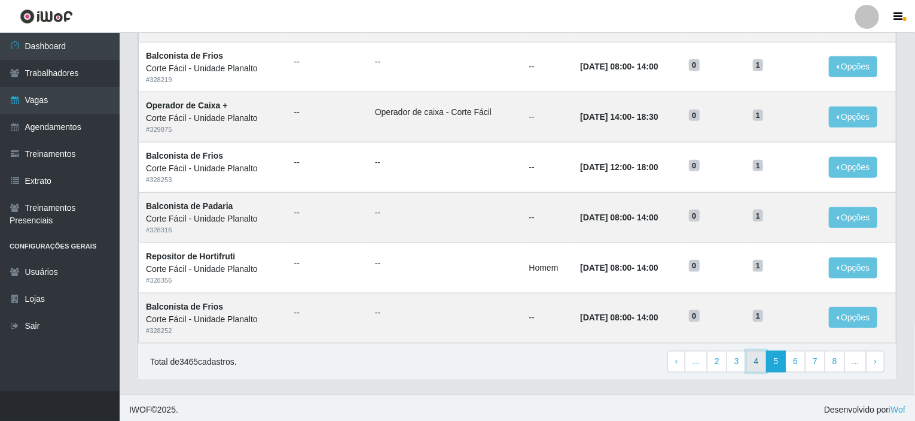
click at [765, 358] on link "4" at bounding box center [757, 362] width 20 height 22
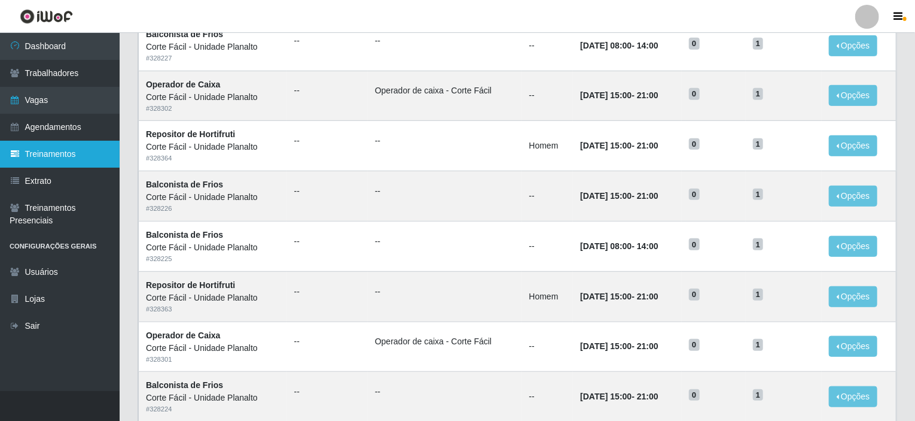
scroll to position [419, 0]
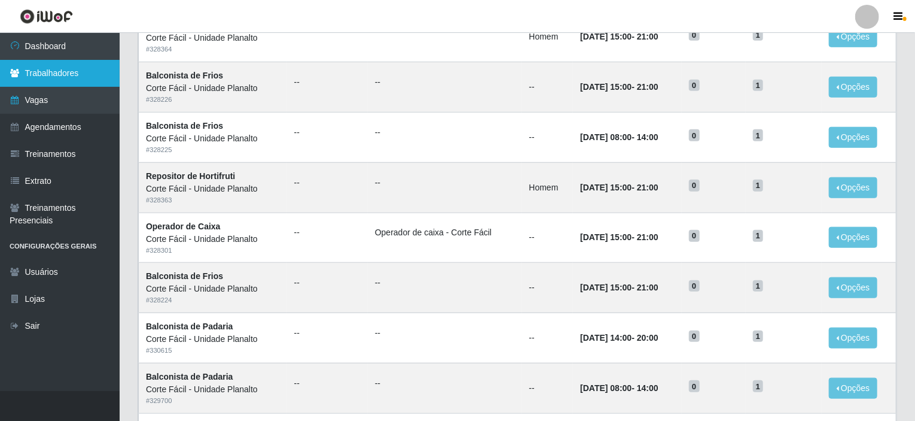
click at [50, 75] on link "Trabalhadores" at bounding box center [60, 73] width 120 height 27
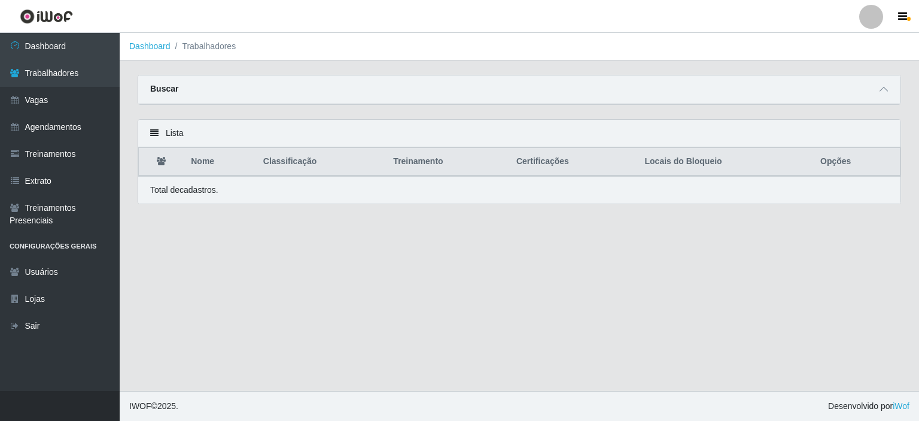
click at [150, 102] on div "Buscar" at bounding box center [519, 89] width 762 height 29
click at [51, 129] on link "Agendamentos" at bounding box center [60, 127] width 120 height 27
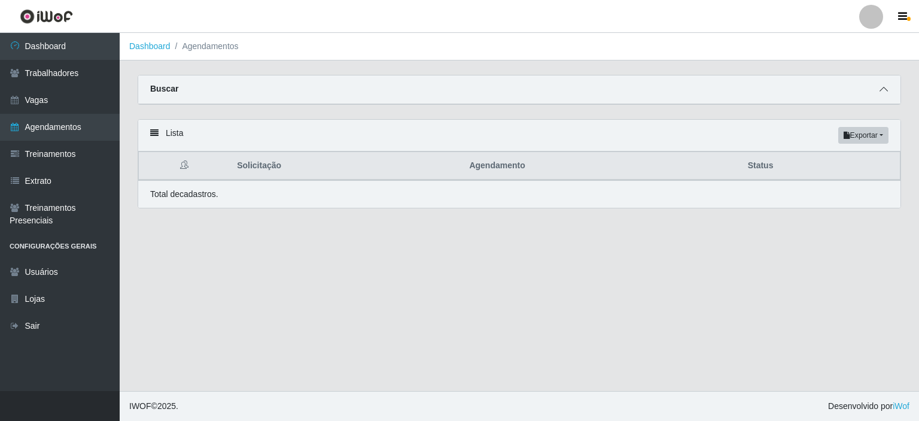
click at [890, 88] on span at bounding box center [884, 90] width 14 height 14
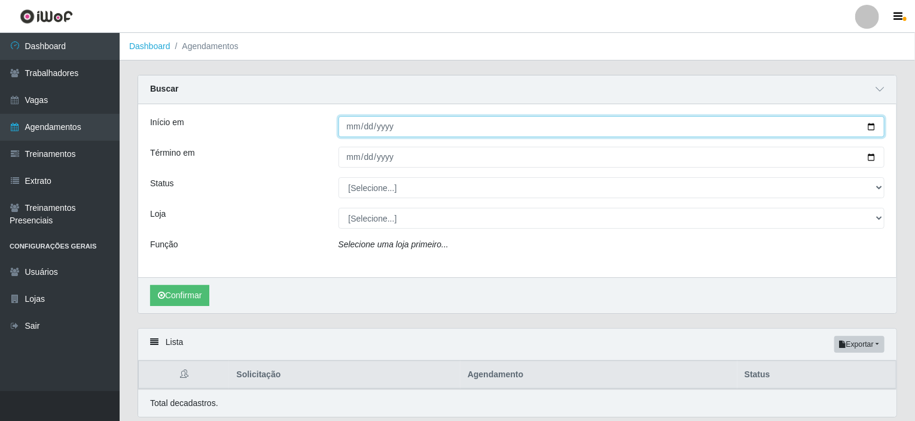
click at [871, 120] on input "Início em" at bounding box center [612, 126] width 547 height 21
click at [876, 126] on input "Início em" at bounding box center [612, 126] width 547 height 21
type input "[DATE]"
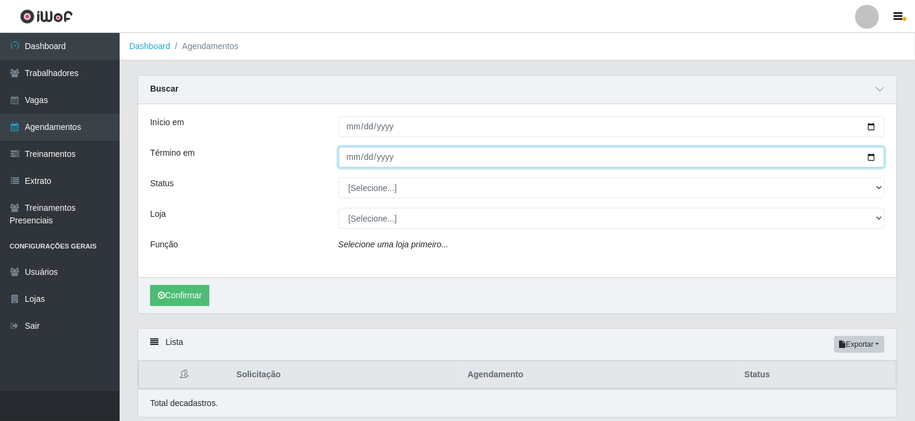
click at [875, 160] on input "Término em" at bounding box center [612, 157] width 547 height 21
type input "[DATE]"
click at [396, 165] on input "[DATE]" at bounding box center [612, 157] width 547 height 21
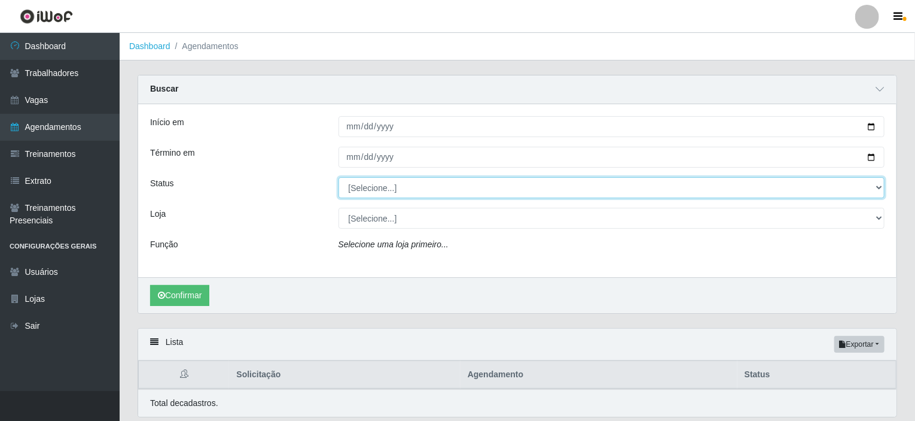
click at [397, 191] on select "[Selecione...] AGENDADO AGUARDANDO LIBERAR EM ANDAMENTO EM REVISÃO FINALIZADO C…" at bounding box center [612, 187] width 547 height 21
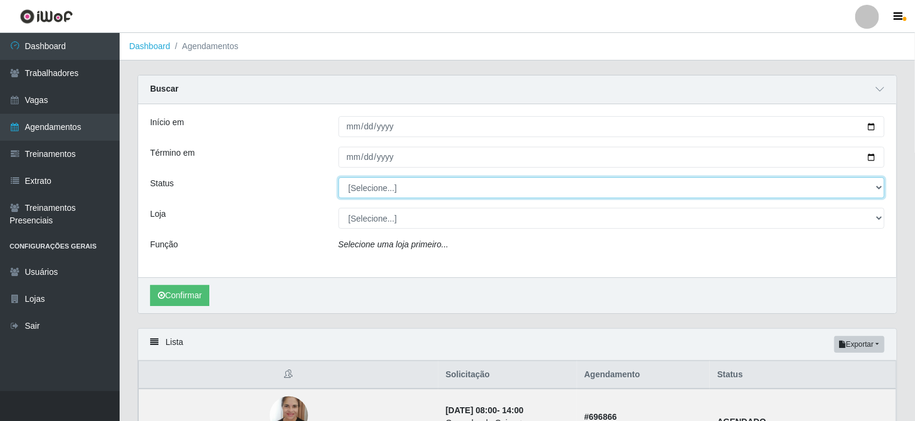
select select "AGENDADO"
click at [339, 177] on select "[Selecione...] AGENDADO AGUARDANDO LIBERAR EM ANDAMENTO EM REVISÃO FINALIZADO C…" at bounding box center [612, 187] width 547 height 21
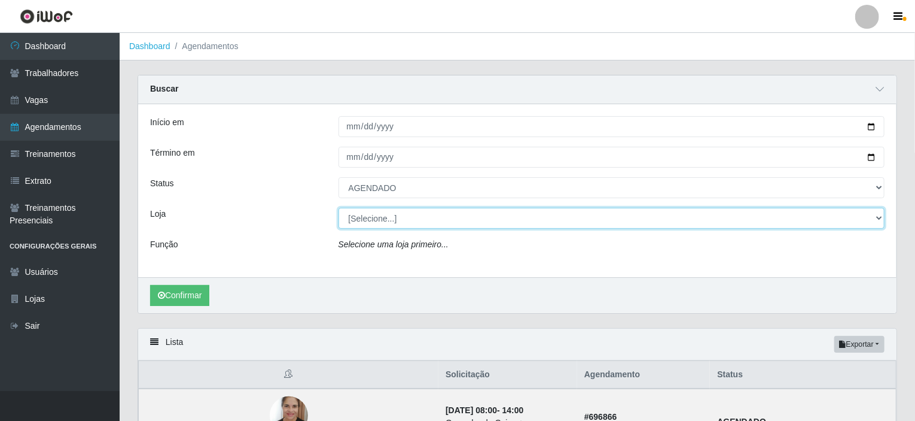
click at [414, 214] on select "[Selecione...] Corte Fácil - Unidade Planalto" at bounding box center [612, 218] width 547 height 21
click at [339, 208] on select "[Selecione...] Corte Fácil - Unidade Planalto" at bounding box center [612, 218] width 547 height 21
click at [404, 226] on select "[Selecione...] Corte Fácil - Unidade Planalto" at bounding box center [612, 218] width 547 height 21
select select "202"
click at [339, 208] on select "[Selecione...] Corte Fácil - Unidade Planalto" at bounding box center [612, 218] width 547 height 21
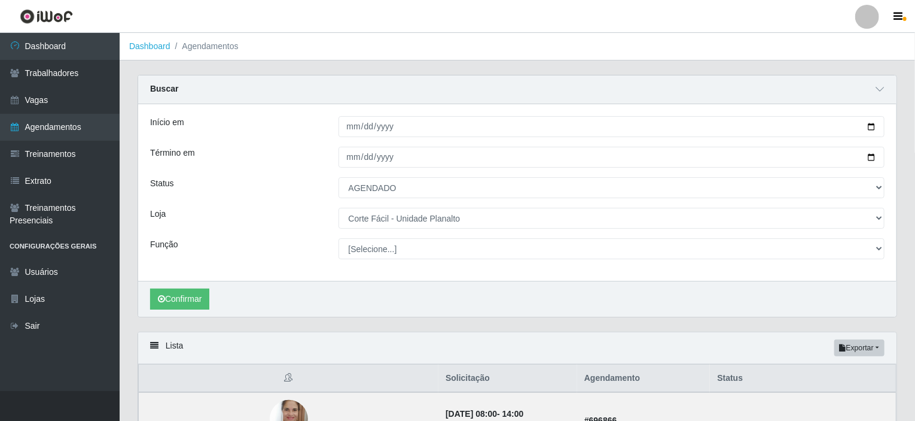
click at [399, 235] on div "Início em [DATE] Término em [DATE] Status [Selecione...] AGENDADO AGUARDANDO LI…" at bounding box center [517, 192] width 759 height 177
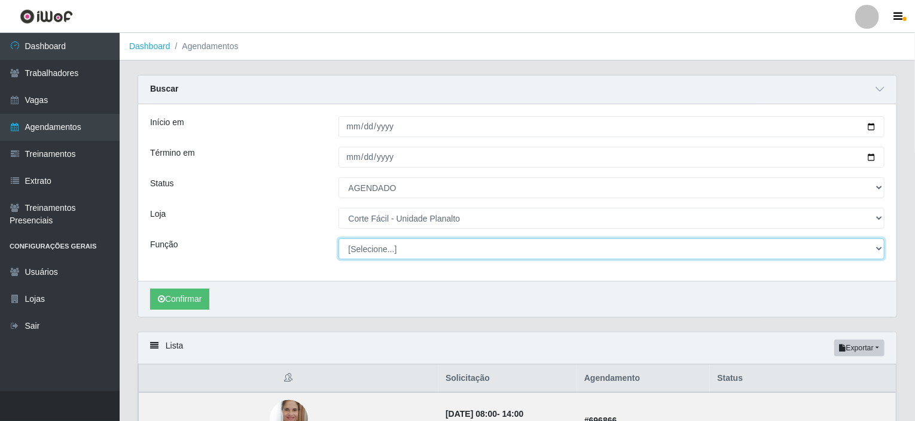
click at [396, 244] on select "[Selecione...] ASG ASG + ASG ++ Auxiliar de Estacionamento Auxiliar de Estacion…" at bounding box center [612, 248] width 547 height 21
select select "107"
click at [339, 238] on select "[Selecione...] ASG ASG + ASG ++ Auxiliar de Estacionamento Auxiliar de Estacion…" at bounding box center [612, 248] width 547 height 21
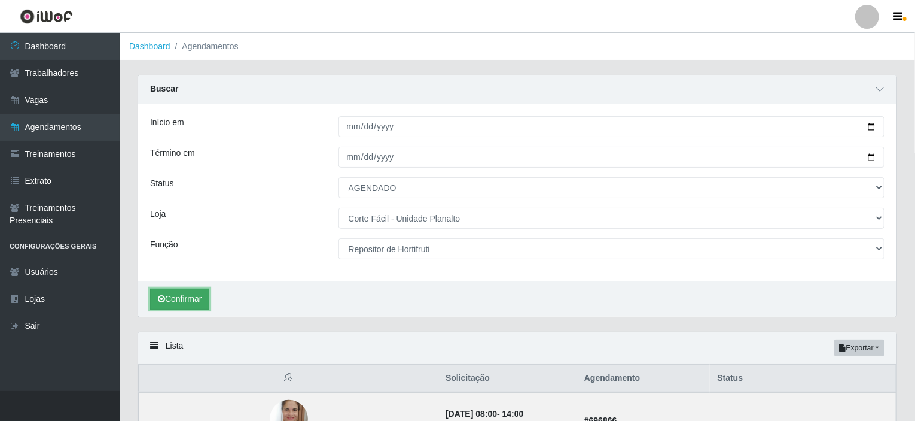
click at [196, 296] on button "Confirmar" at bounding box center [179, 298] width 59 height 21
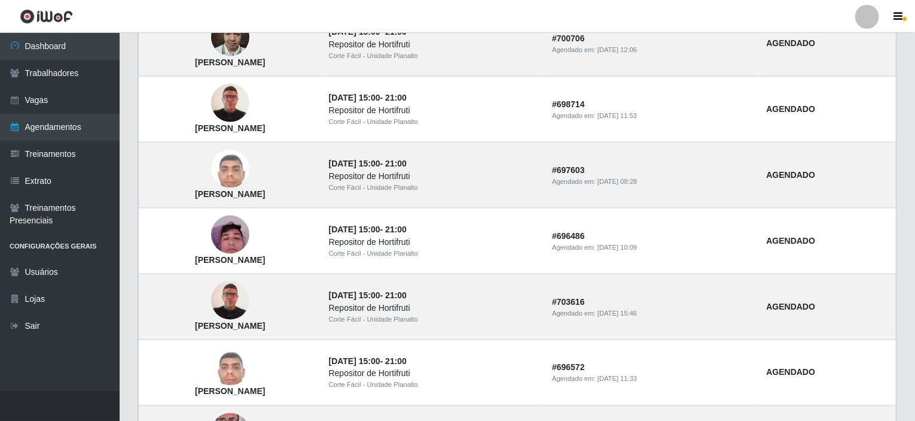
scroll to position [737, 0]
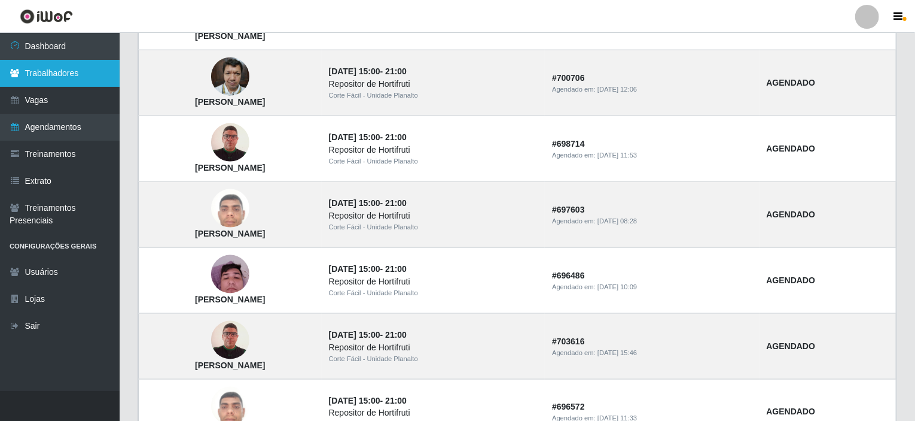
click at [60, 74] on link "Trabalhadores" at bounding box center [60, 73] width 120 height 27
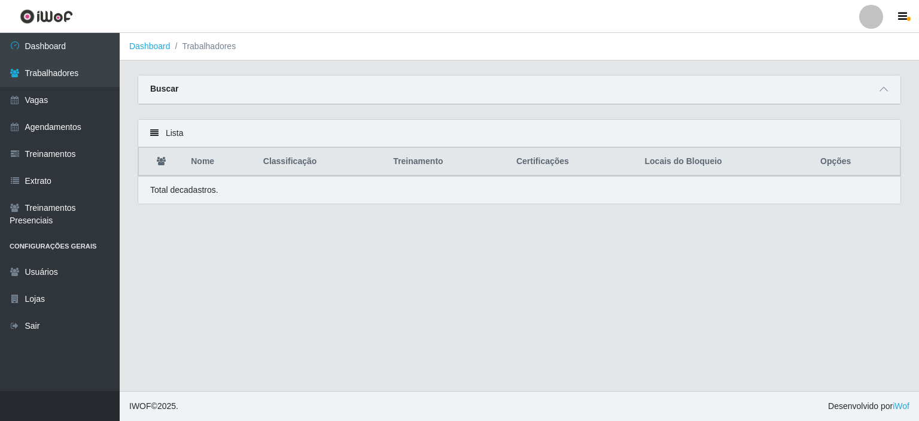
click at [320, 90] on div "Buscar" at bounding box center [519, 89] width 762 height 29
click at [884, 89] on icon at bounding box center [884, 89] width 8 height 8
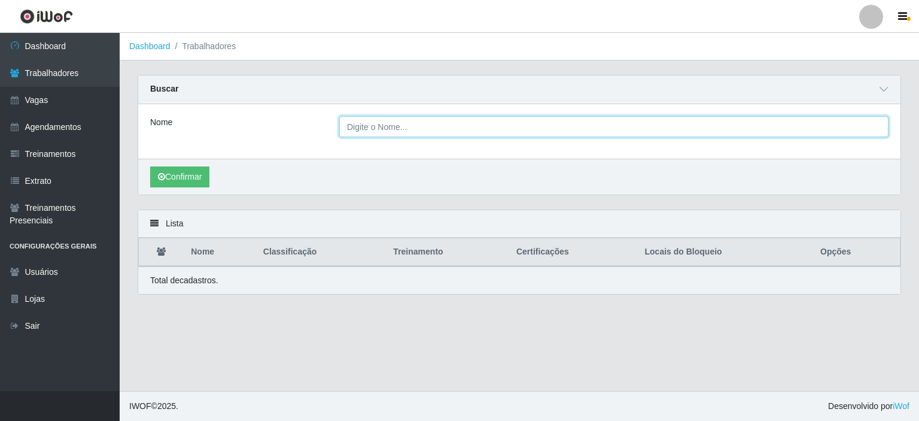
click at [438, 121] on input "Nome" at bounding box center [613, 126] width 549 height 21
type input "[PERSON_NAME]"
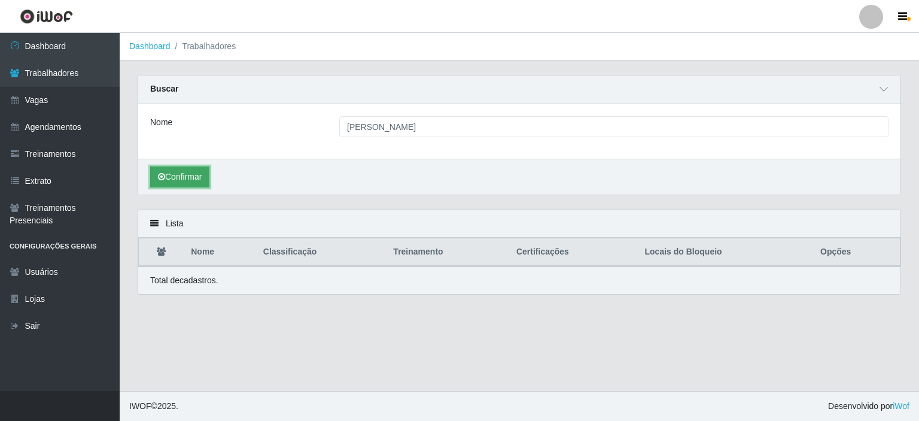
click at [165, 169] on button "Confirmar" at bounding box center [179, 176] width 59 height 21
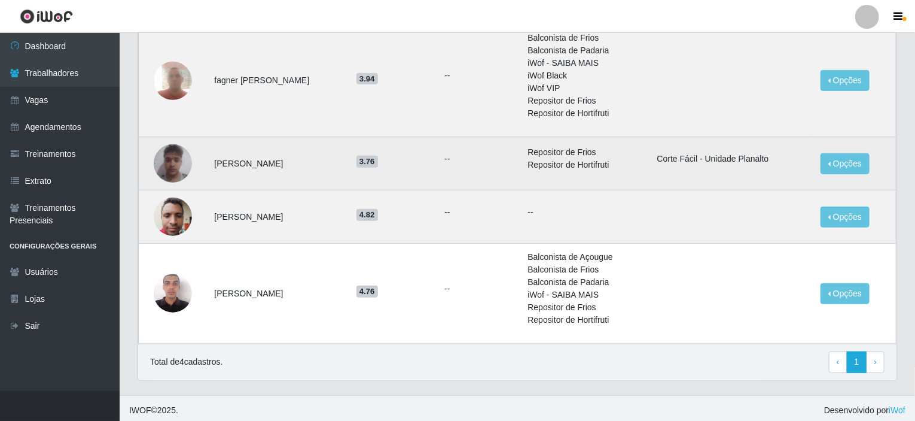
scroll to position [244, 0]
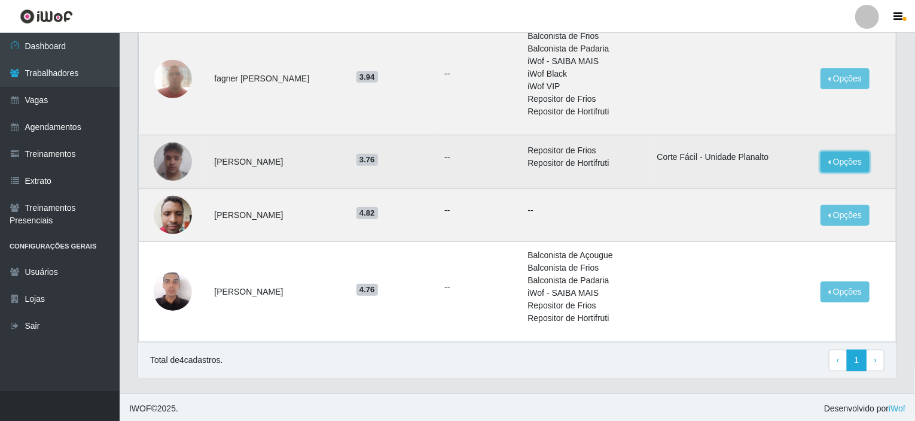
click at [847, 165] on button "Opções" at bounding box center [845, 161] width 49 height 21
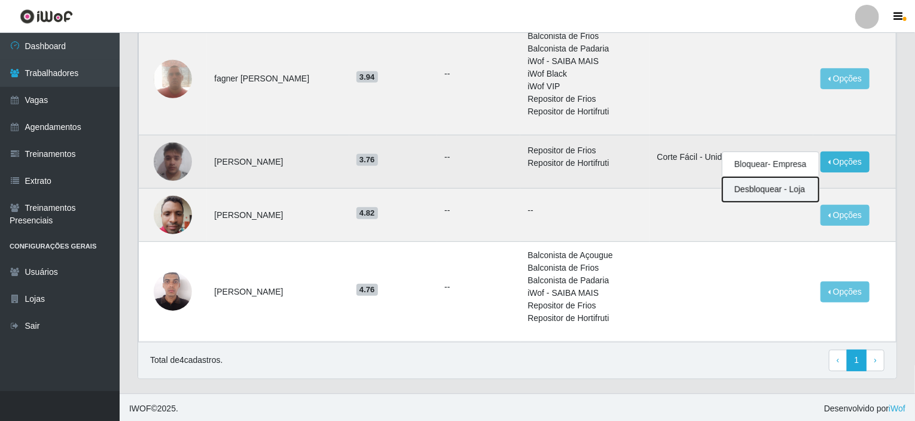
click at [787, 187] on button "Desbloquear - Loja" at bounding box center [771, 189] width 96 height 25
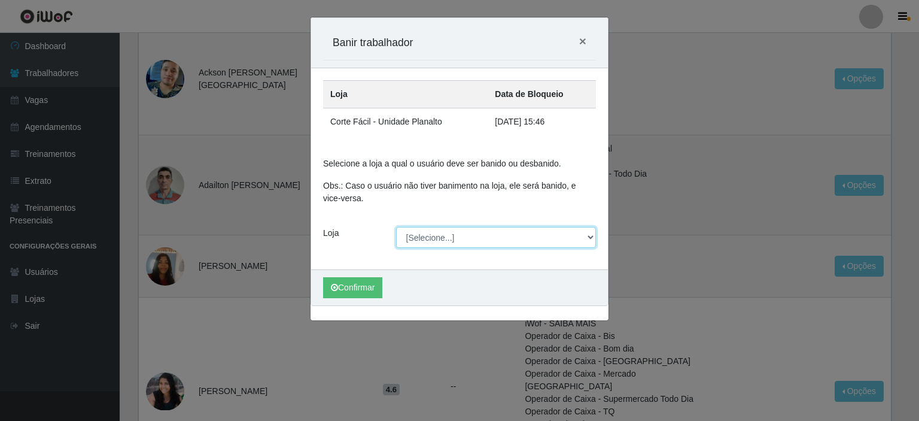
click at [425, 236] on select "[Selecione...] Corte Fácil - Unidade Planalto" at bounding box center [496, 237] width 200 height 21
select select "202"
click at [396, 227] on select "[Selecione...] Corte Fácil - Unidade Planalto" at bounding box center [496, 237] width 200 height 21
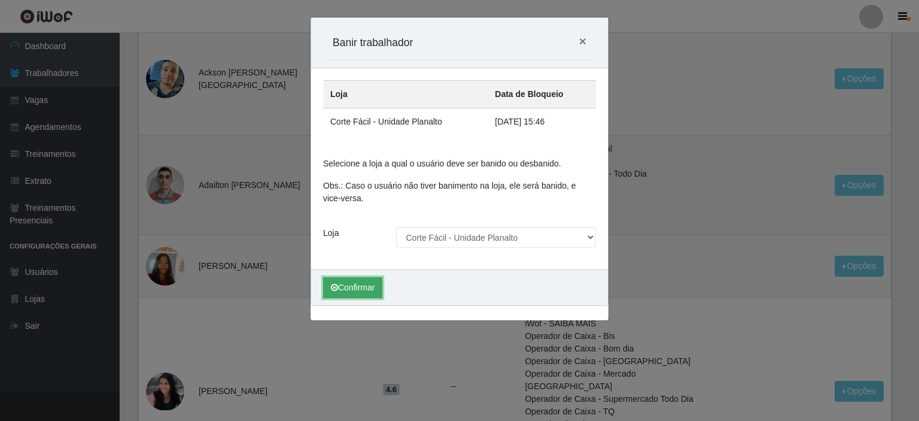
click at [347, 289] on button "Confirmar" at bounding box center [352, 287] width 59 height 21
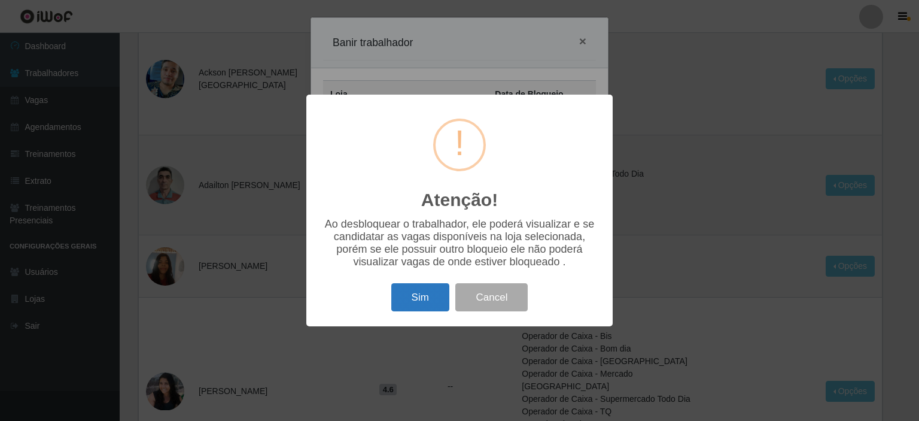
click at [418, 302] on button "Sim" at bounding box center [420, 297] width 58 height 28
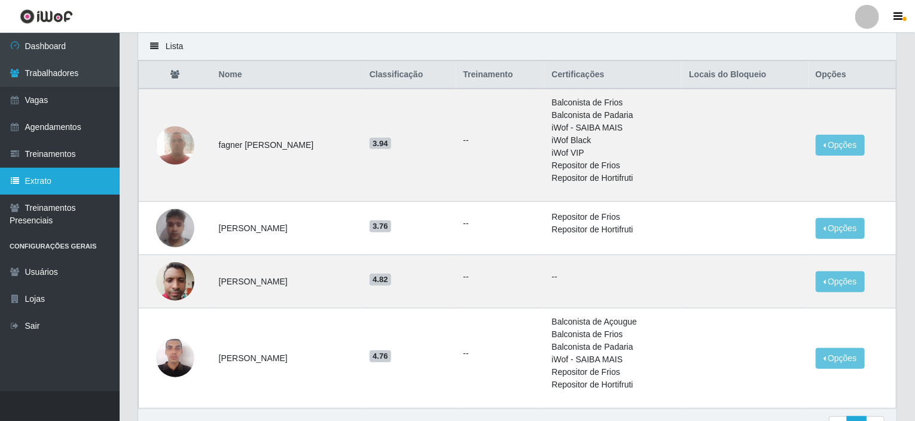
scroll to position [239, 0]
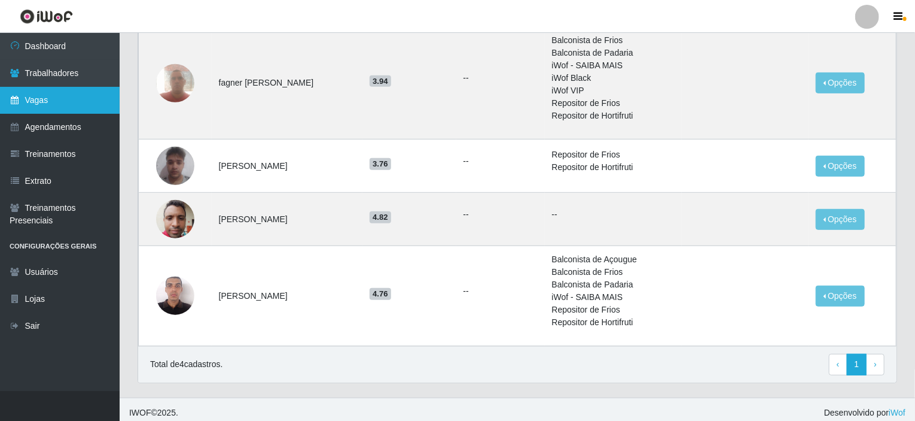
click at [39, 101] on link "Vagas" at bounding box center [60, 100] width 120 height 27
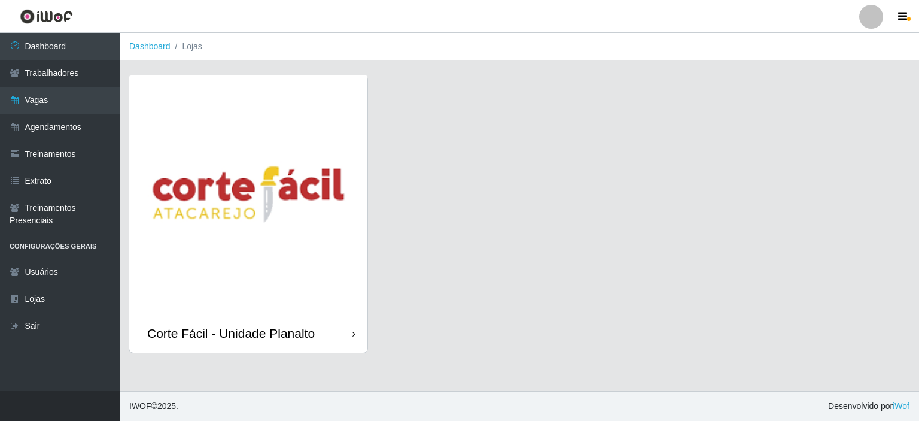
click at [235, 167] on img at bounding box center [248, 194] width 238 height 238
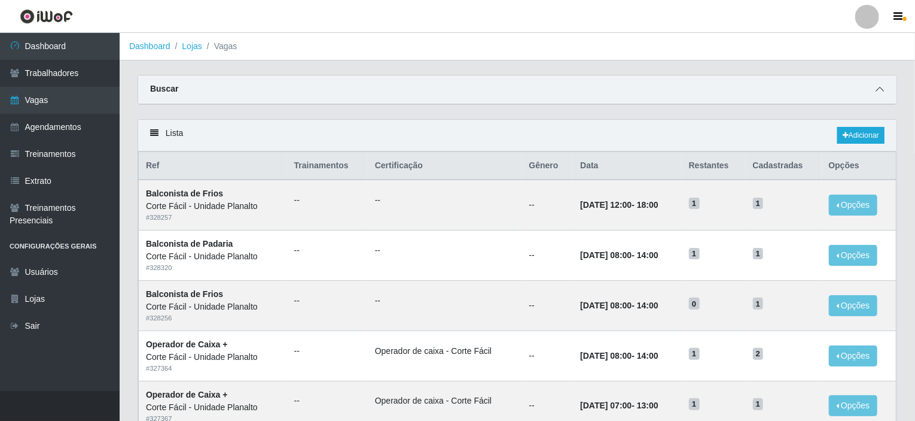
click at [880, 87] on icon at bounding box center [880, 89] width 8 height 8
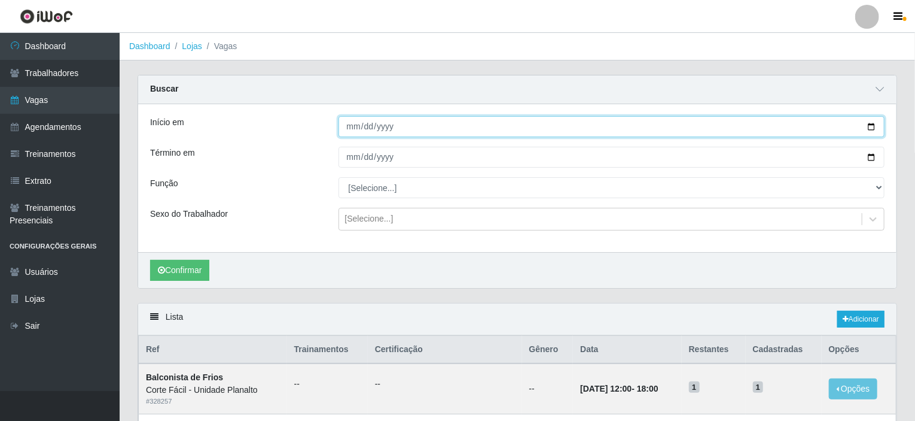
click at [870, 127] on input "Início em" at bounding box center [612, 126] width 547 height 21
type input "[DATE]"
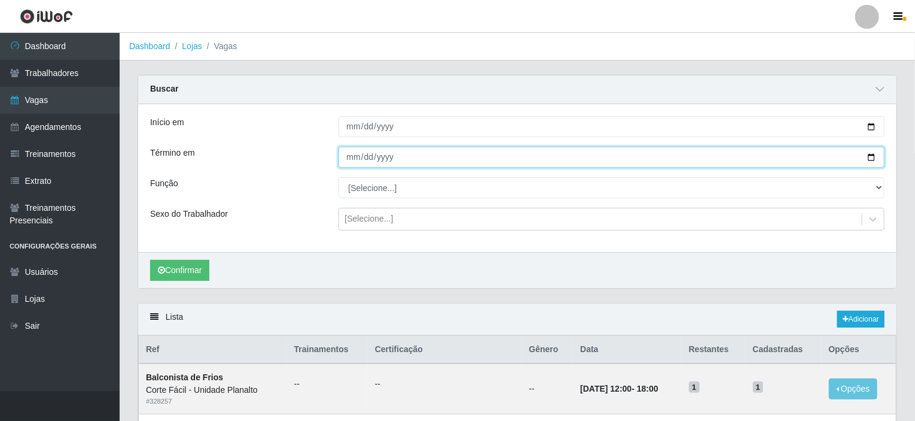
click at [872, 155] on input "Término em" at bounding box center [612, 157] width 547 height 21
type input "[DATE]"
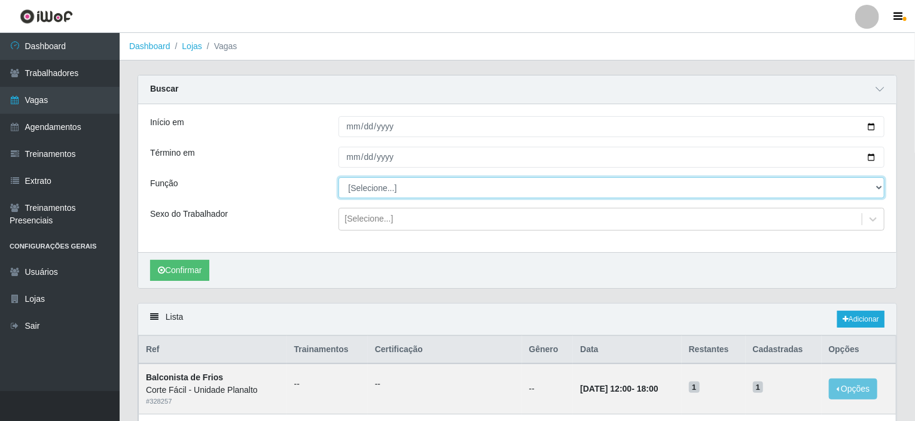
click at [428, 190] on select "[Selecione...] ASG ASG + ASG ++ Auxiliar de Estacionamento Auxiliar de Estacion…" at bounding box center [612, 187] width 547 height 21
select select "107"
click at [339, 177] on select "[Selecione...] ASG ASG + ASG ++ Auxiliar de Estacionamento Auxiliar de Estacion…" at bounding box center [612, 187] width 547 height 21
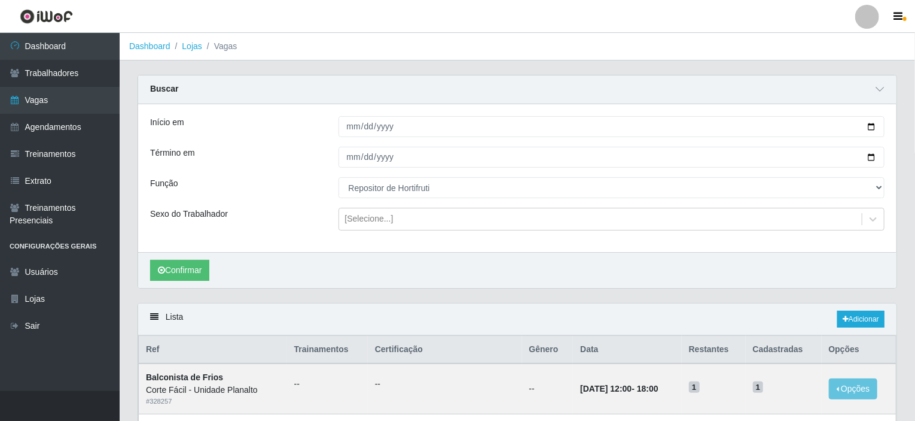
click at [179, 280] on div "Confirmar" at bounding box center [517, 270] width 759 height 36
click at [182, 269] on button "Confirmar" at bounding box center [179, 270] width 59 height 21
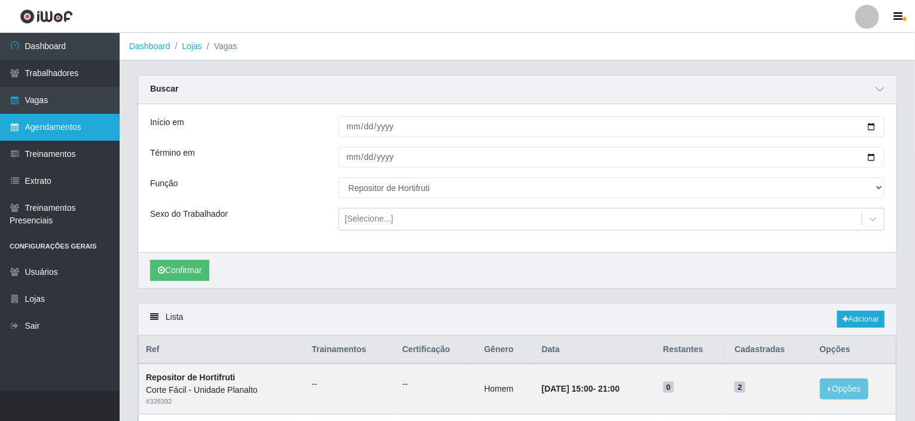
click at [60, 129] on link "Agendamentos" at bounding box center [60, 127] width 120 height 27
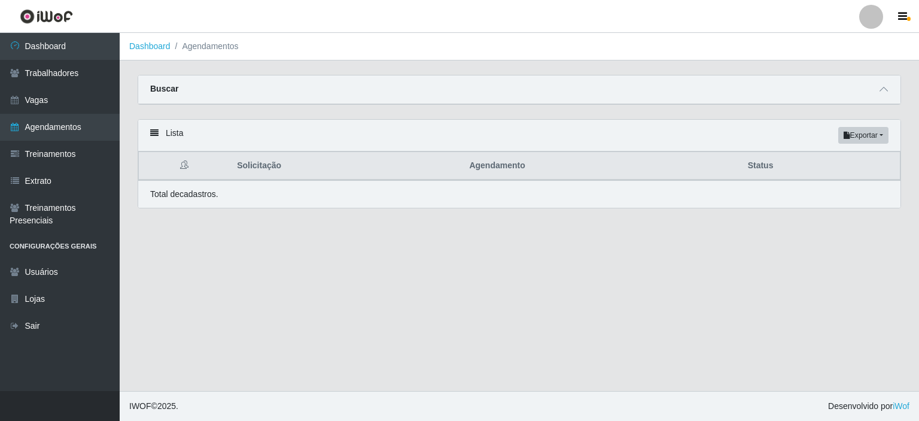
click at [876, 93] on div "Buscar" at bounding box center [519, 89] width 762 height 29
click at [884, 90] on icon at bounding box center [884, 89] width 8 height 8
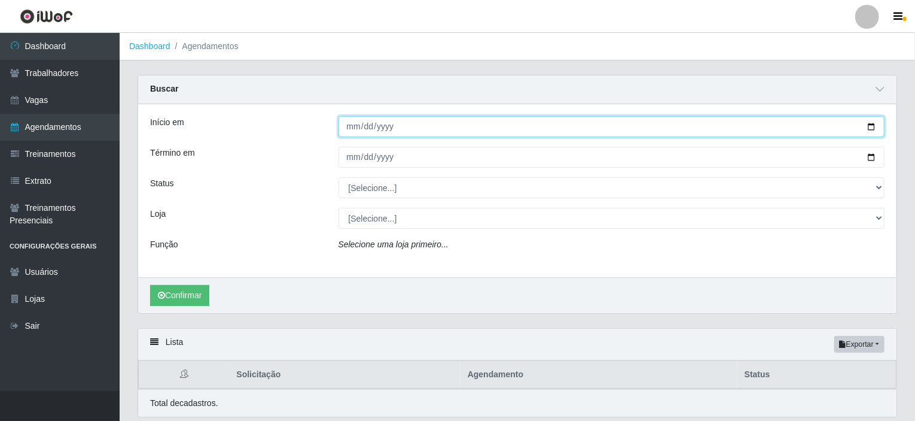
click at [871, 128] on input "Início em" at bounding box center [612, 126] width 547 height 21
type input "[DATE]"
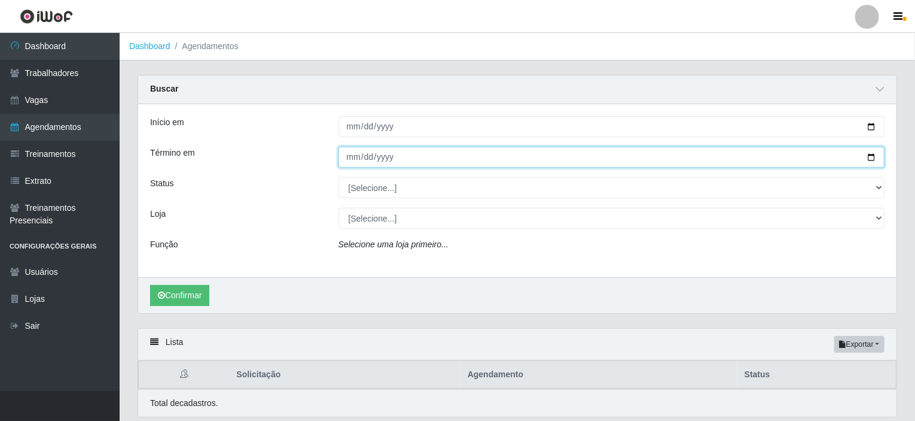
click at [868, 157] on input "Término em" at bounding box center [612, 157] width 547 height 21
type input "[DATE]"
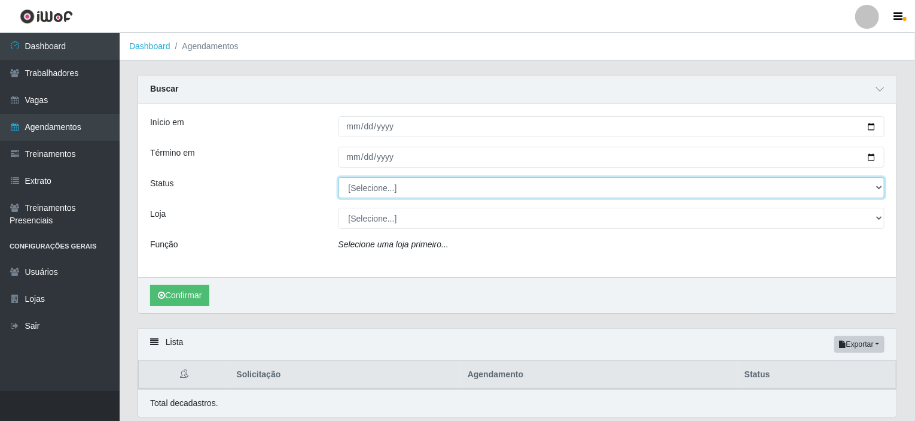
click at [414, 191] on select "[Selecione...] AGENDADO AGUARDANDO LIBERAR EM ANDAMENTO EM REVISÃO FINALIZADO C…" at bounding box center [612, 187] width 547 height 21
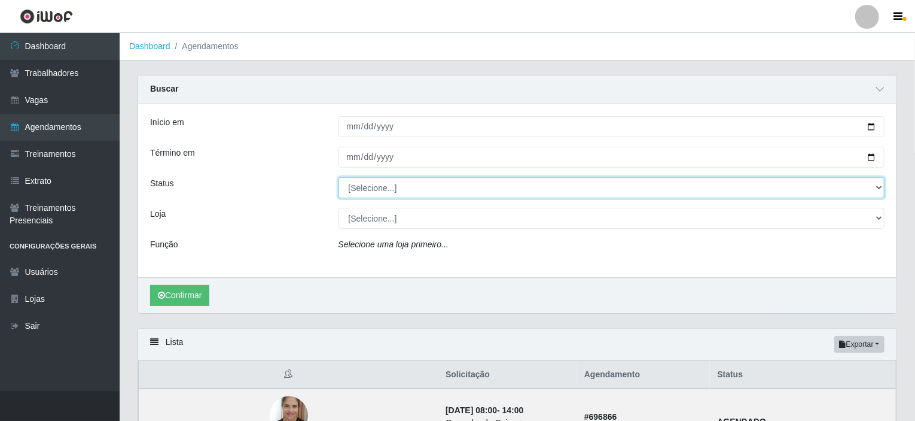
select select "AGENDADO"
click at [339, 177] on select "[Selecione...] AGENDADO AGUARDANDO LIBERAR EM ANDAMENTO EM REVISÃO FINALIZADO C…" at bounding box center [612, 187] width 547 height 21
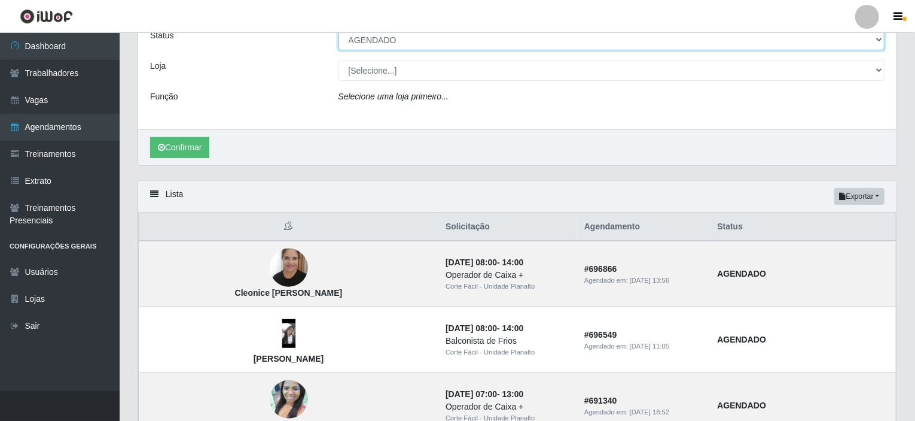
scroll to position [120, 0]
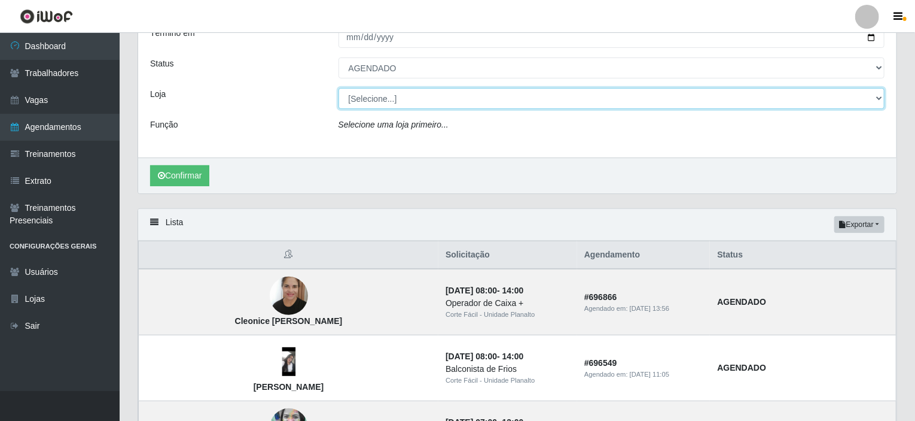
click at [438, 102] on select "[Selecione...] Corte Fácil - Unidade Planalto" at bounding box center [612, 98] width 547 height 21
select select "202"
click at [339, 88] on select "[Selecione...] Corte Fácil - Unidade Planalto" at bounding box center [612, 98] width 547 height 21
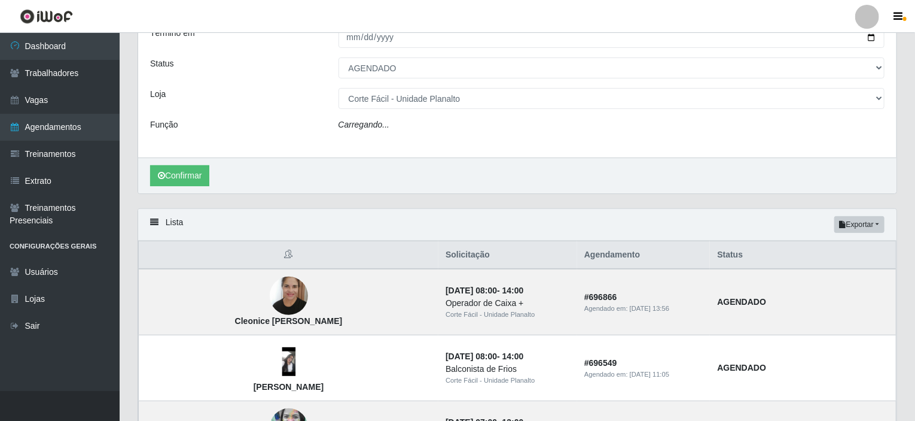
click at [413, 129] on div "Carregando..." at bounding box center [612, 126] width 565 height 17
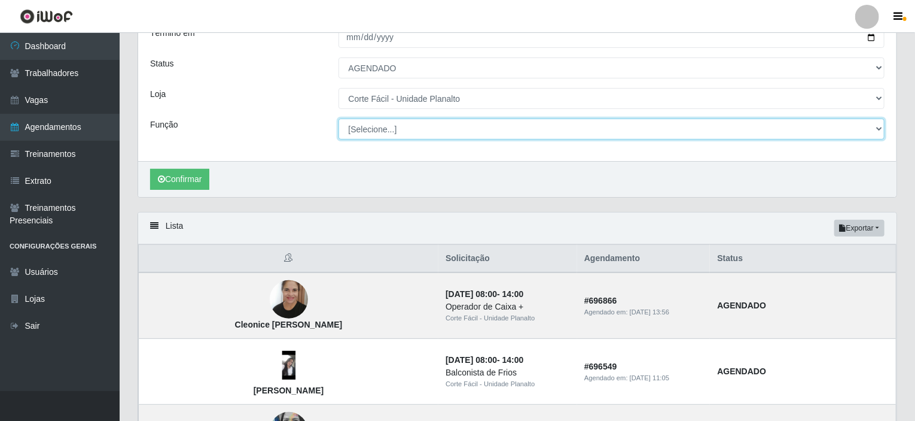
click at [413, 129] on select "[Selecione...] ASG ASG + ASG ++ Auxiliar de Estacionamento Auxiliar de Estacion…" at bounding box center [612, 128] width 547 height 21
select select "107"
click at [339, 118] on select "[Selecione...] ASG ASG + ASG ++ Auxiliar de Estacionamento Auxiliar de Estacion…" at bounding box center [612, 128] width 547 height 21
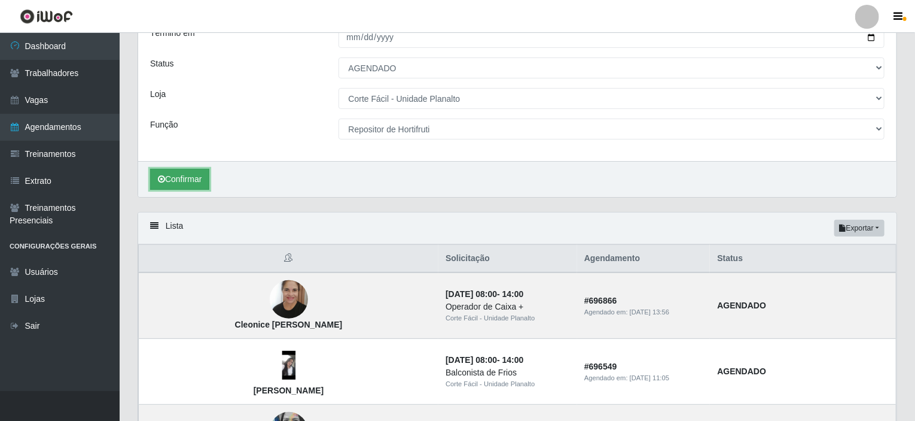
click at [189, 180] on button "Confirmar" at bounding box center [179, 179] width 59 height 21
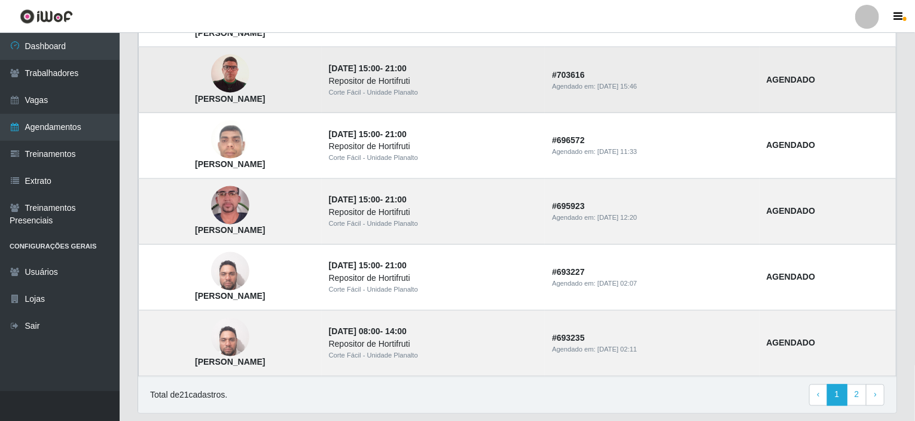
scroll to position [1017, 0]
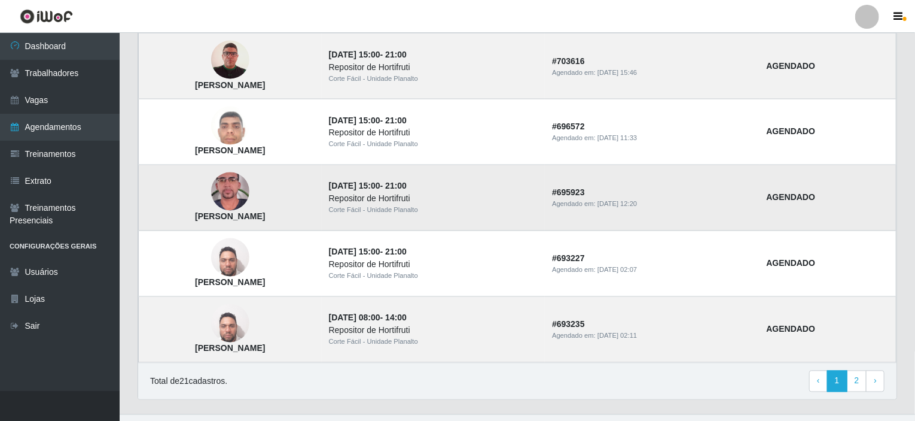
click at [250, 191] on img at bounding box center [230, 192] width 38 height 68
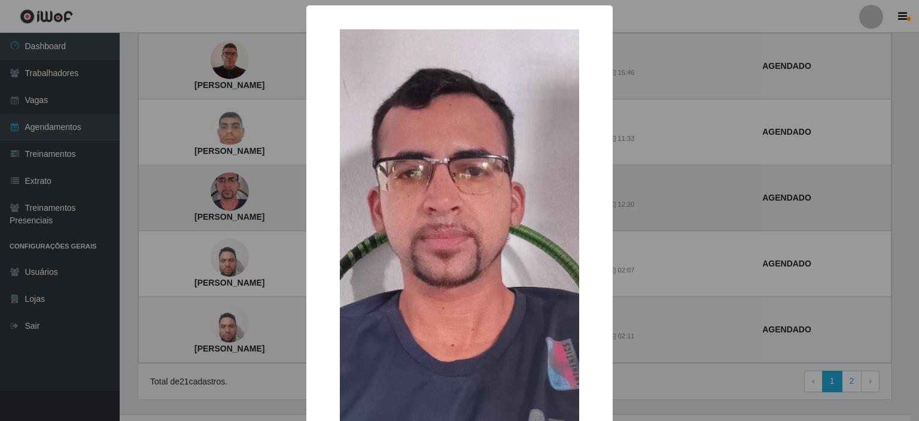
click at [269, 191] on div "× [PERSON_NAME] OK Cancel" at bounding box center [459, 210] width 919 height 421
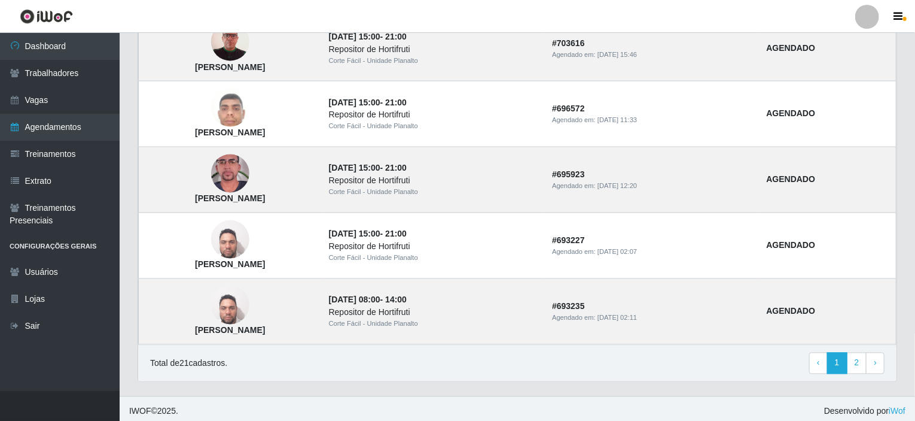
scroll to position [1036, 0]
click at [250, 166] on img at bounding box center [230, 173] width 38 height 68
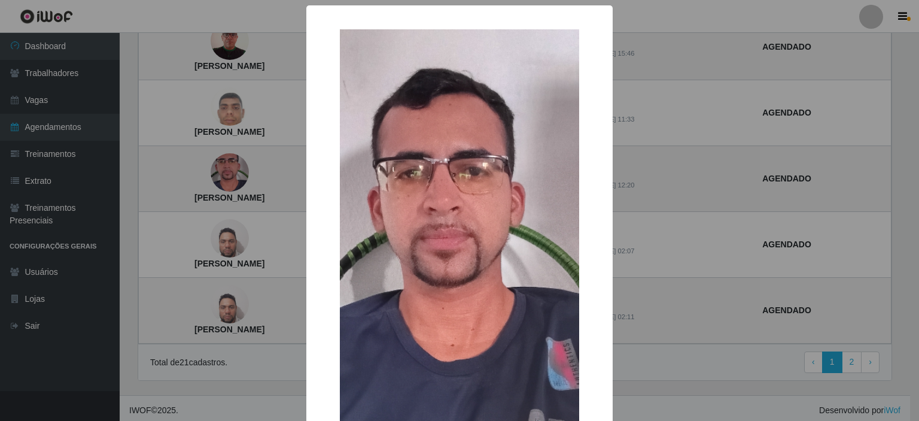
click at [445, 170] on img at bounding box center [459, 241] width 239 height 425
click at [265, 159] on div "× [PERSON_NAME] OK Cancel" at bounding box center [459, 210] width 919 height 421
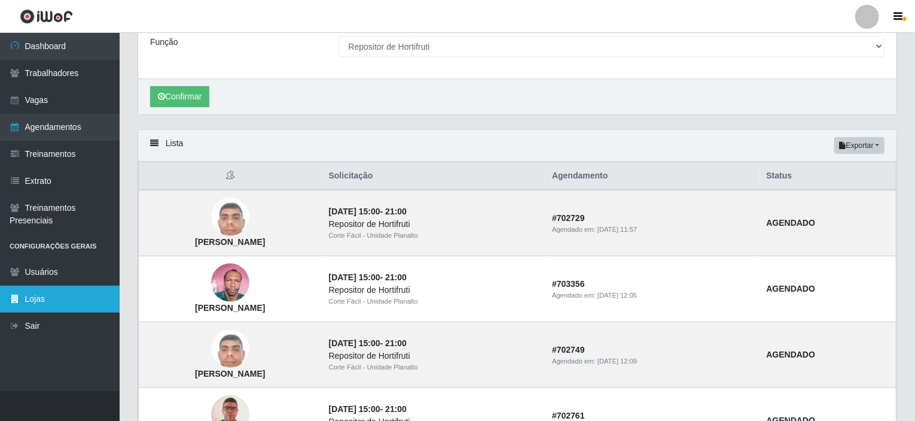
scroll to position [258, 0]
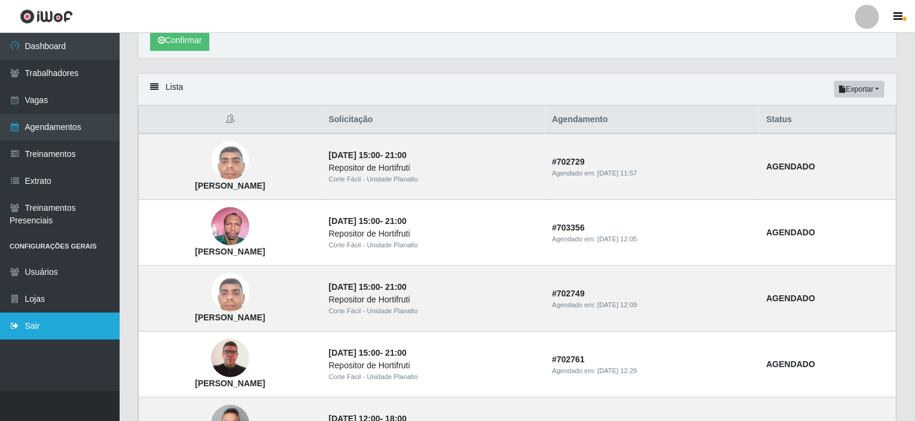
click at [62, 323] on link "Sair" at bounding box center [60, 325] width 120 height 27
